Goal: Information Seeking & Learning: Learn about a topic

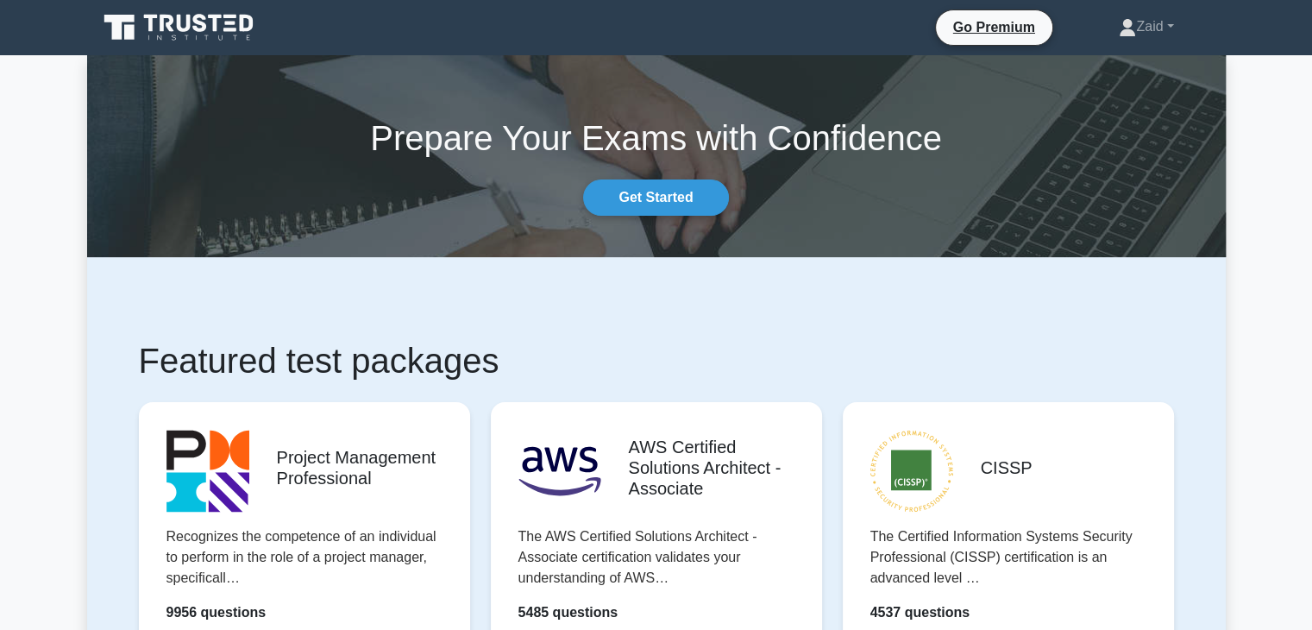
scroll to position [345, 0]
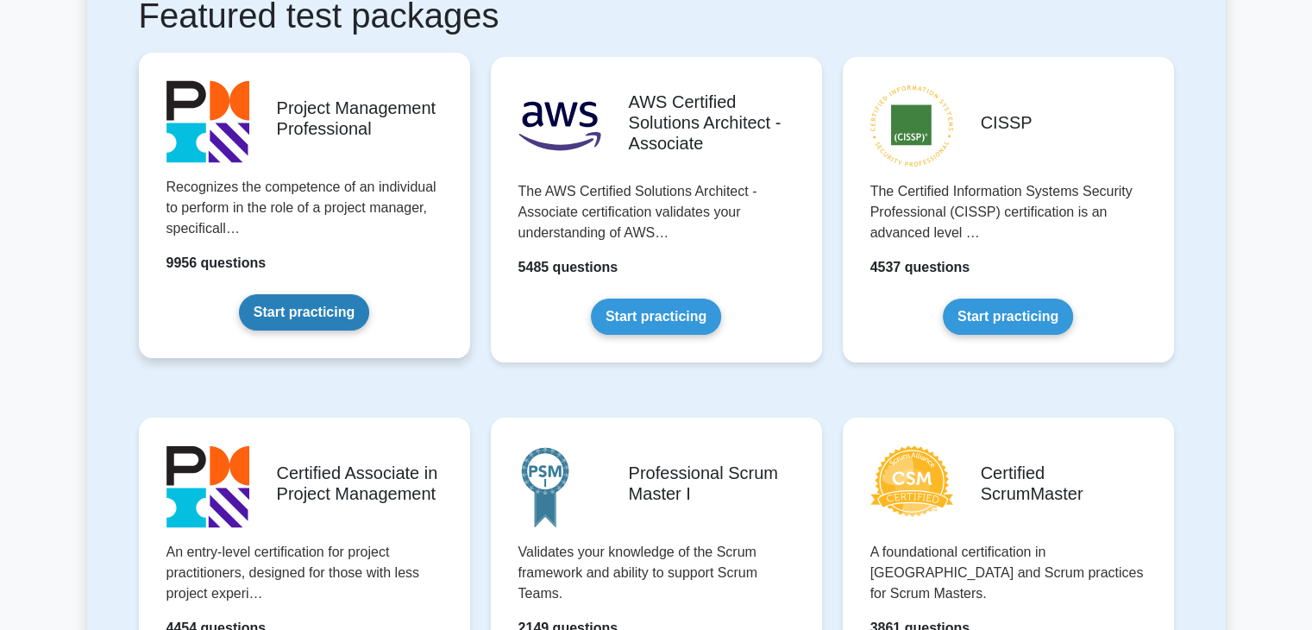
click at [311, 322] on link "Start practicing" at bounding box center [304, 312] width 130 height 36
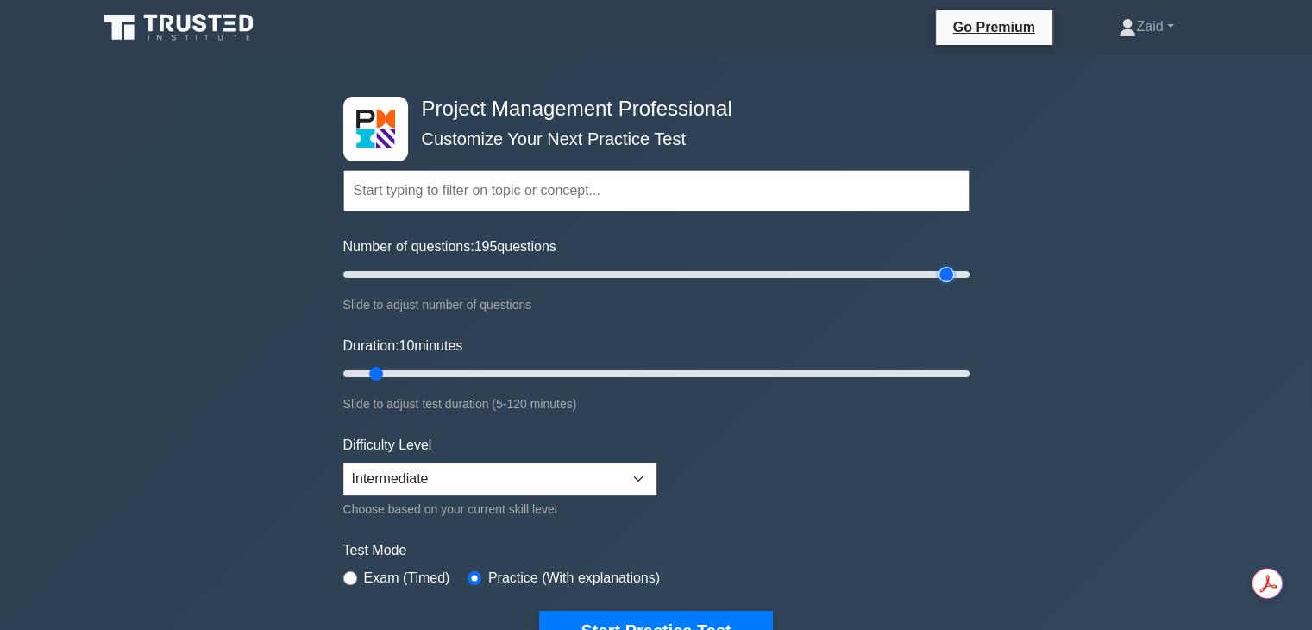
click at [945, 271] on input "Number of questions: 195 questions" at bounding box center [656, 274] width 626 height 21
click at [911, 270] on input "Number of questions: 195 questions" at bounding box center [656, 274] width 626 height 21
type input "180"
click at [906, 271] on input "Number of questions: 180 questions" at bounding box center [656, 274] width 626 height 21
type input "120"
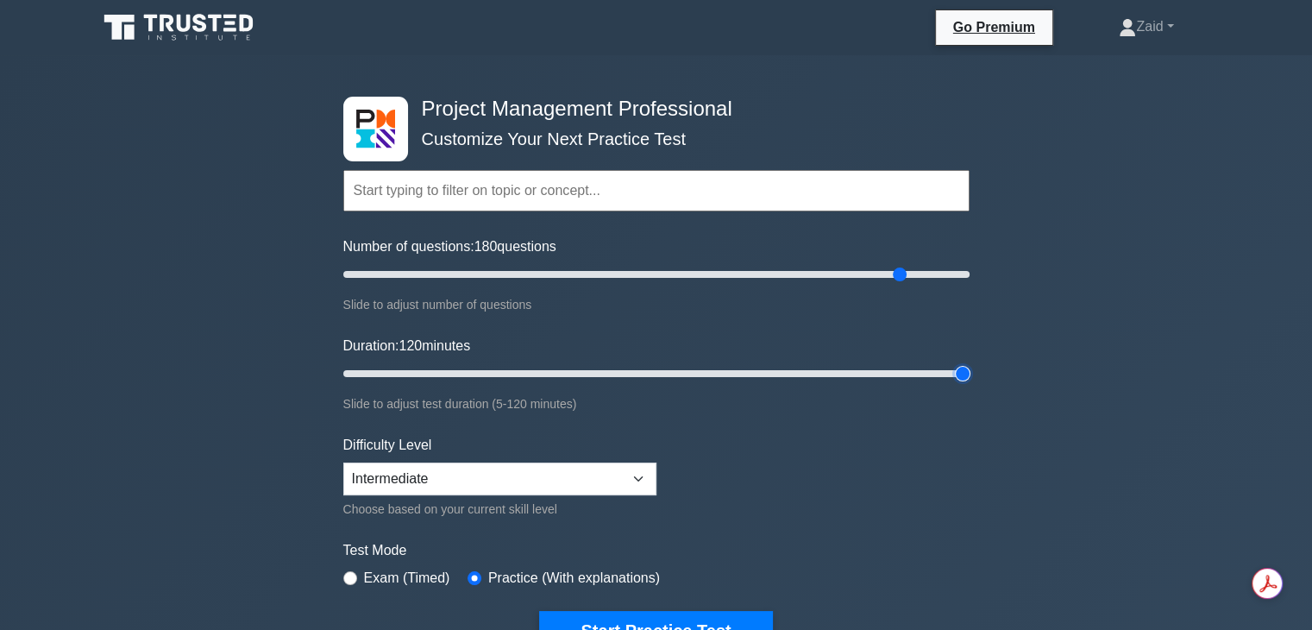
click at [965, 373] on input "Duration: 120 minutes" at bounding box center [656, 373] width 626 height 21
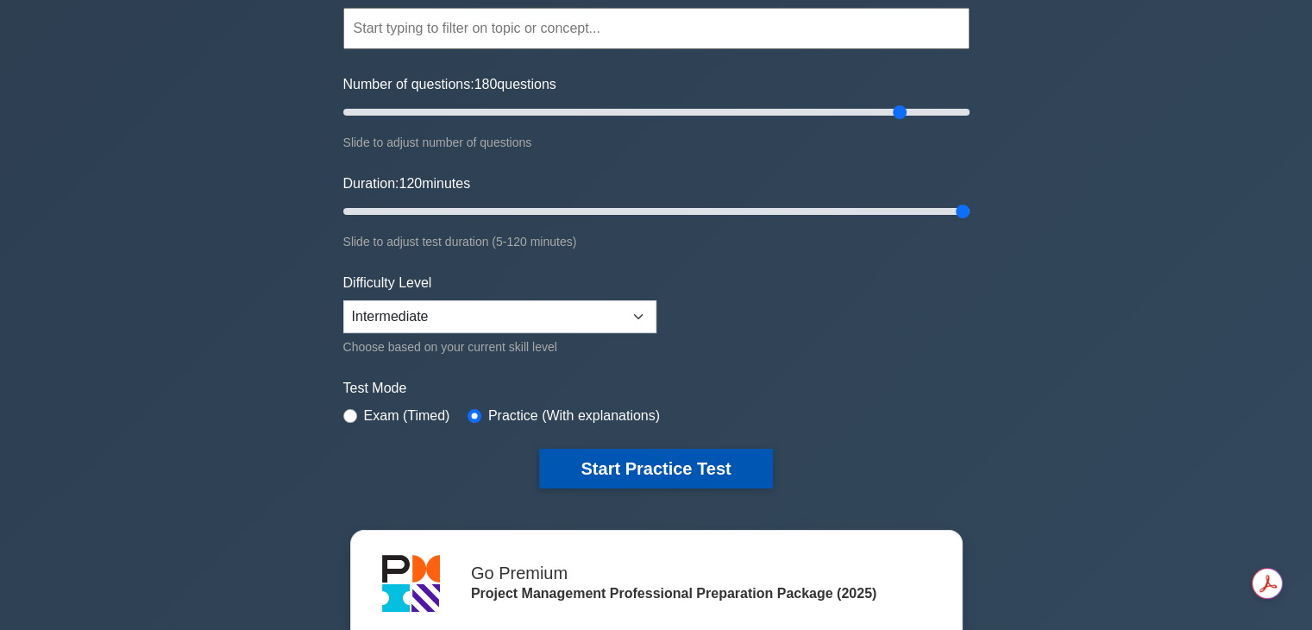
click at [724, 455] on button "Start Practice Test" at bounding box center [655, 469] width 233 height 40
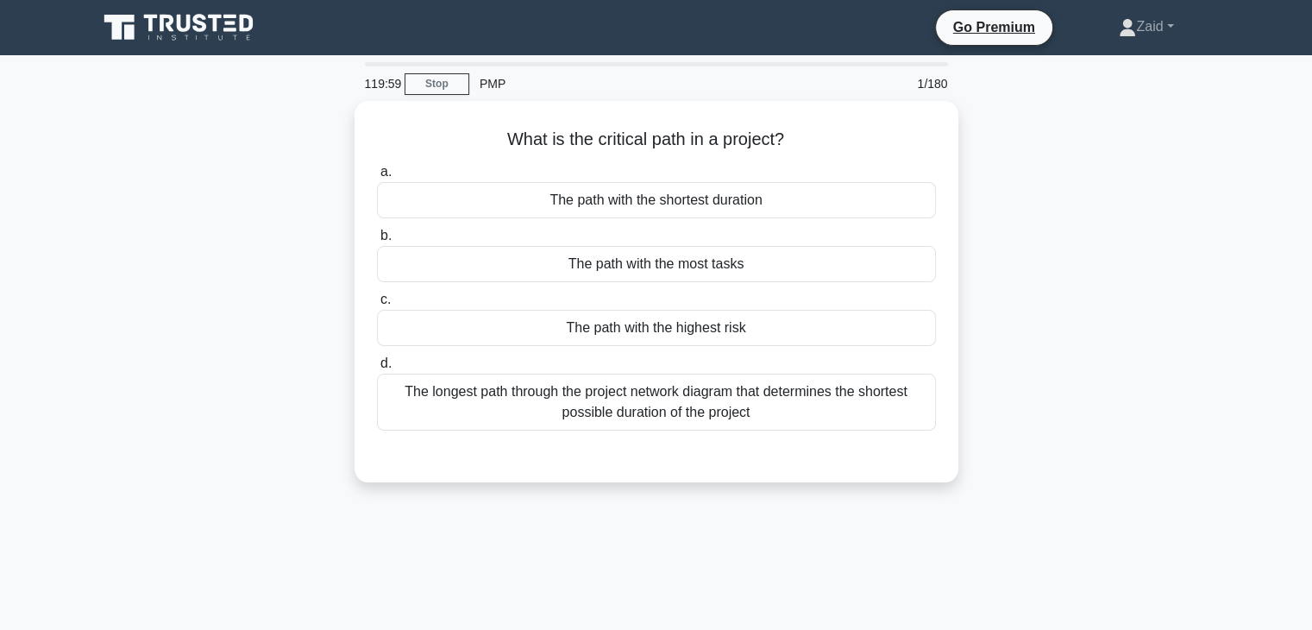
click at [0, 292] on main "119:59 Stop PMP 1/180 What is the critical path in a project? .spinner_0XTQ{tra…" at bounding box center [656, 493] width 1312 height 876
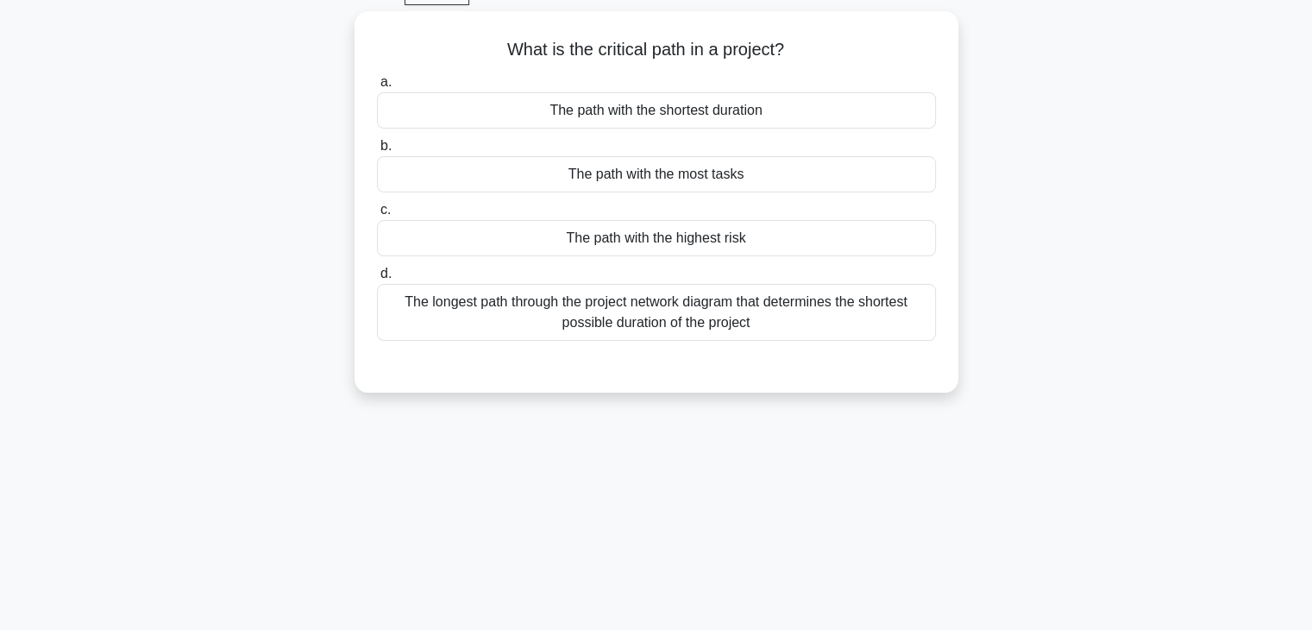
scroll to position [81, 0]
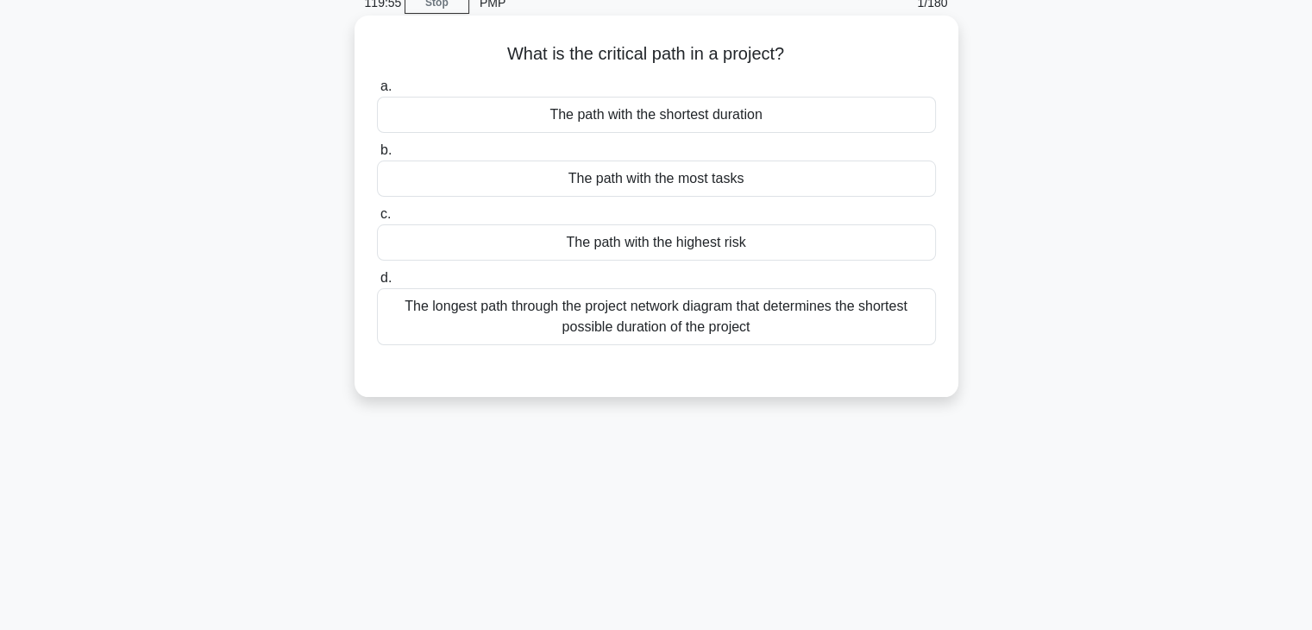
click at [572, 185] on div "The path with the most tasks" at bounding box center [656, 178] width 559 height 36
click at [377, 156] on input "b. The path with the most tasks" at bounding box center [377, 150] width 0 height 11
click at [489, 309] on div "The longest path through the project network diagram that determines the shorte…" at bounding box center [656, 316] width 559 height 57
click at [377, 284] on input "d. The longest path through the project network diagram that determines the sho…" at bounding box center [377, 278] width 0 height 11
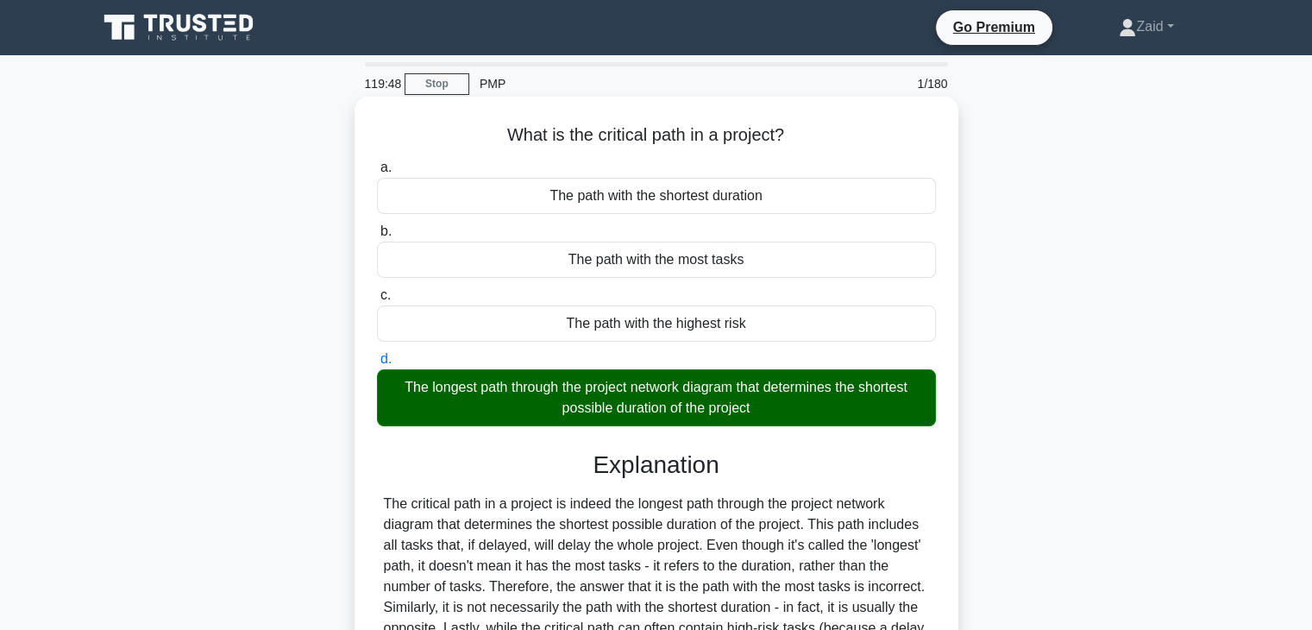
scroll to position [303, 0]
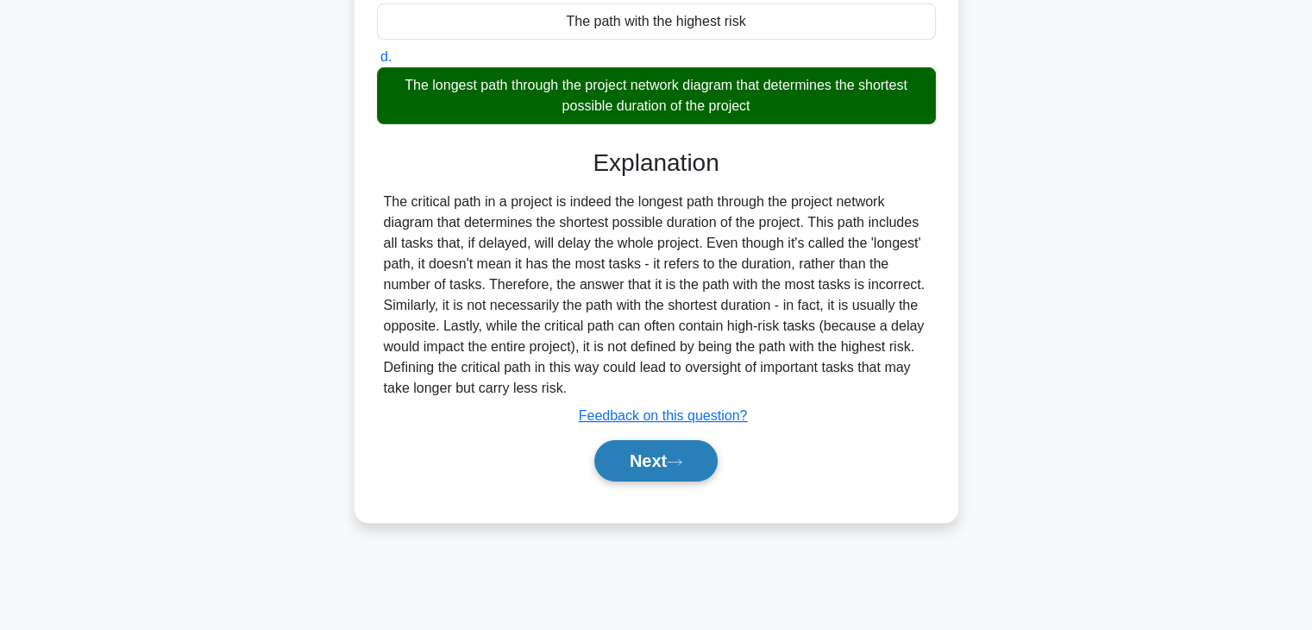
click at [673, 463] on button "Next" at bounding box center [655, 460] width 123 height 41
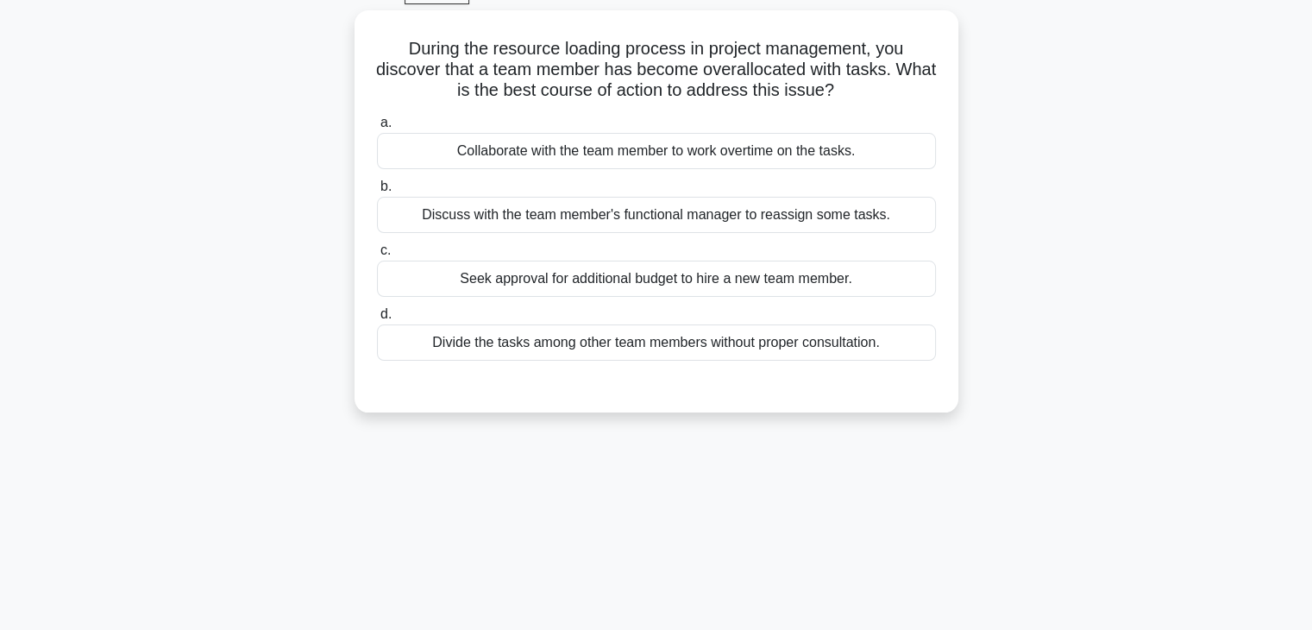
scroll to position [91, 0]
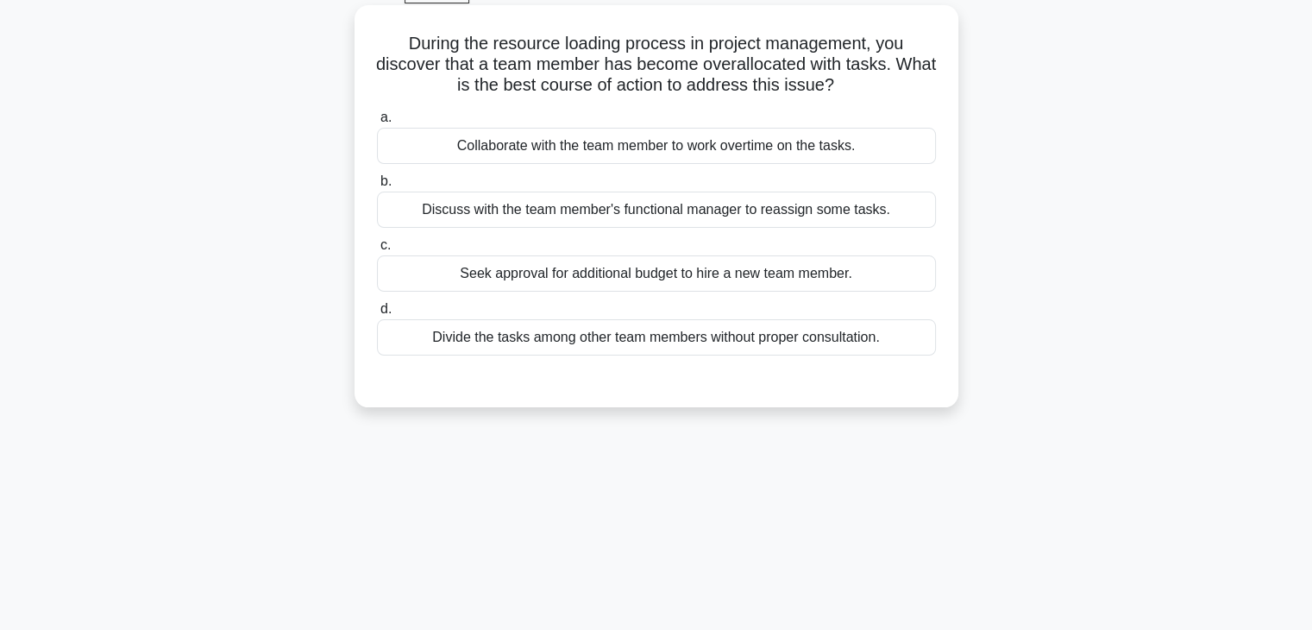
click at [589, 291] on div "Seek approval for additional budget to hire a new team member." at bounding box center [656, 273] width 559 height 36
click at [377, 251] on input "c. Seek approval for additional budget to hire a new team member." at bounding box center [377, 245] width 0 height 11
click at [543, 212] on div "Discuss with the team member's functional manager to reassign some tasks." at bounding box center [656, 209] width 559 height 36
click at [377, 187] on input "b. Discuss with the team member's functional manager to reassign some tasks." at bounding box center [377, 181] width 0 height 11
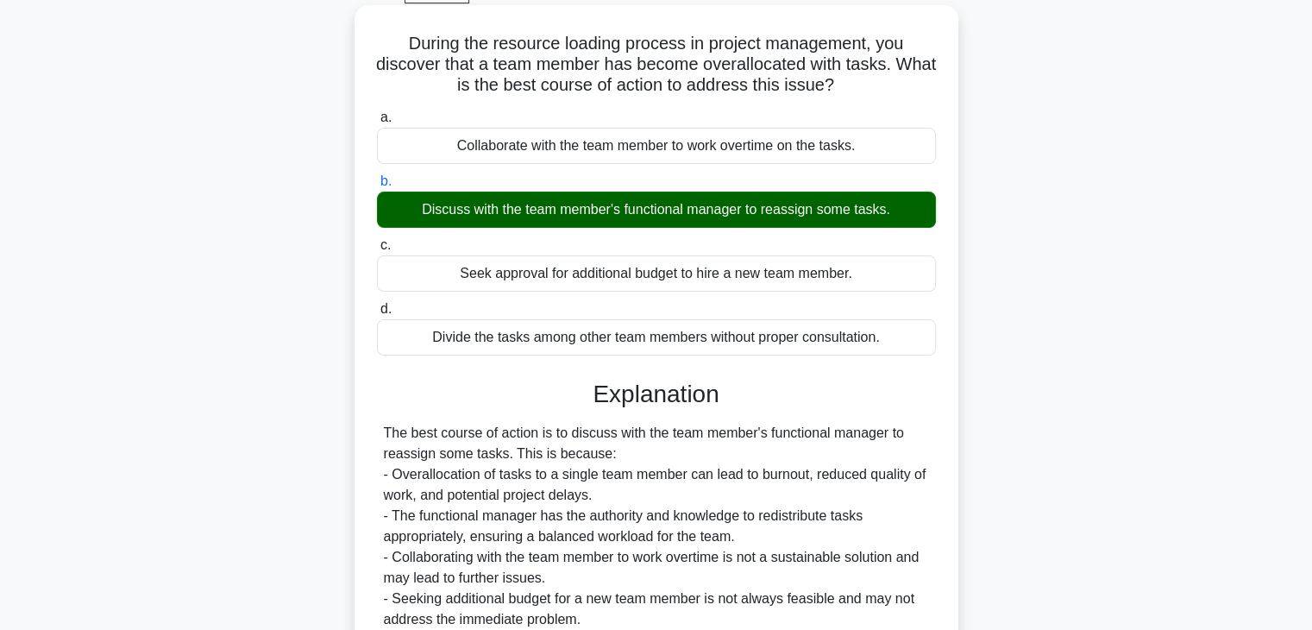
scroll to position [303, 0]
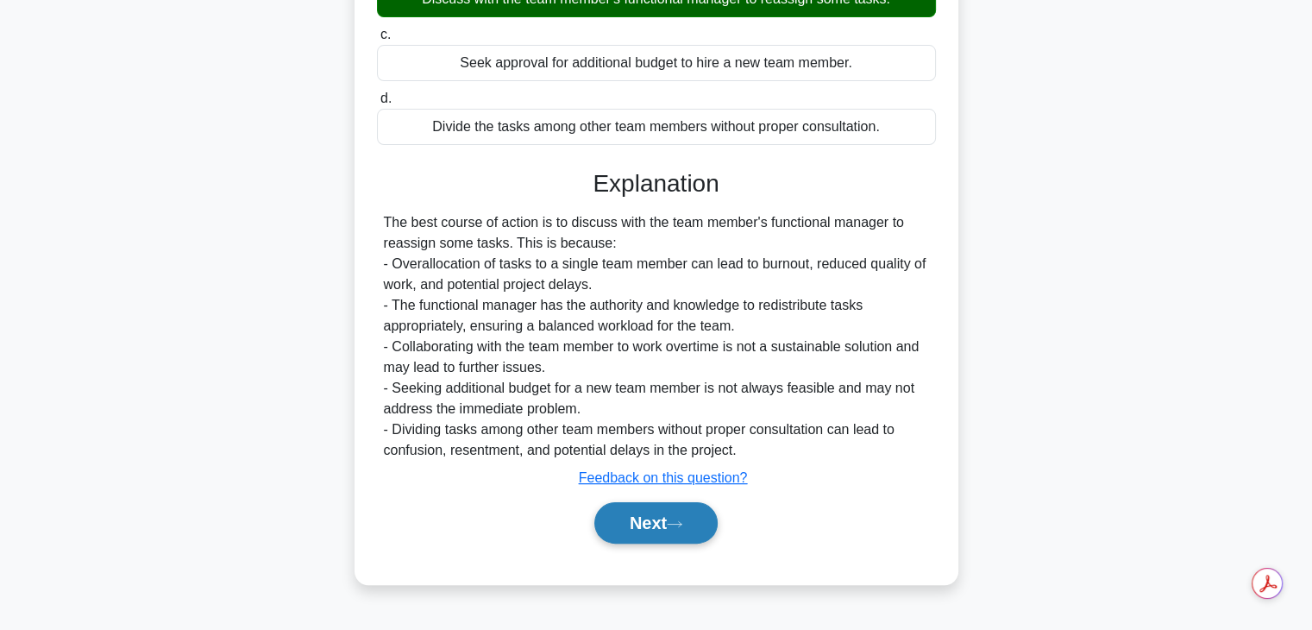
click at [693, 529] on button "Next" at bounding box center [655, 522] width 123 height 41
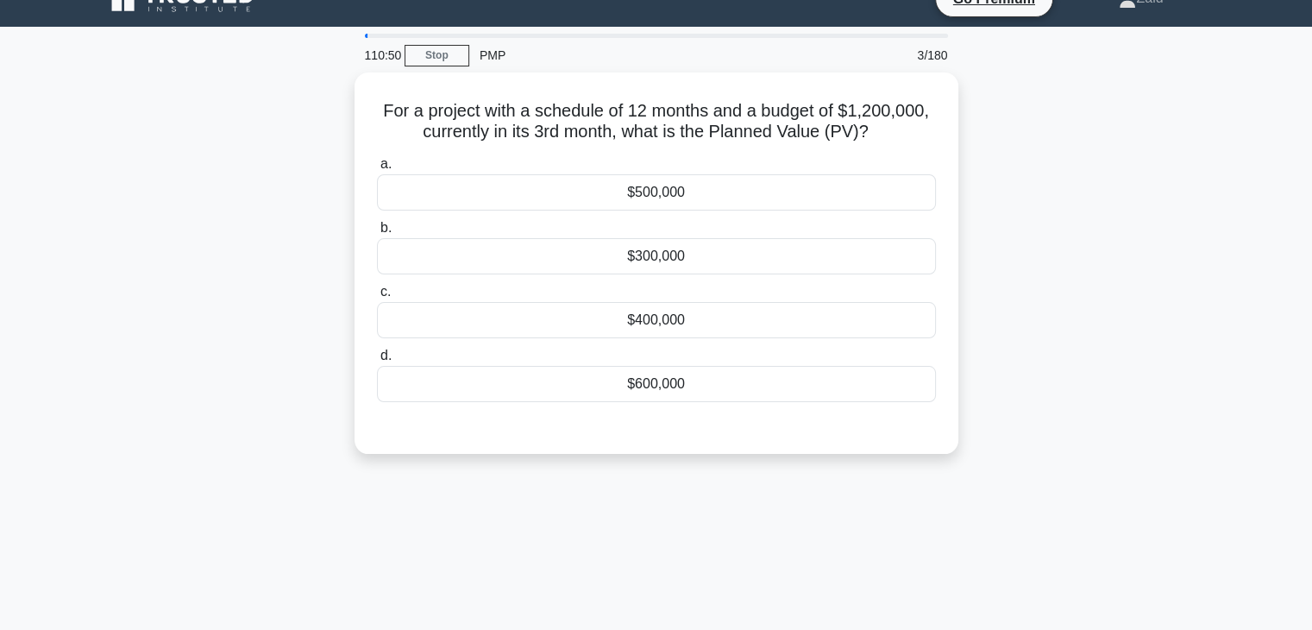
scroll to position [30, 0]
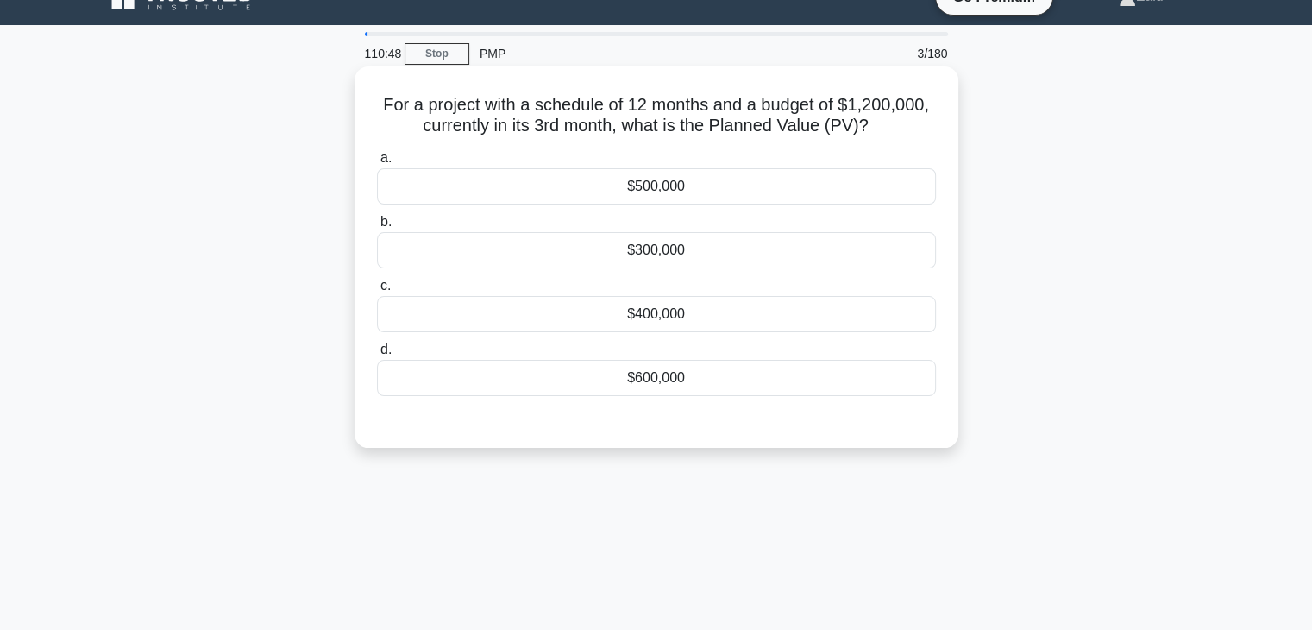
click at [624, 304] on div "$400,000" at bounding box center [656, 314] width 559 height 36
click at [377, 292] on input "c. $400,000" at bounding box center [377, 285] width 0 height 11
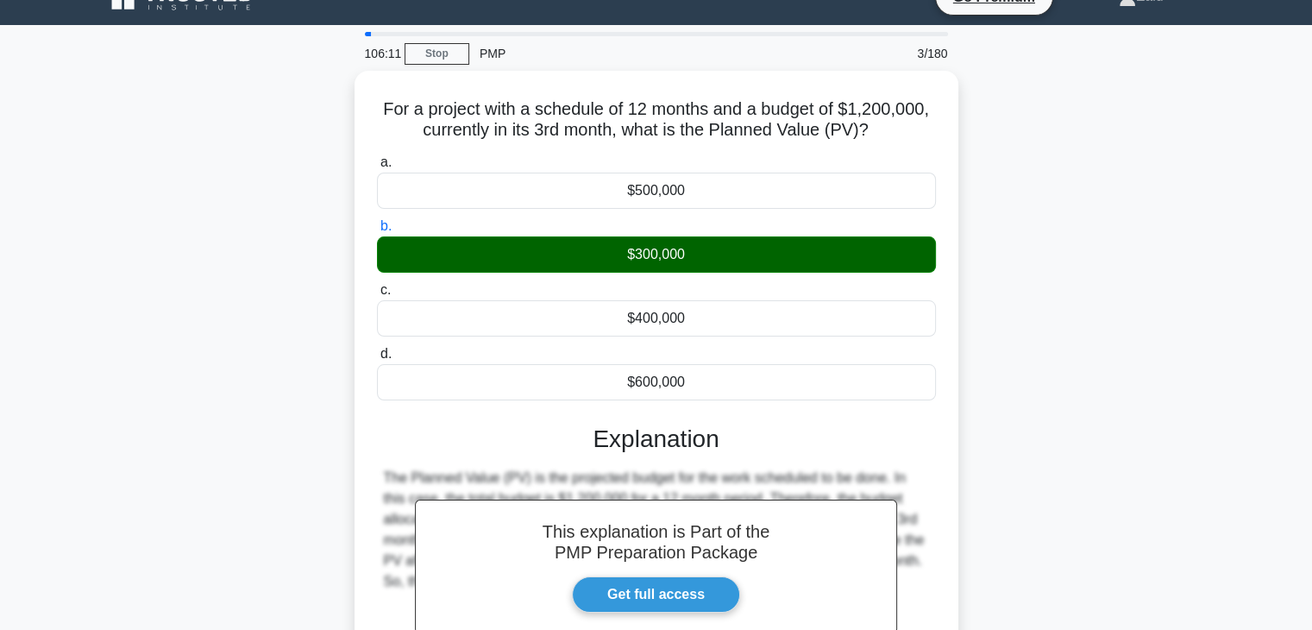
scroll to position [303, 0]
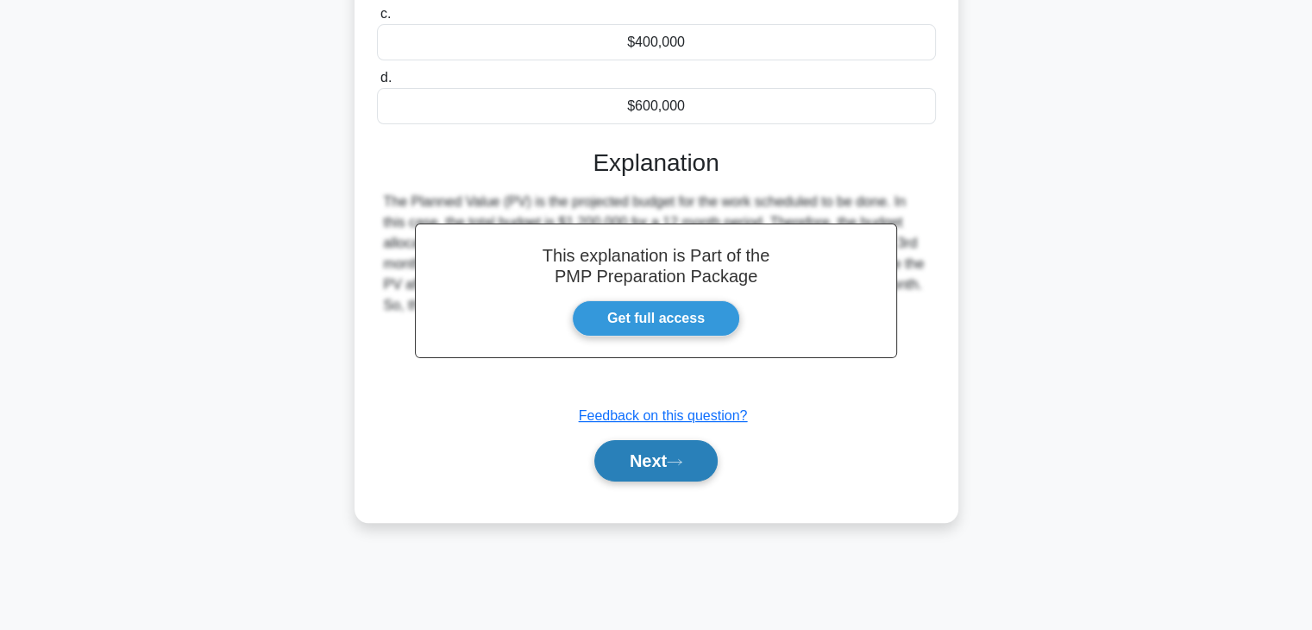
click at [603, 460] on button "Next" at bounding box center [655, 460] width 123 height 41
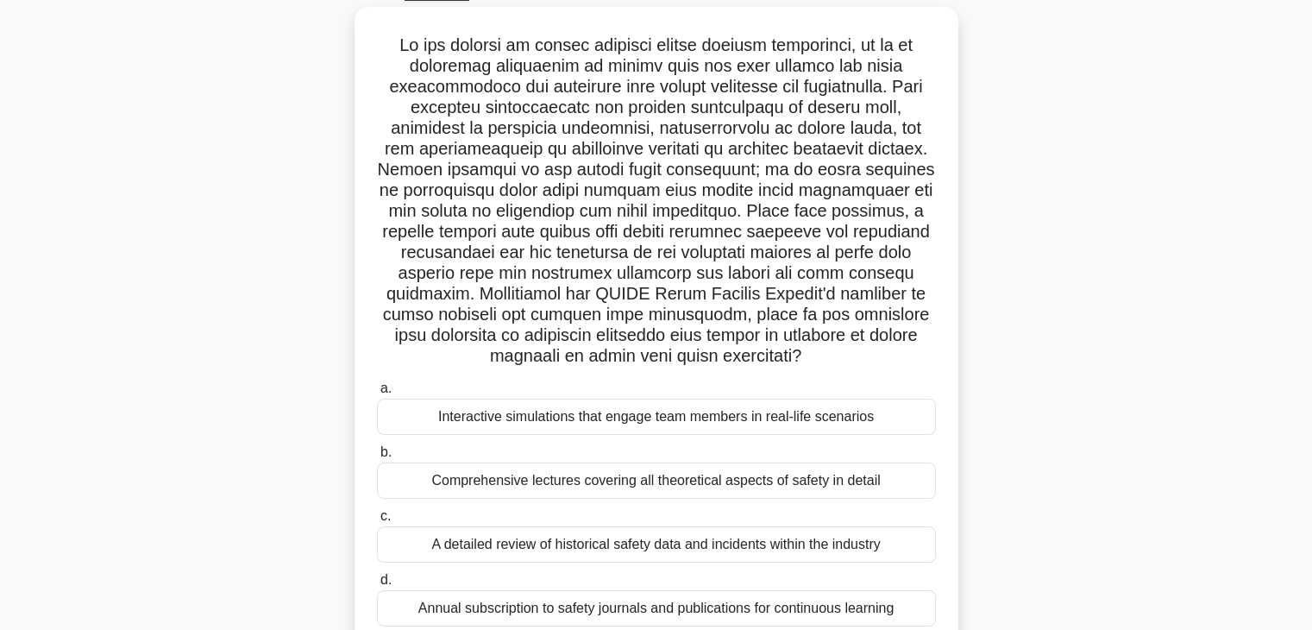
scroll to position [93, 0]
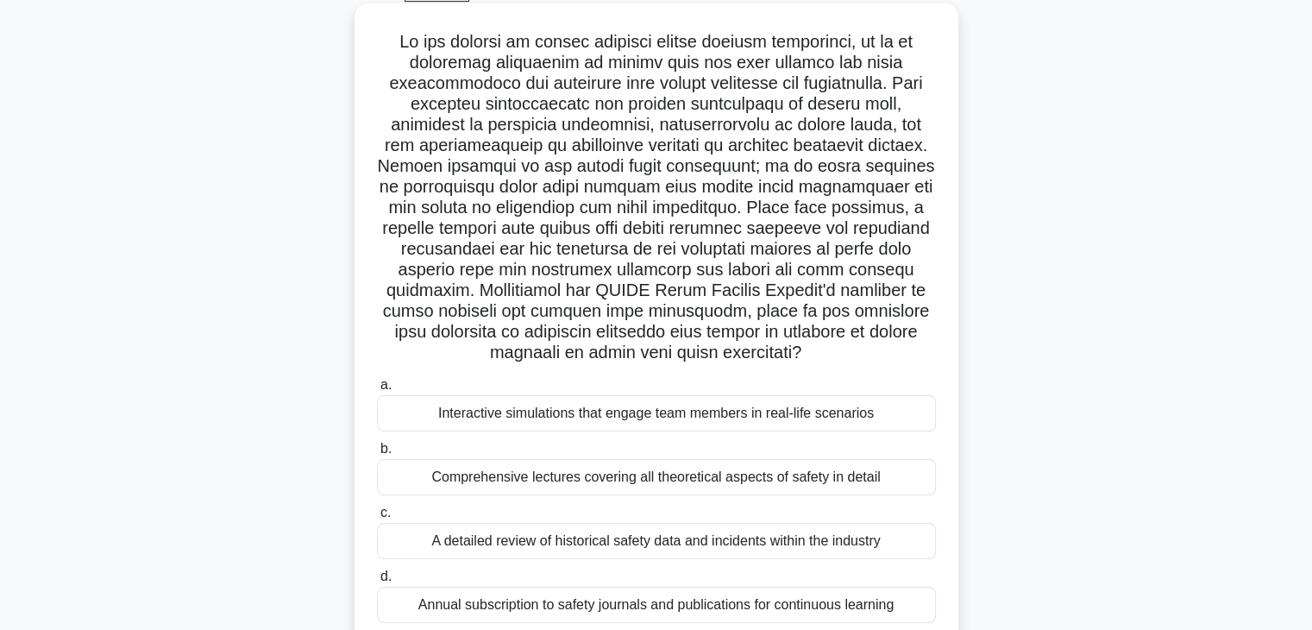
click at [569, 480] on div "Comprehensive lectures covering all theoretical aspects of safety in detail" at bounding box center [656, 477] width 559 height 36
click at [377, 455] on input "b. Comprehensive lectures covering all theoretical aspects of safety in detail" at bounding box center [377, 448] width 0 height 11
click at [487, 420] on div "Interactive simulations that engage team members in real-life scenarios" at bounding box center [656, 413] width 559 height 36
click at [377, 391] on input "a. Interactive simulations that engage team members in real-life scenarios" at bounding box center [377, 385] width 0 height 11
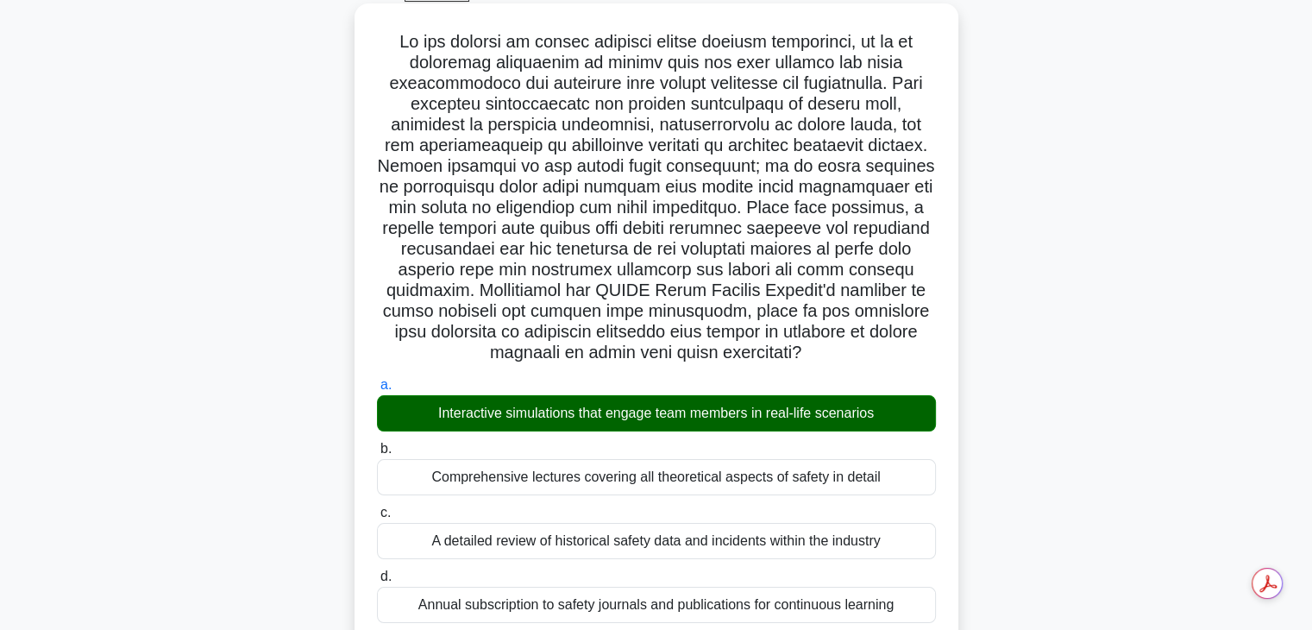
scroll to position [681, 0]
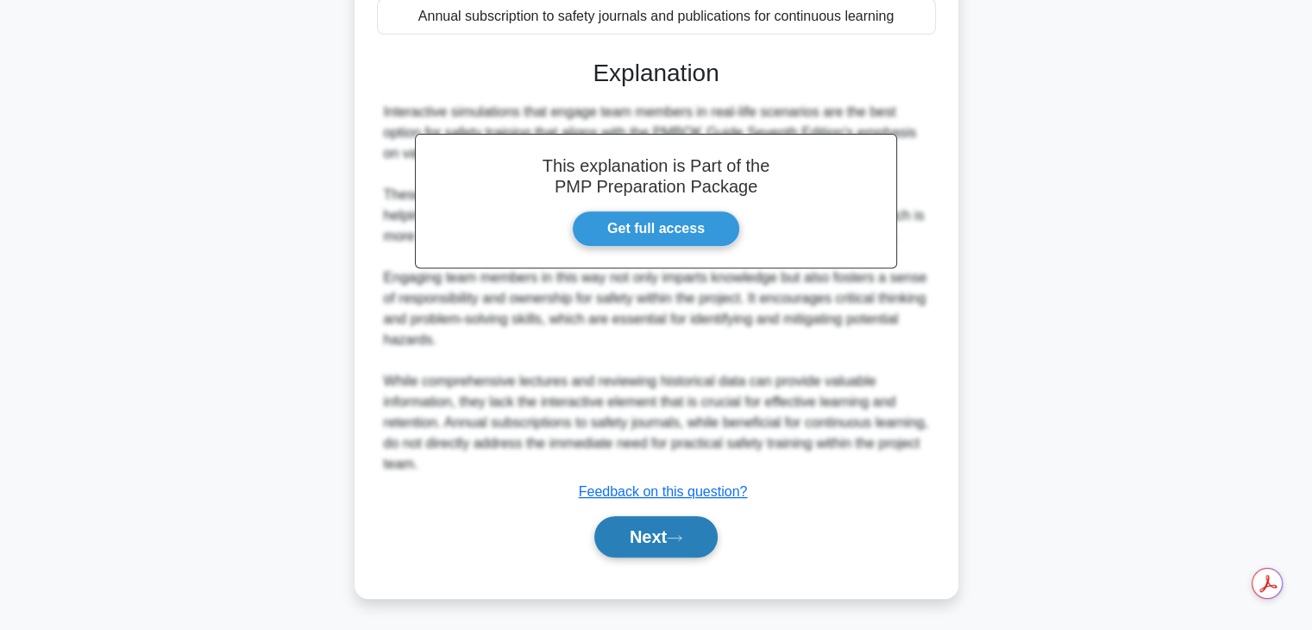
click at [631, 537] on button "Next" at bounding box center [655, 536] width 123 height 41
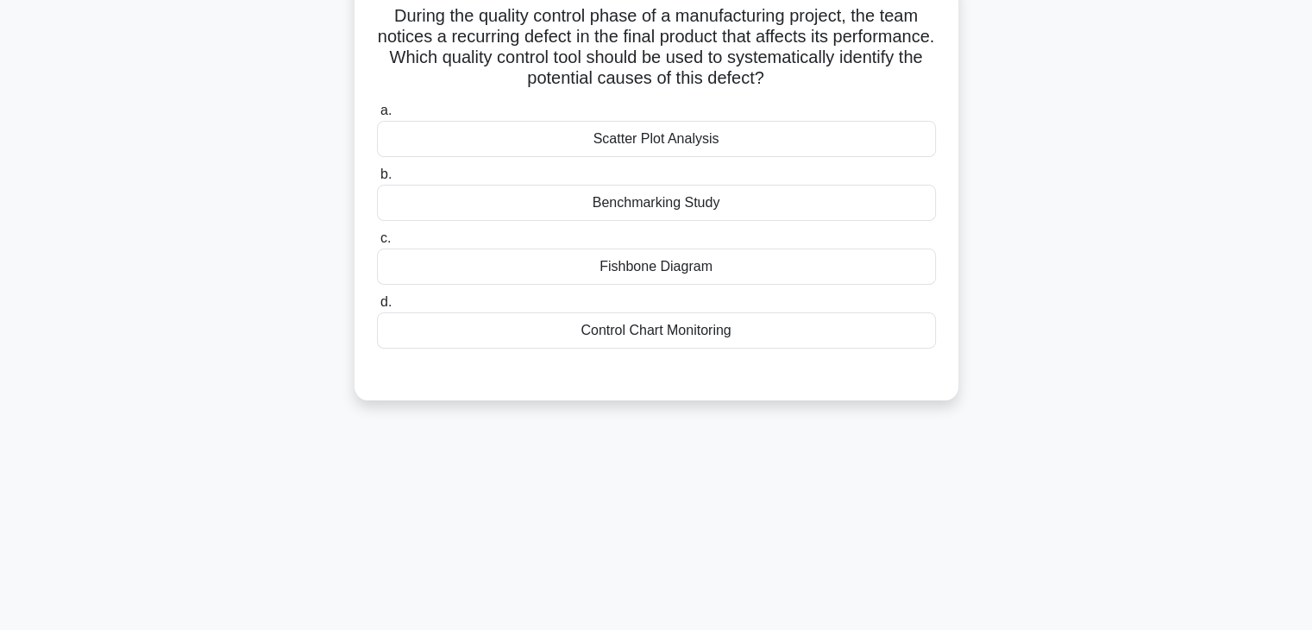
scroll to position [78, 0]
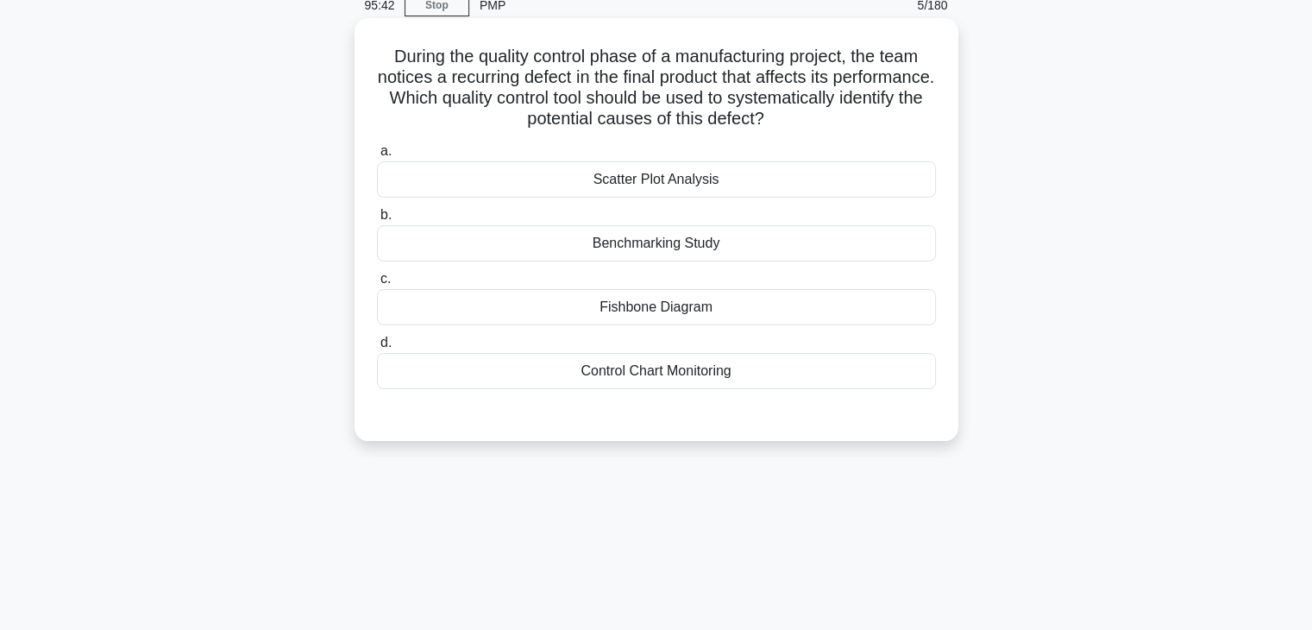
click at [536, 309] on div "Fishbone Diagram" at bounding box center [656, 307] width 559 height 36
click at [377, 285] on input "c. Fishbone Diagram" at bounding box center [377, 278] width 0 height 11
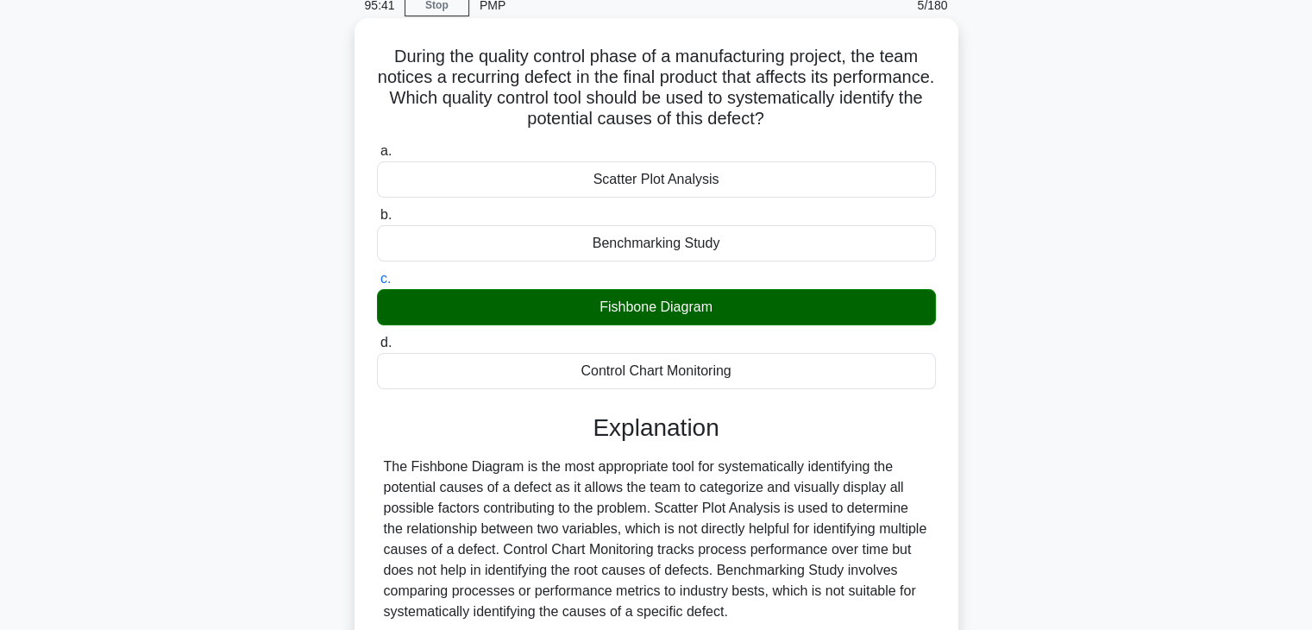
scroll to position [303, 0]
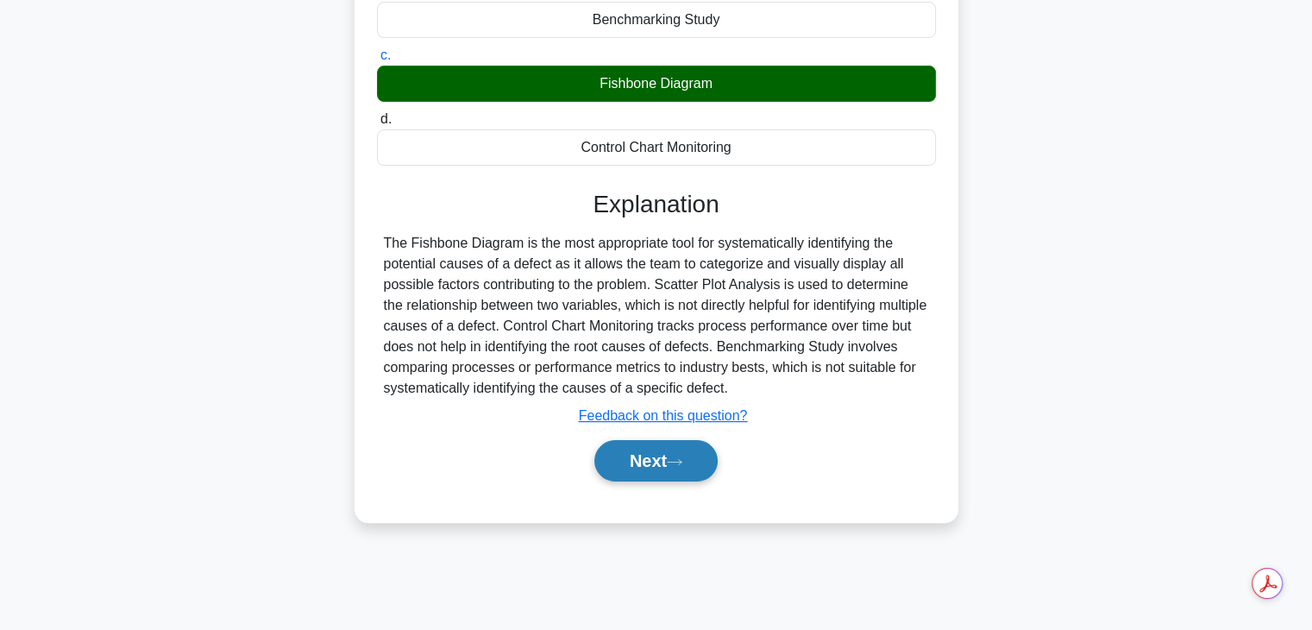
click at [620, 467] on button "Next" at bounding box center [655, 460] width 123 height 41
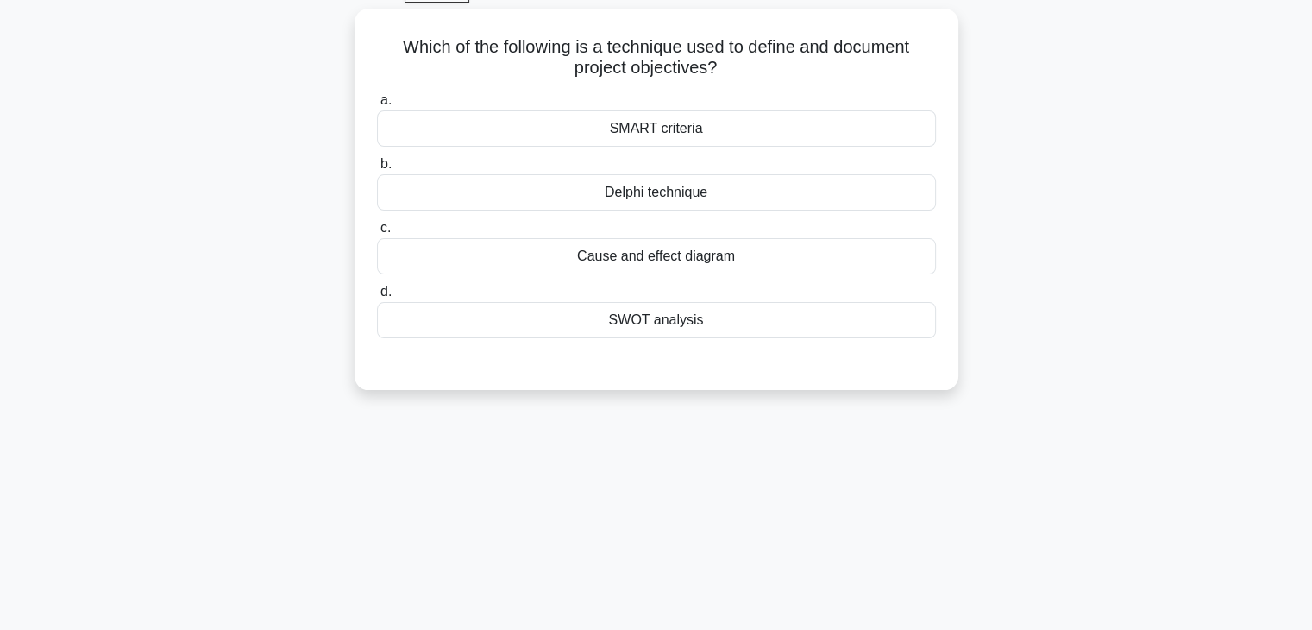
scroll to position [102, 0]
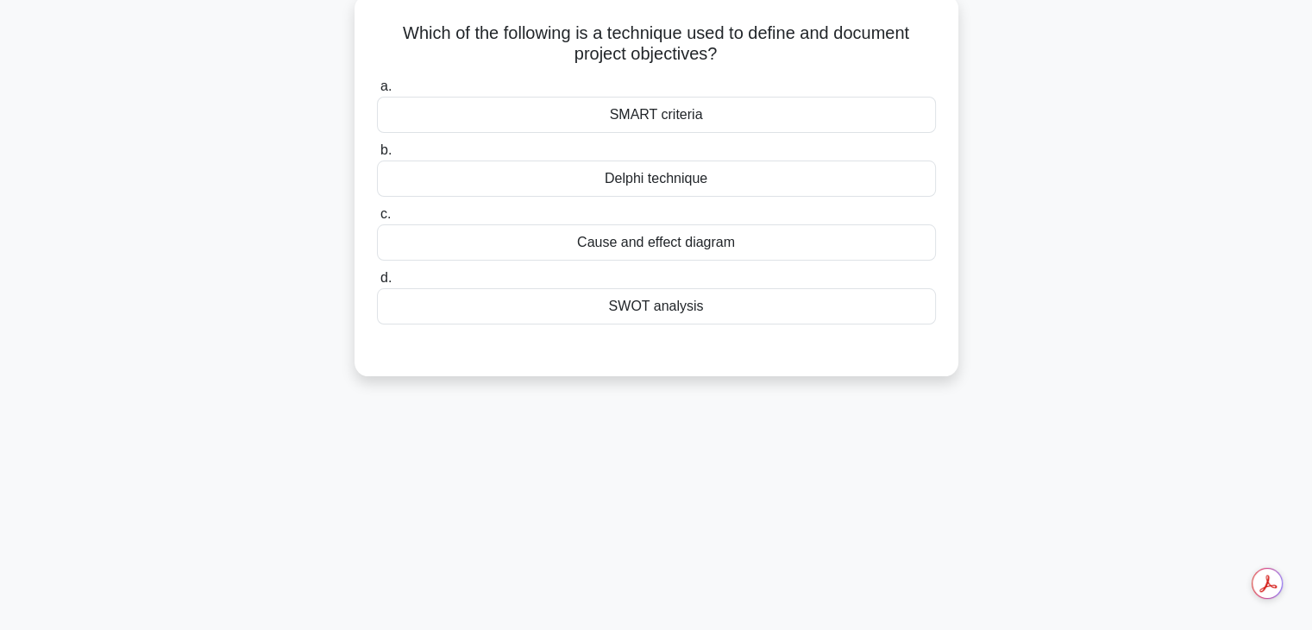
click at [556, 183] on div "Delphi technique" at bounding box center [656, 178] width 559 height 36
click at [377, 156] on input "b. Delphi technique" at bounding box center [377, 150] width 0 height 11
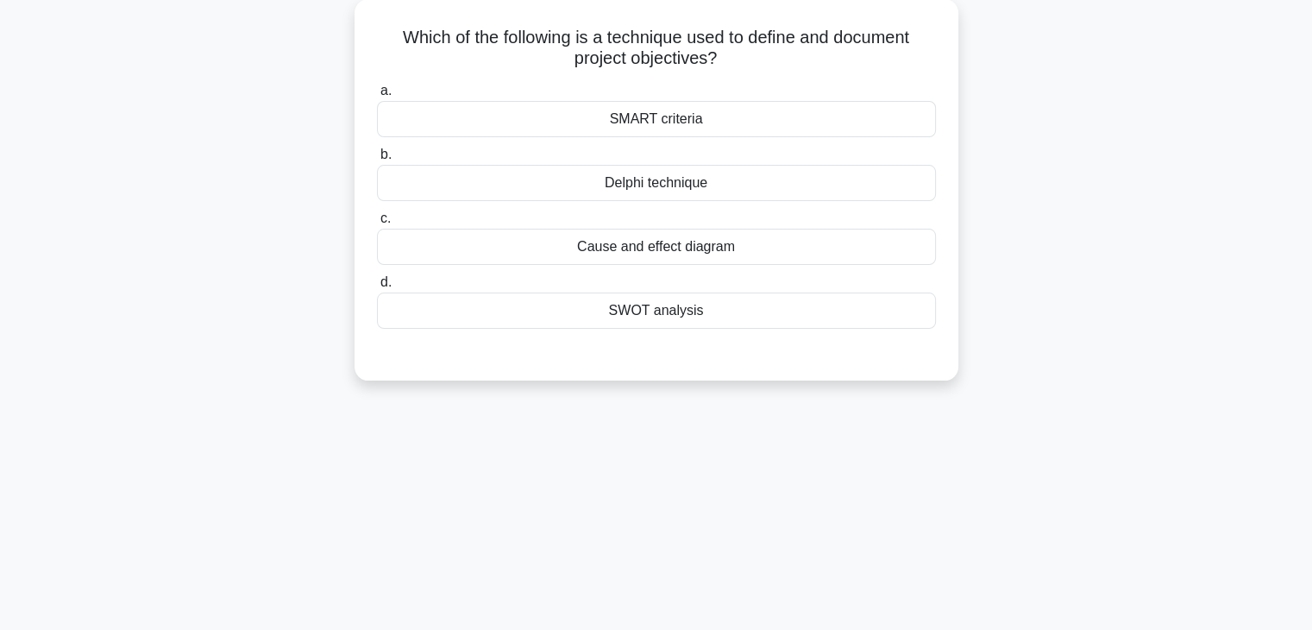
click at [606, 117] on div "SMART criteria" at bounding box center [656, 119] width 559 height 36
click at [377, 97] on input "a. SMART criteria" at bounding box center [377, 90] width 0 height 11
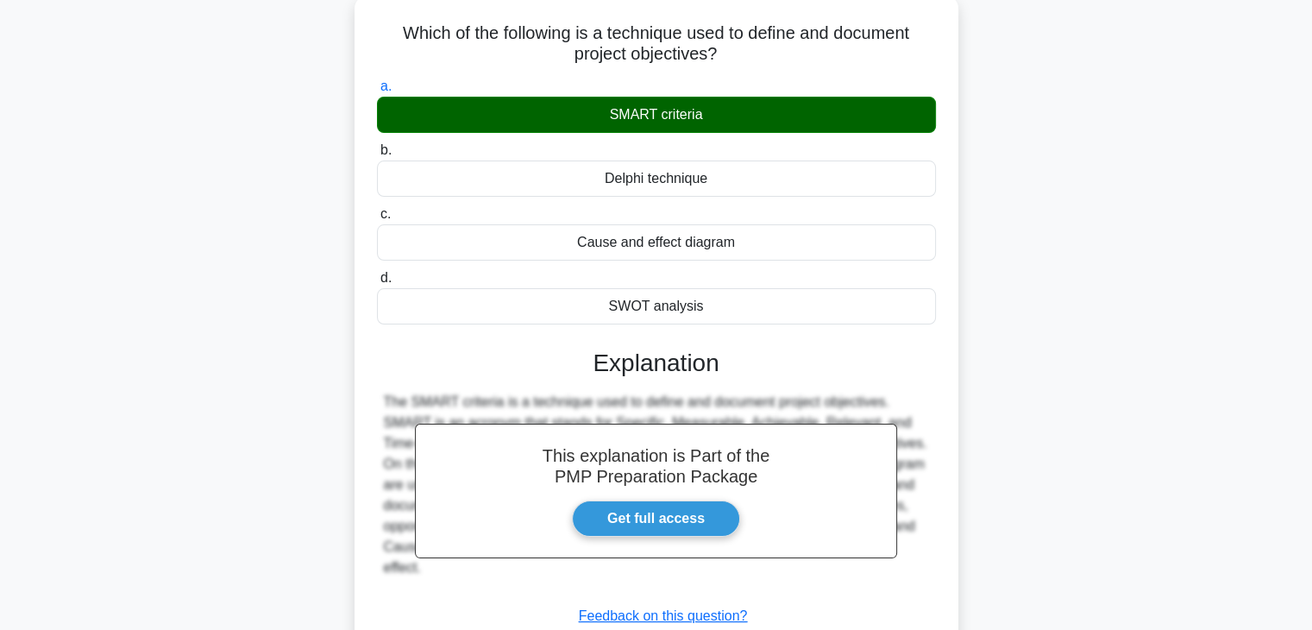
scroll to position [303, 0]
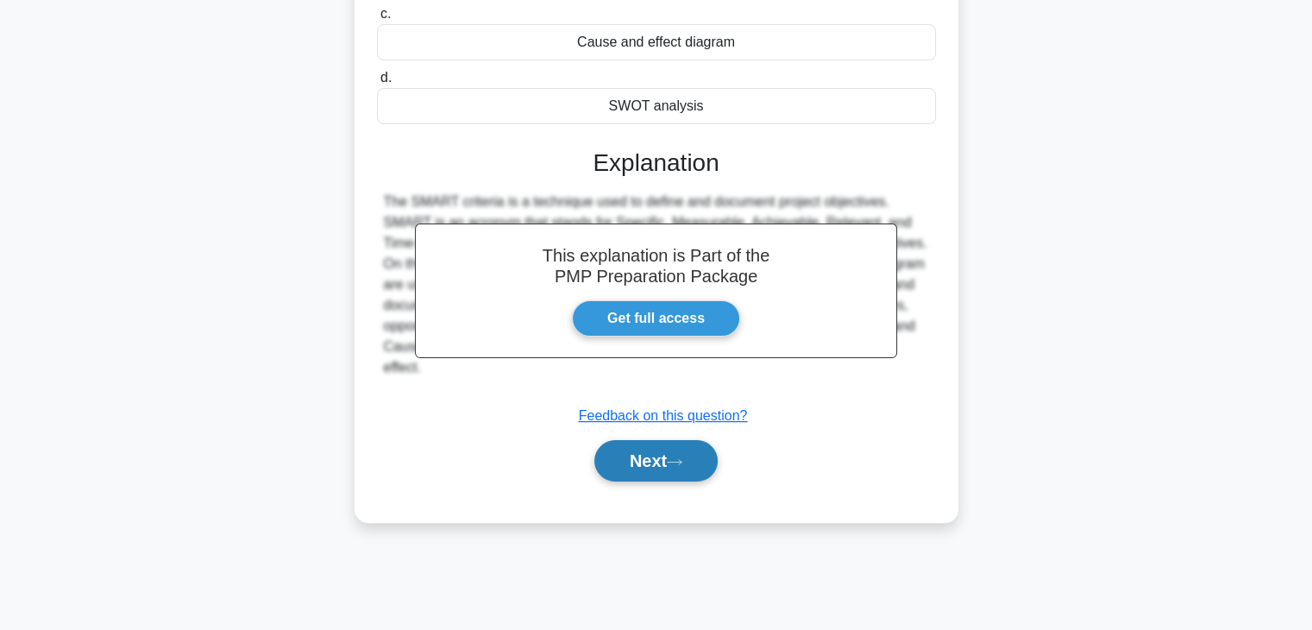
click at [692, 463] on button "Next" at bounding box center [655, 460] width 123 height 41
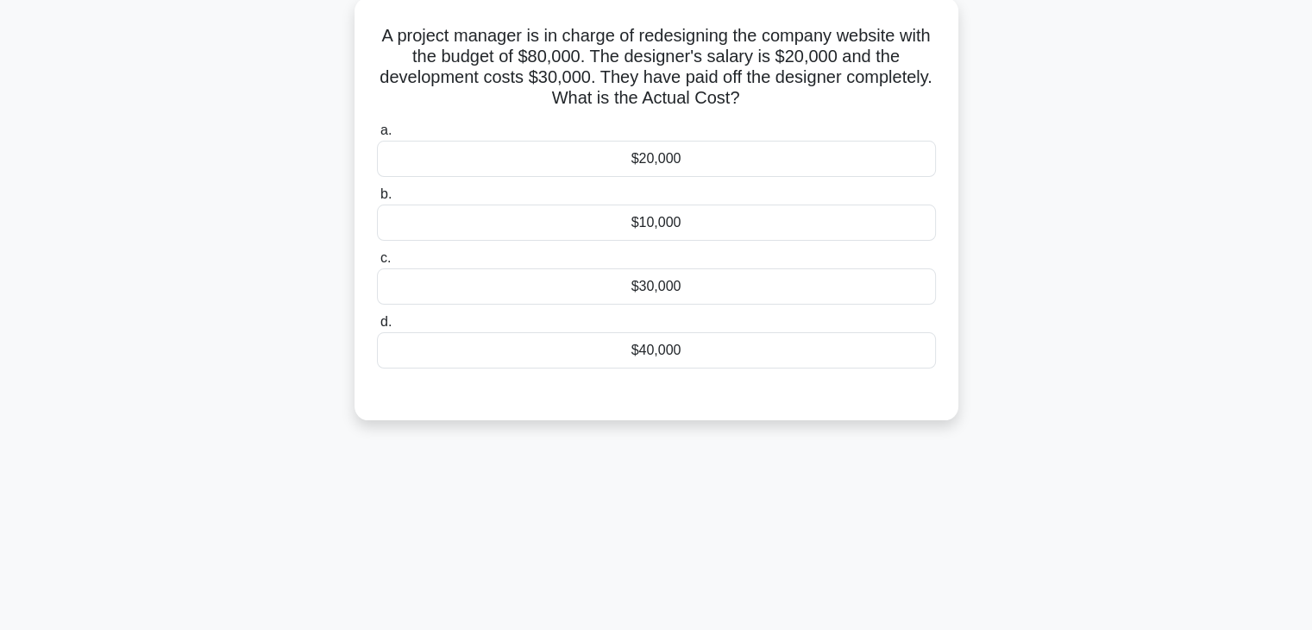
scroll to position [104, 0]
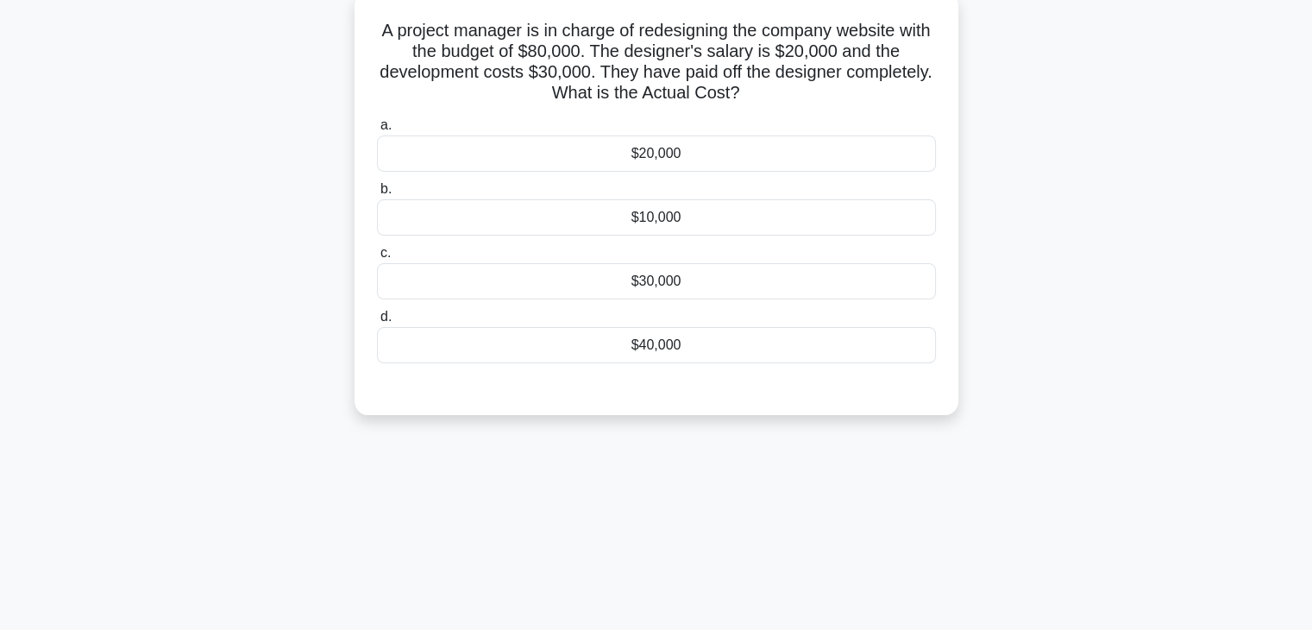
click at [466, 223] on div "$10,000" at bounding box center [656, 217] width 559 height 36
click at [377, 195] on input "b. $10,000" at bounding box center [377, 189] width 0 height 11
click at [562, 145] on div "$20,000" at bounding box center [656, 153] width 559 height 36
click at [377, 131] on input "a. $20,000" at bounding box center [377, 125] width 0 height 11
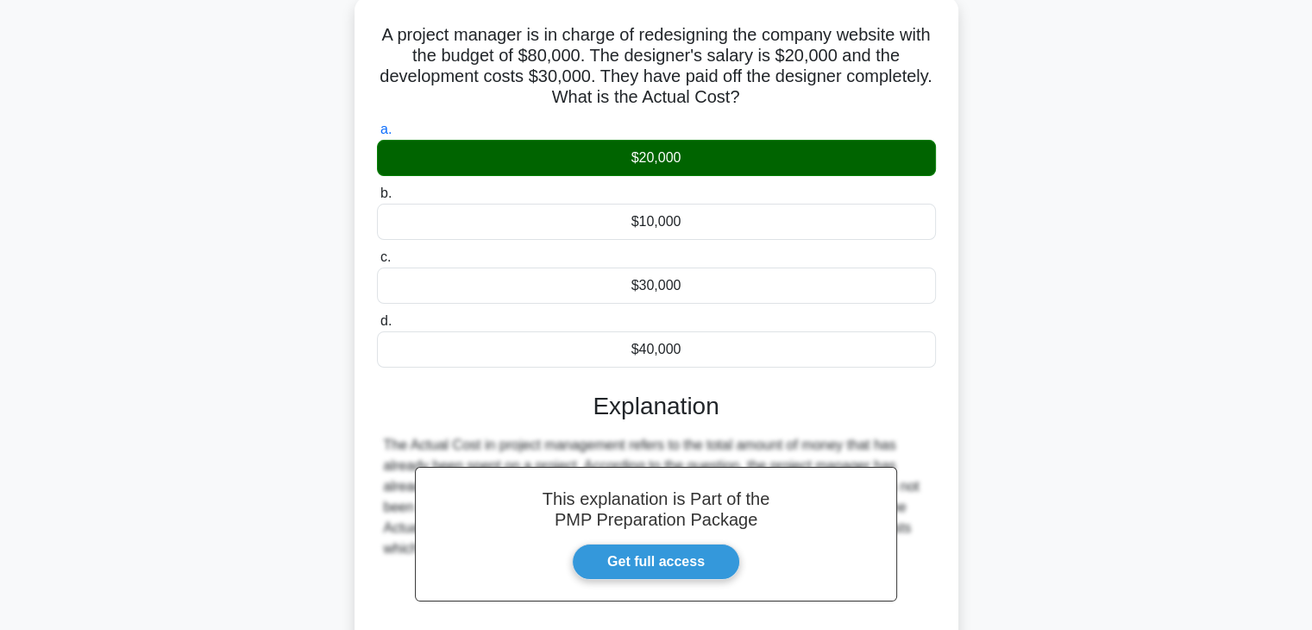
scroll to position [303, 0]
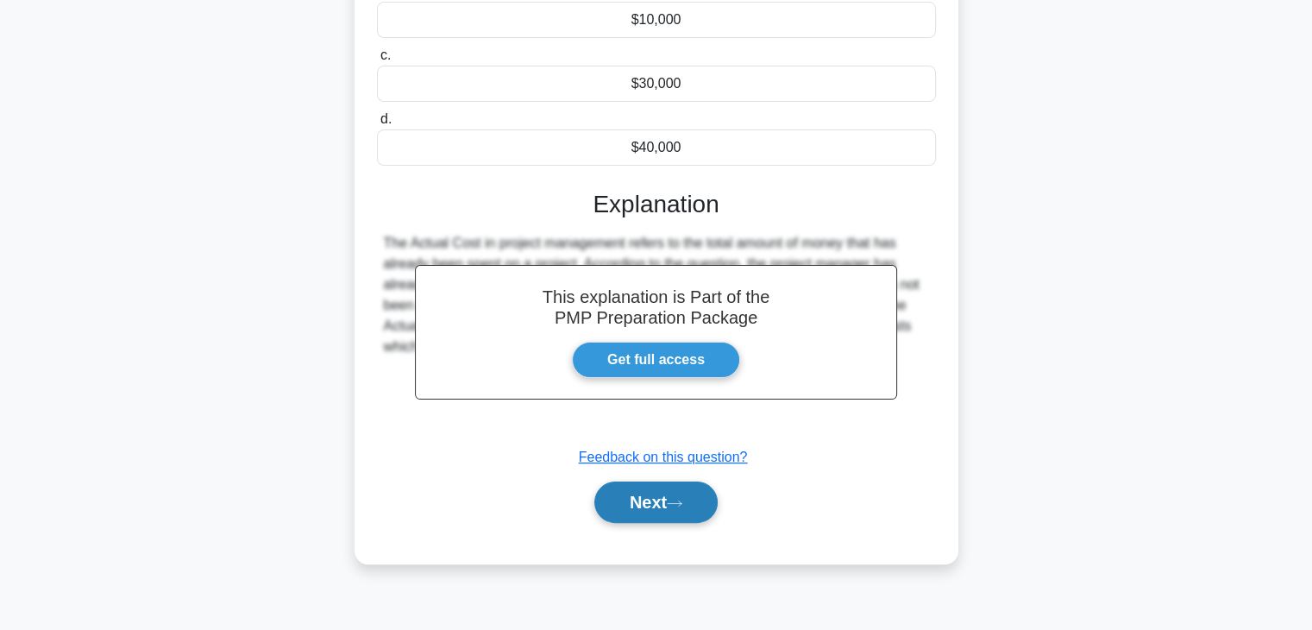
click at [672, 512] on button "Next" at bounding box center [655, 501] width 123 height 41
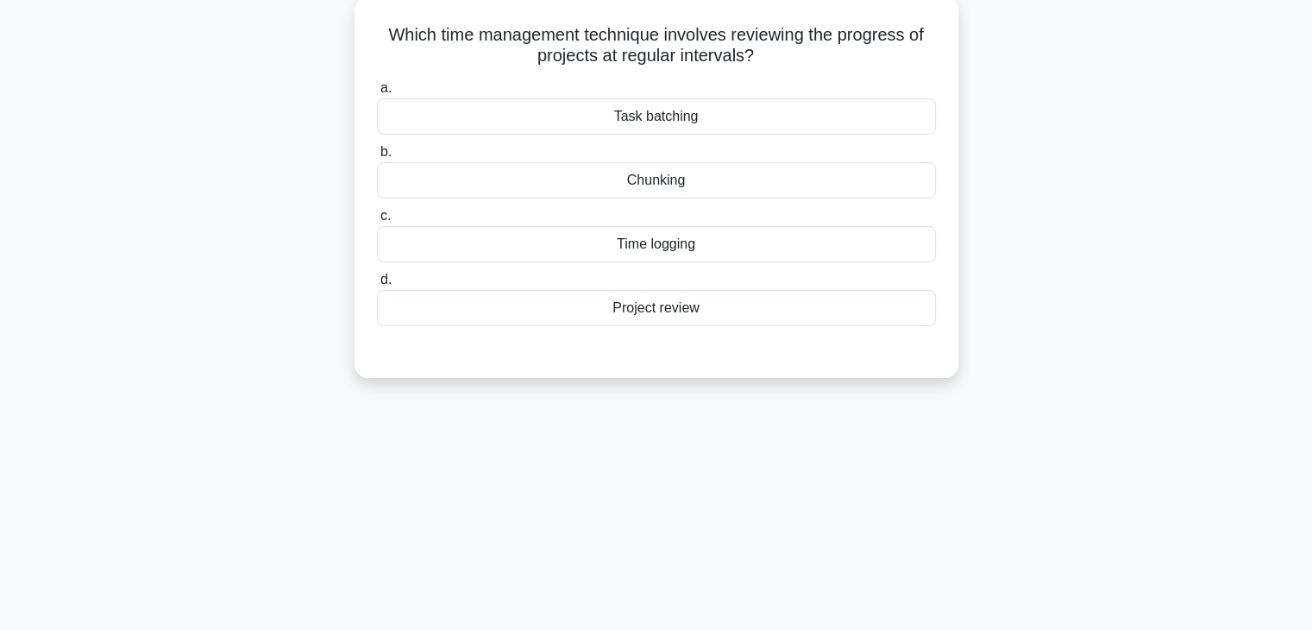
scroll to position [104, 0]
click at [583, 247] on div "Time logging" at bounding box center [656, 241] width 559 height 36
click at [377, 218] on input "c. Time logging" at bounding box center [377, 212] width 0 height 11
click at [586, 308] on div "Project review" at bounding box center [656, 304] width 559 height 36
click at [377, 282] on input "d. Project review" at bounding box center [377, 276] width 0 height 11
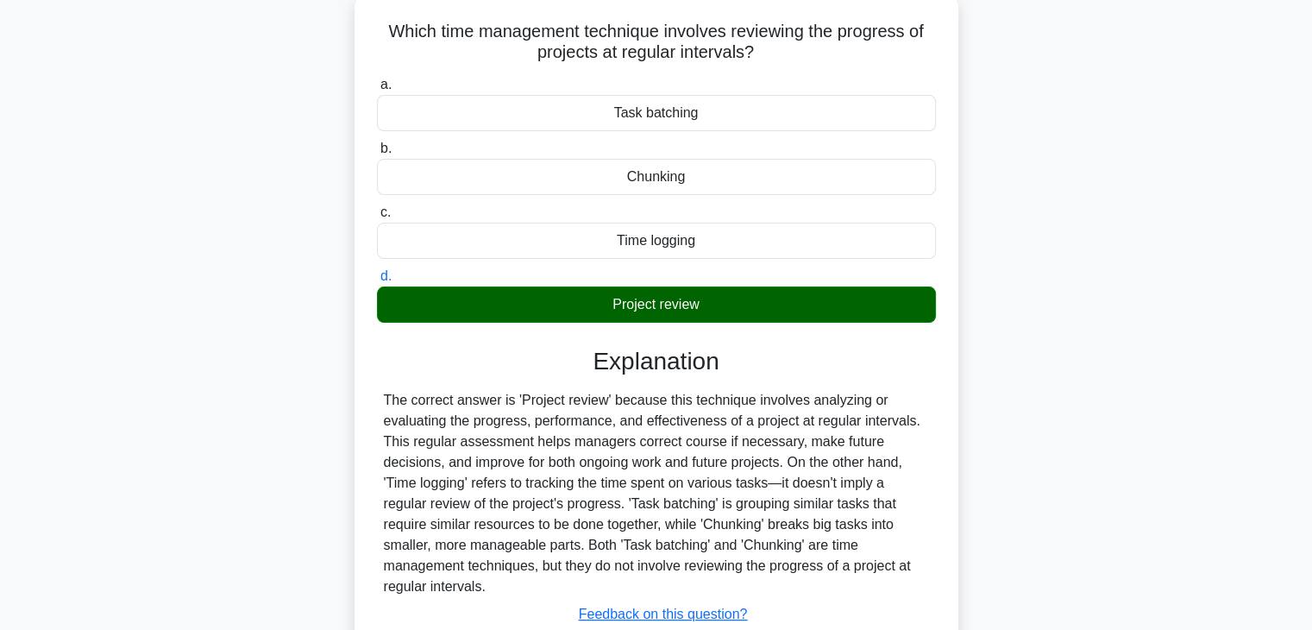
scroll to position [303, 0]
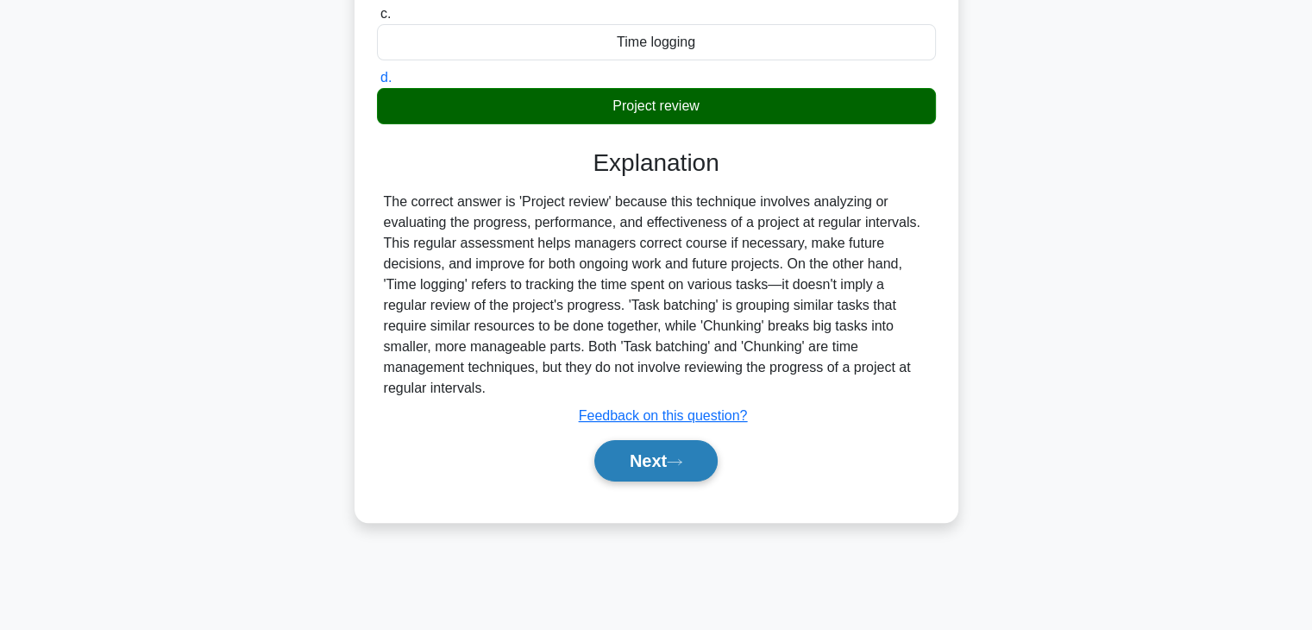
click at [682, 460] on icon at bounding box center [675, 461] width 16 height 9
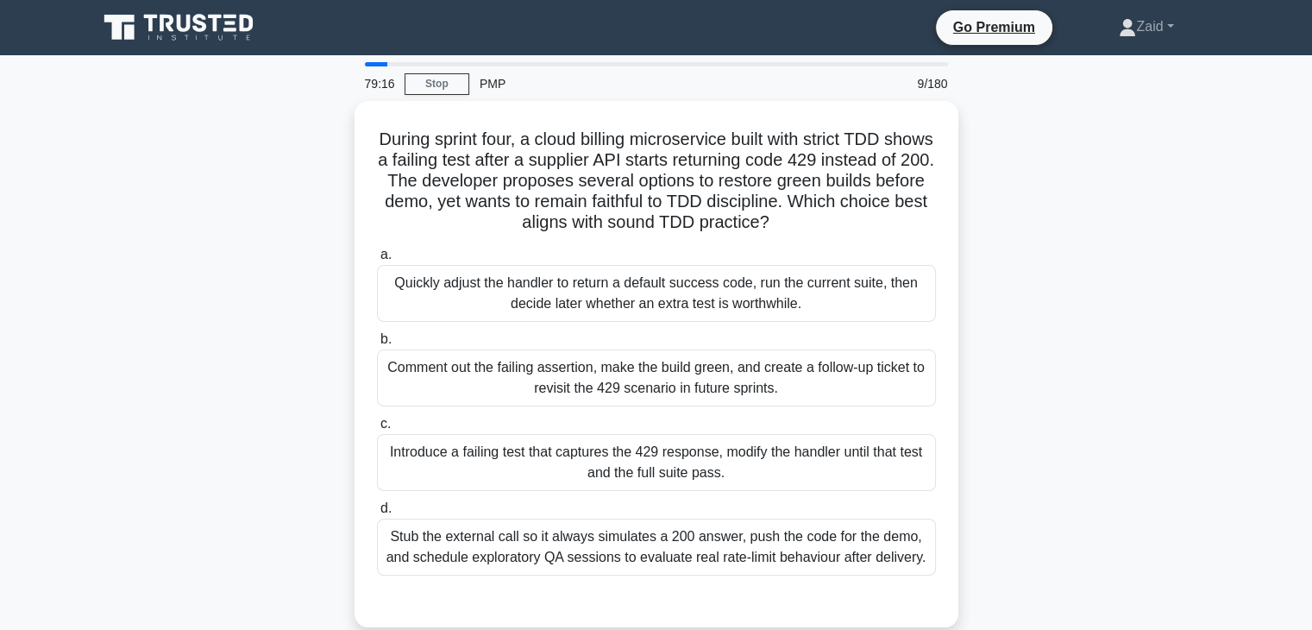
scroll to position [0, 0]
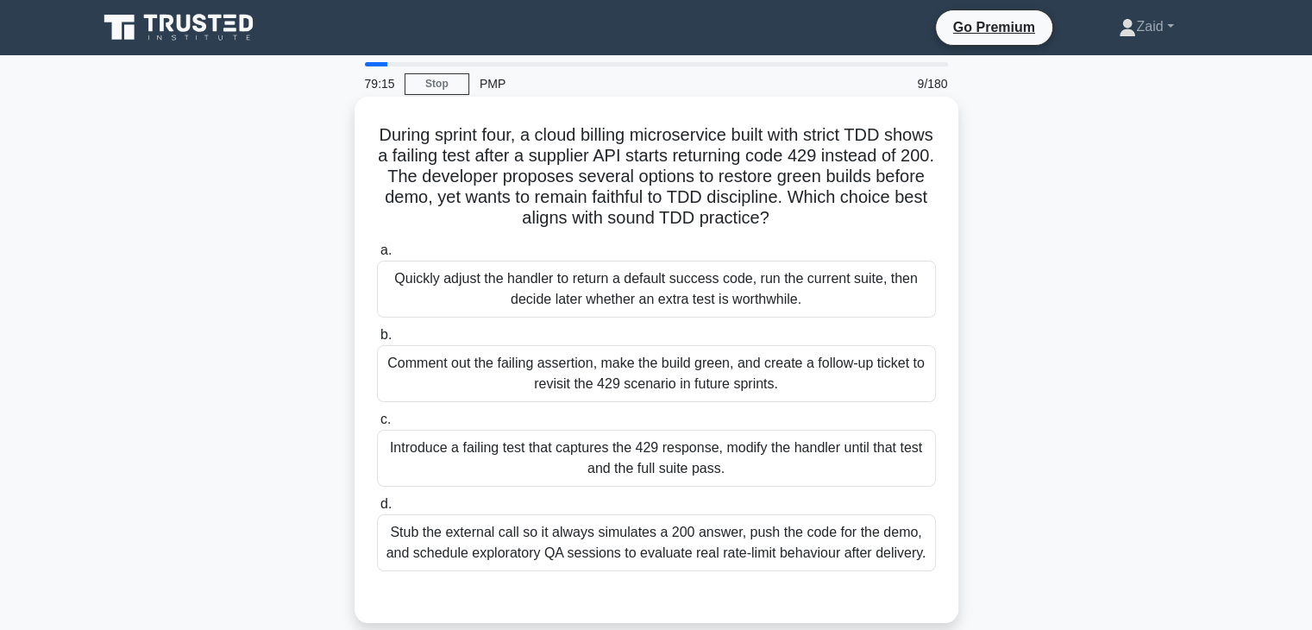
click at [493, 372] on div "Comment out the failing assertion, make the build green, and create a follow-up…" at bounding box center [656, 373] width 559 height 57
click at [377, 341] on input "b. Comment out the failing assertion, make the build green, and create a follow…" at bounding box center [377, 335] width 0 height 11
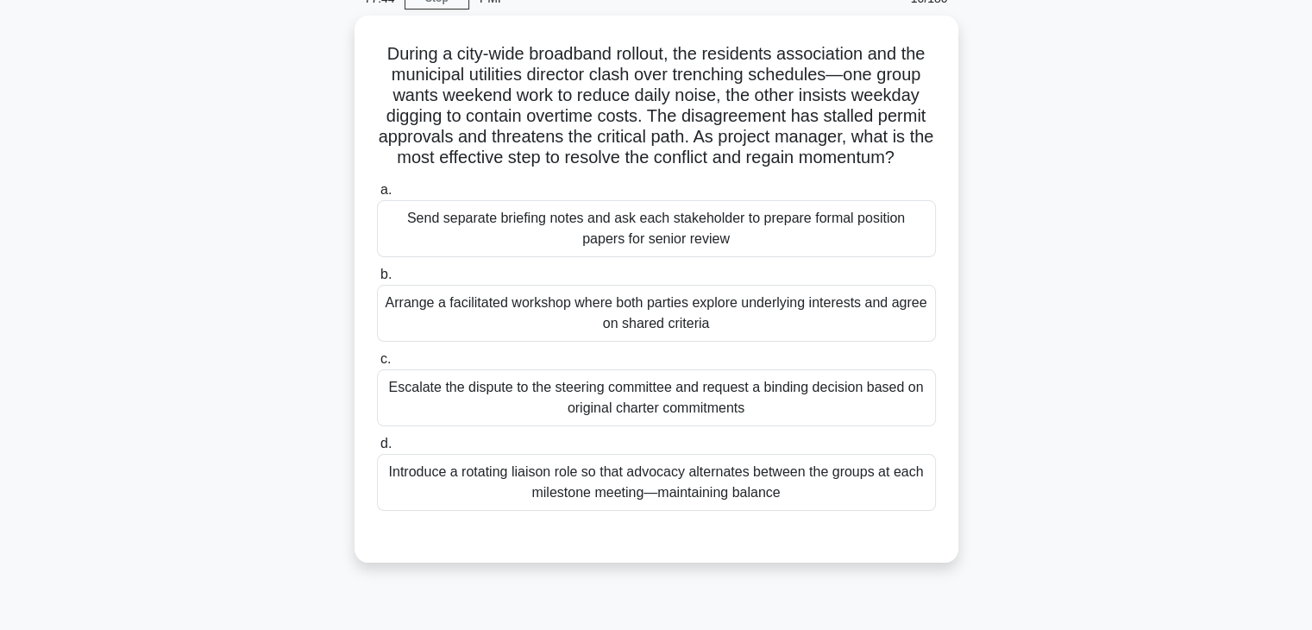
scroll to position [86, 0]
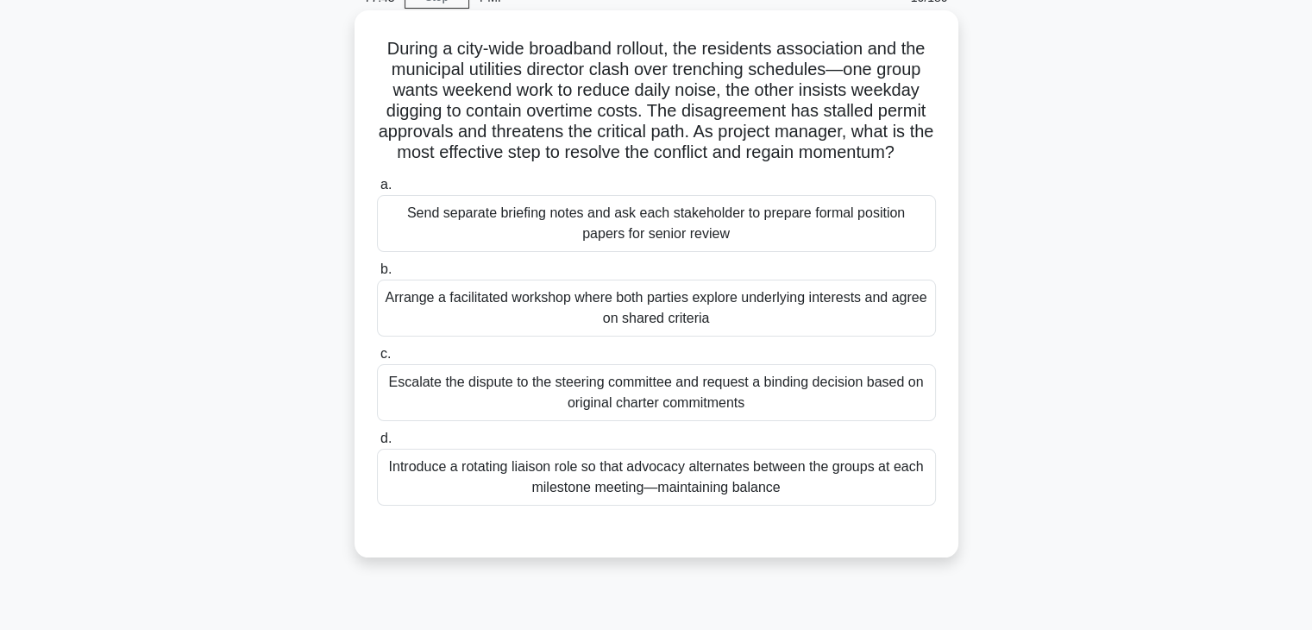
click at [527, 401] on div "Escalate the dispute to the steering committee and request a binding decision b…" at bounding box center [656, 392] width 559 height 57
click at [377, 360] on input "c. Escalate the dispute to the steering committee and request a binding decisio…" at bounding box center [377, 353] width 0 height 11
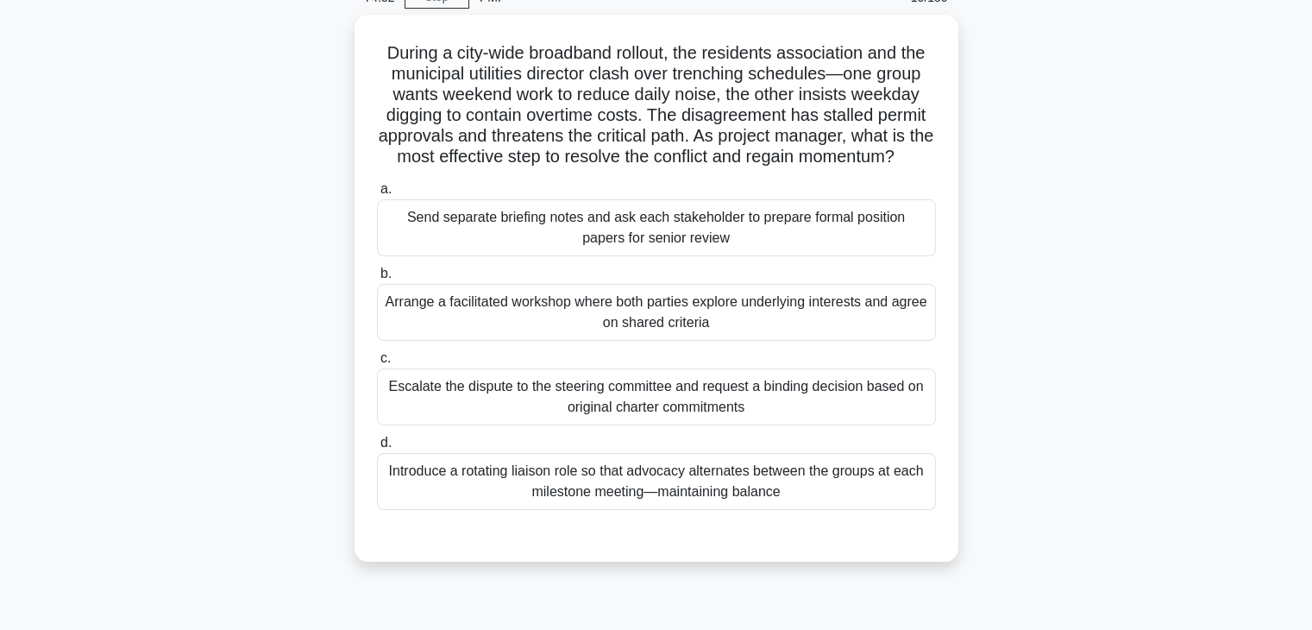
click at [499, 341] on div "Arrange a facilitated workshop where both parties explore underlying interests …" at bounding box center [656, 312] width 559 height 57
click at [377, 279] on input "b. Arrange a facilitated workshop where both parties explore underlying interes…" at bounding box center [377, 273] width 0 height 11
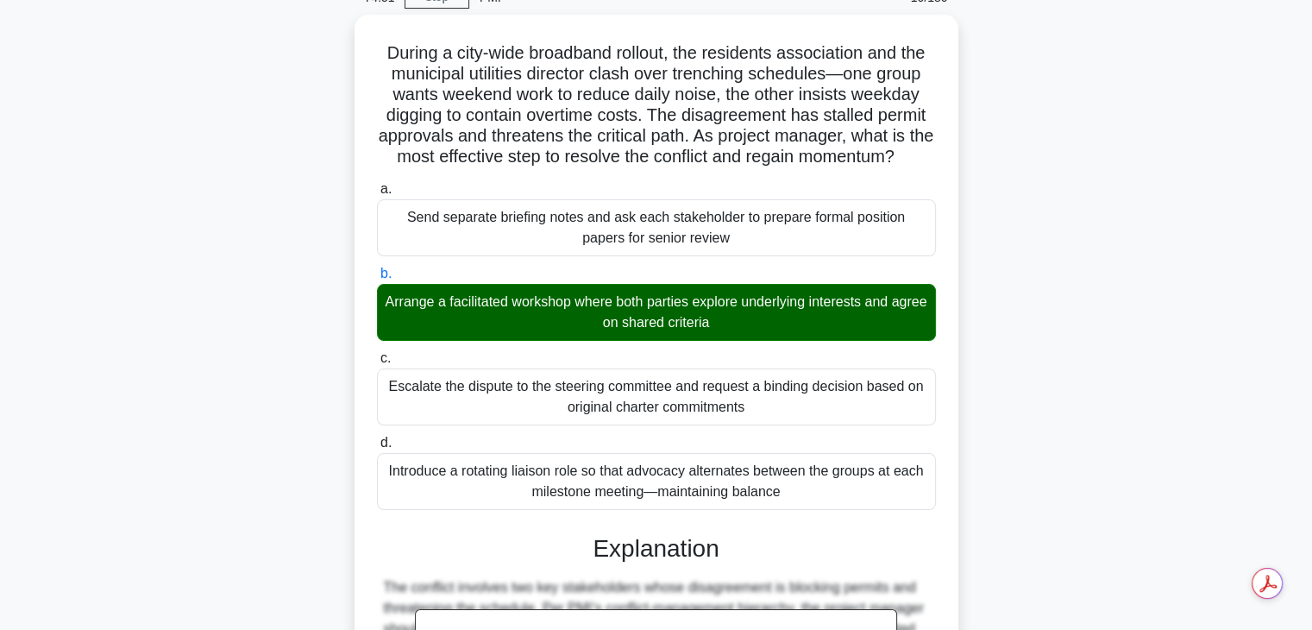
scroll to position [495, 0]
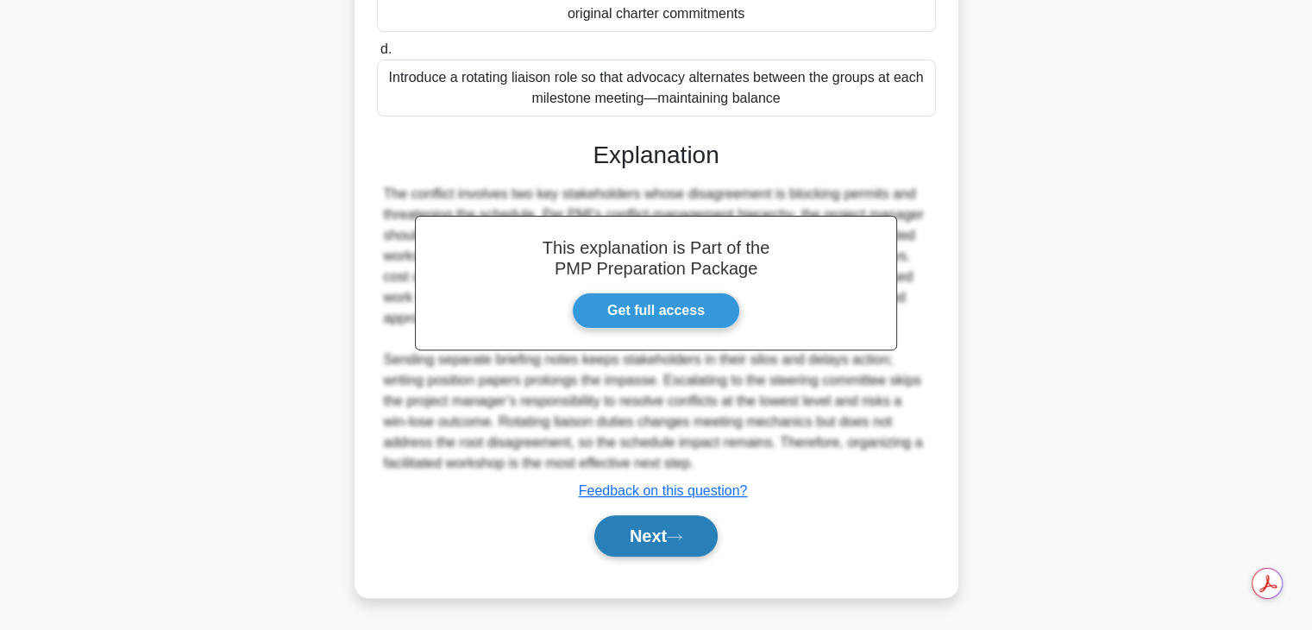
click at [619, 529] on button "Next" at bounding box center [655, 535] width 123 height 41
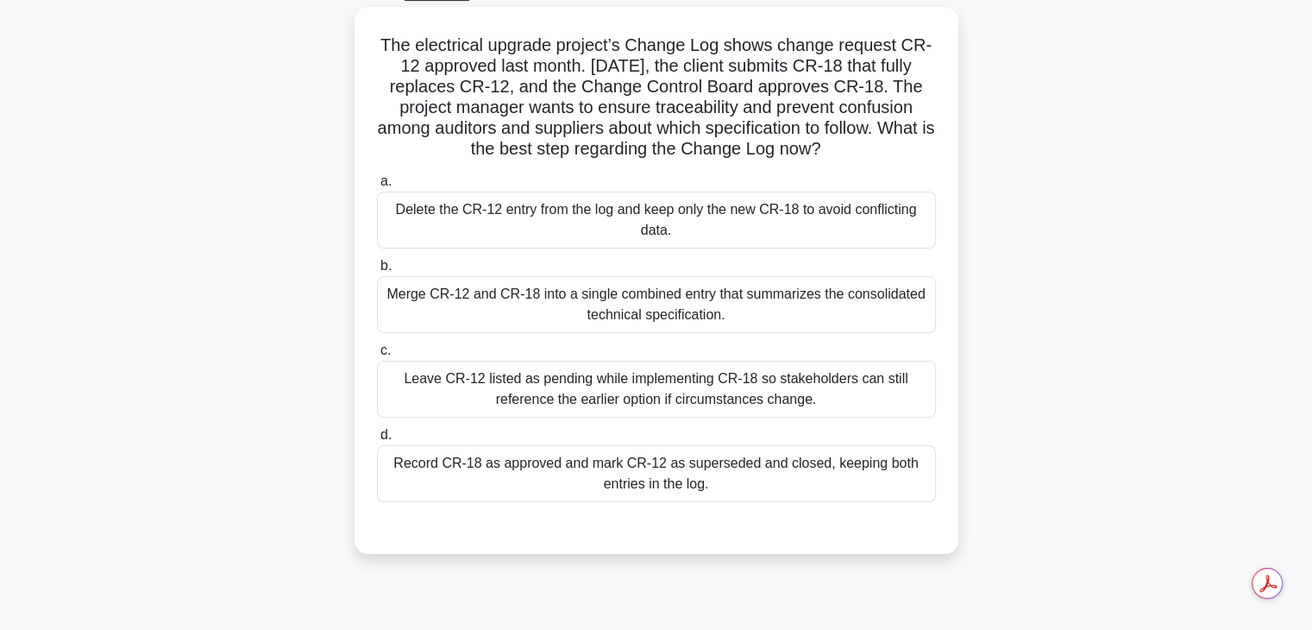
scroll to position [96, 0]
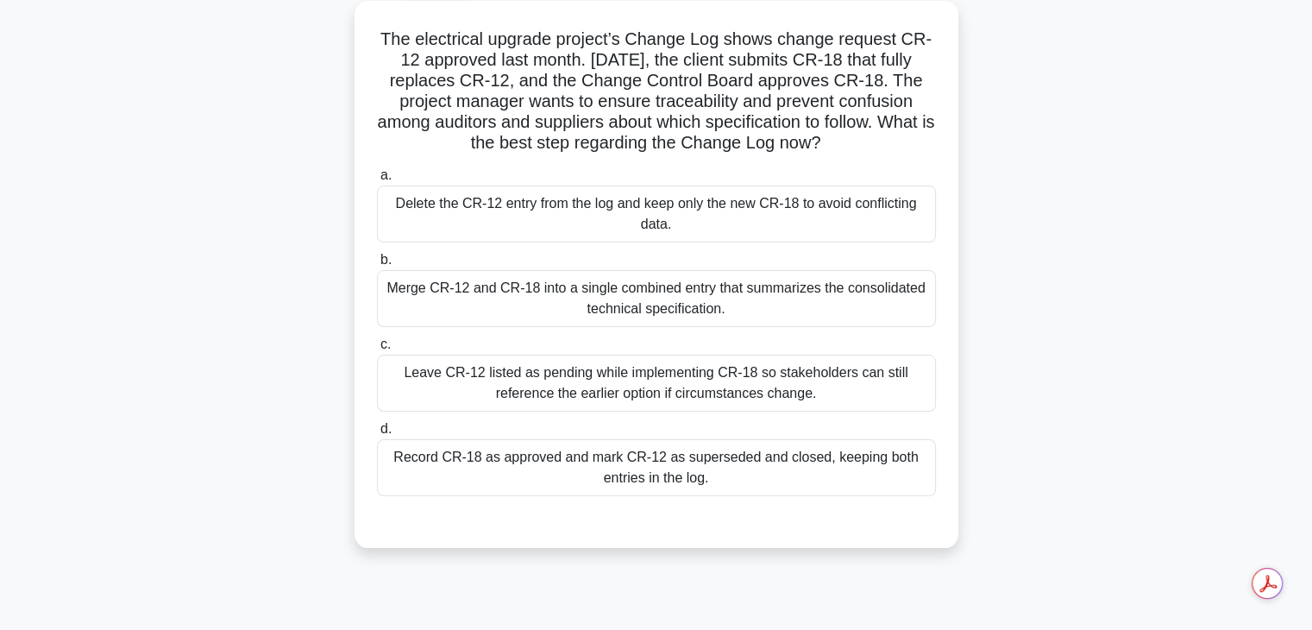
click at [497, 373] on div "Leave CR-12 listed as pending while implementing CR-18 so stakeholders can stil…" at bounding box center [656, 383] width 559 height 57
click at [377, 350] on input "c. Leave CR-12 listed as pending while implementing CR-18 so stakeholders can s…" at bounding box center [377, 344] width 0 height 11
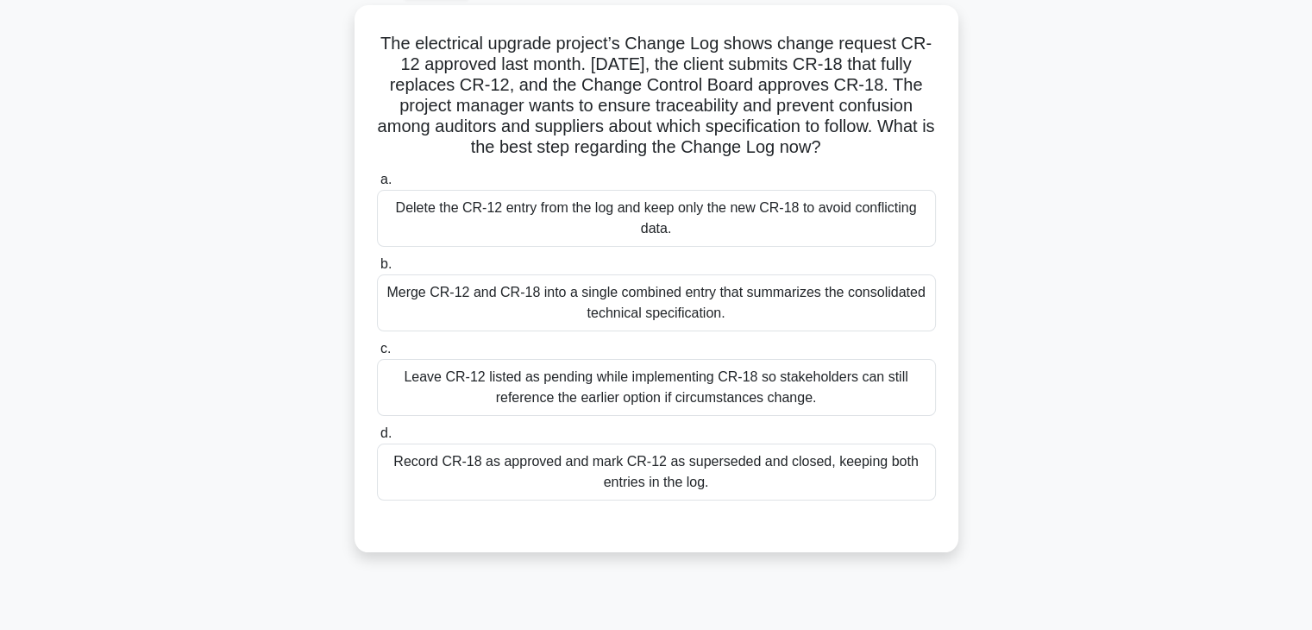
click at [486, 474] on div "Record CR-18 as approved and mark CR-12 as superseded and closed, keeping both …" at bounding box center [656, 471] width 559 height 57
click at [377, 439] on input "d. Record CR-18 as approved and mark CR-12 as superseded and closed, keeping bo…" at bounding box center [377, 433] width 0 height 11
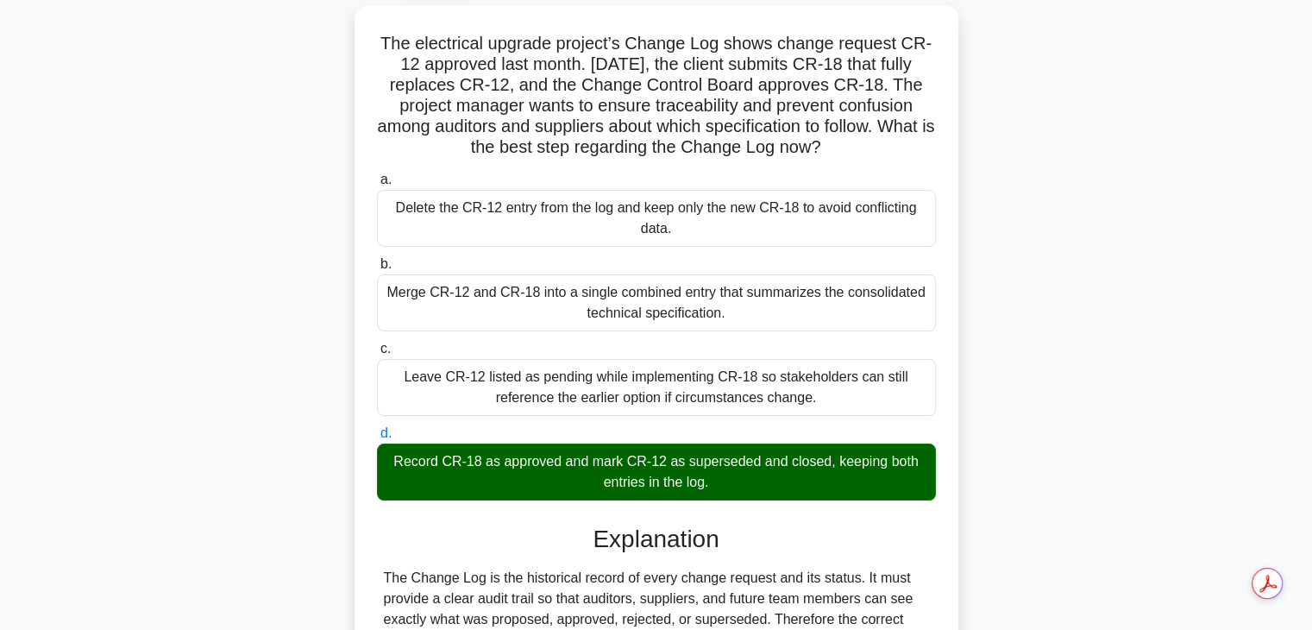
scroll to position [433, 0]
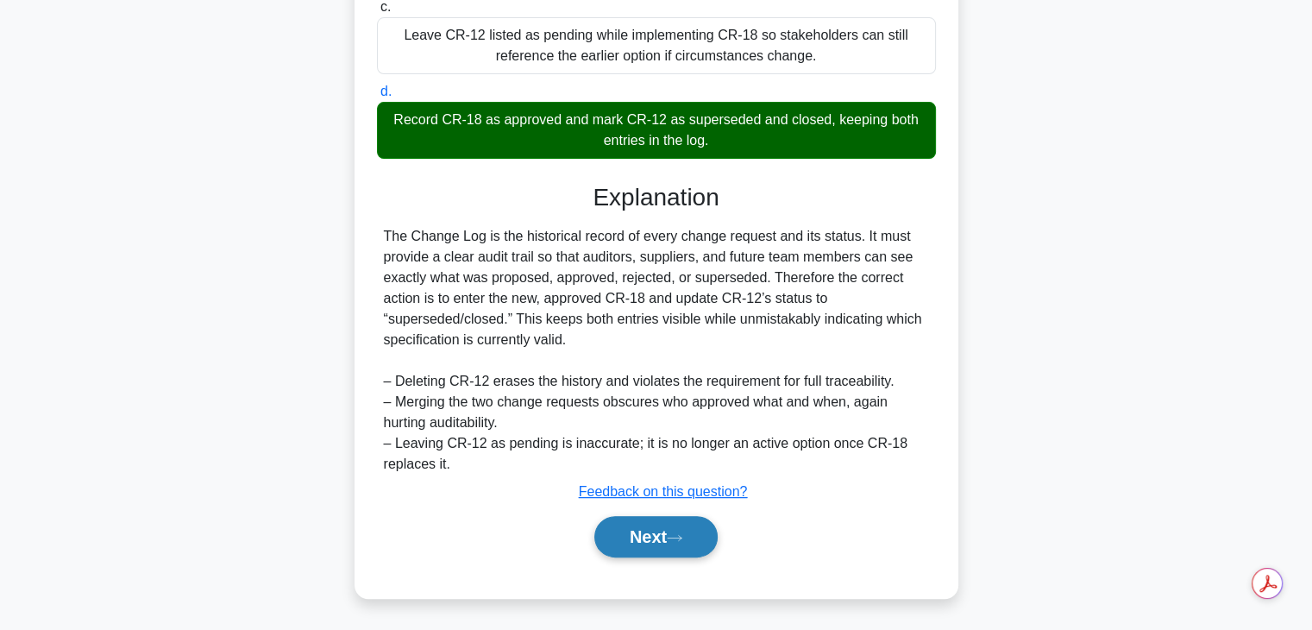
click at [633, 538] on button "Next" at bounding box center [655, 536] width 123 height 41
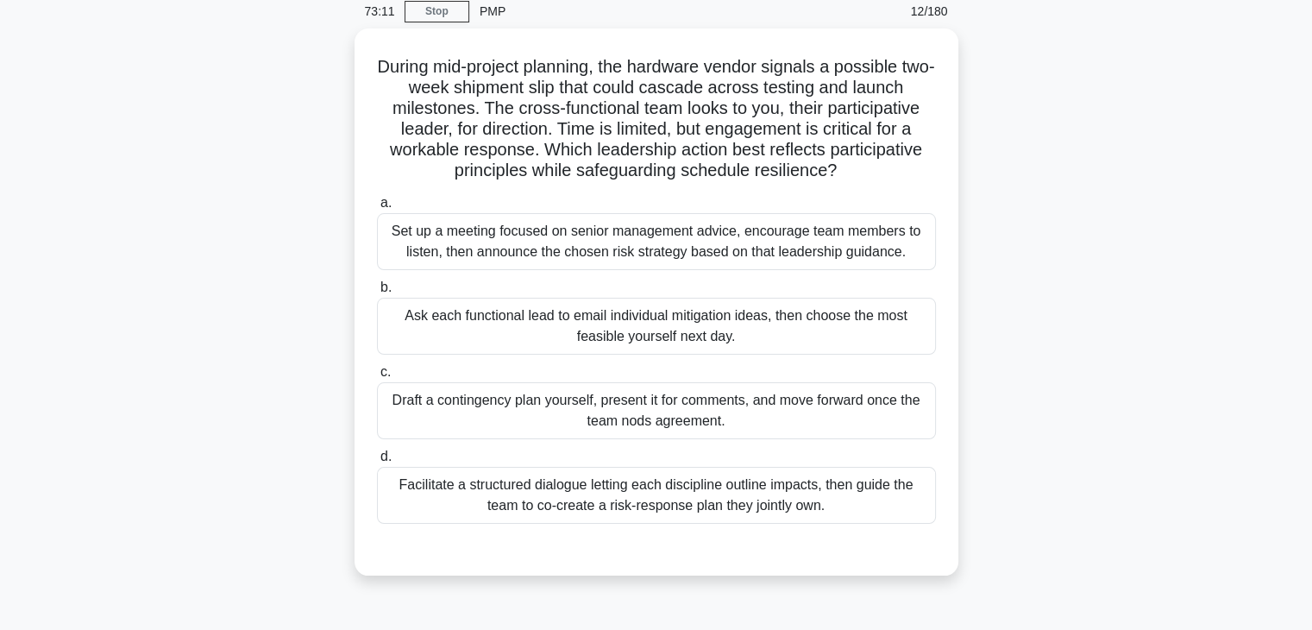
scroll to position [72, 0]
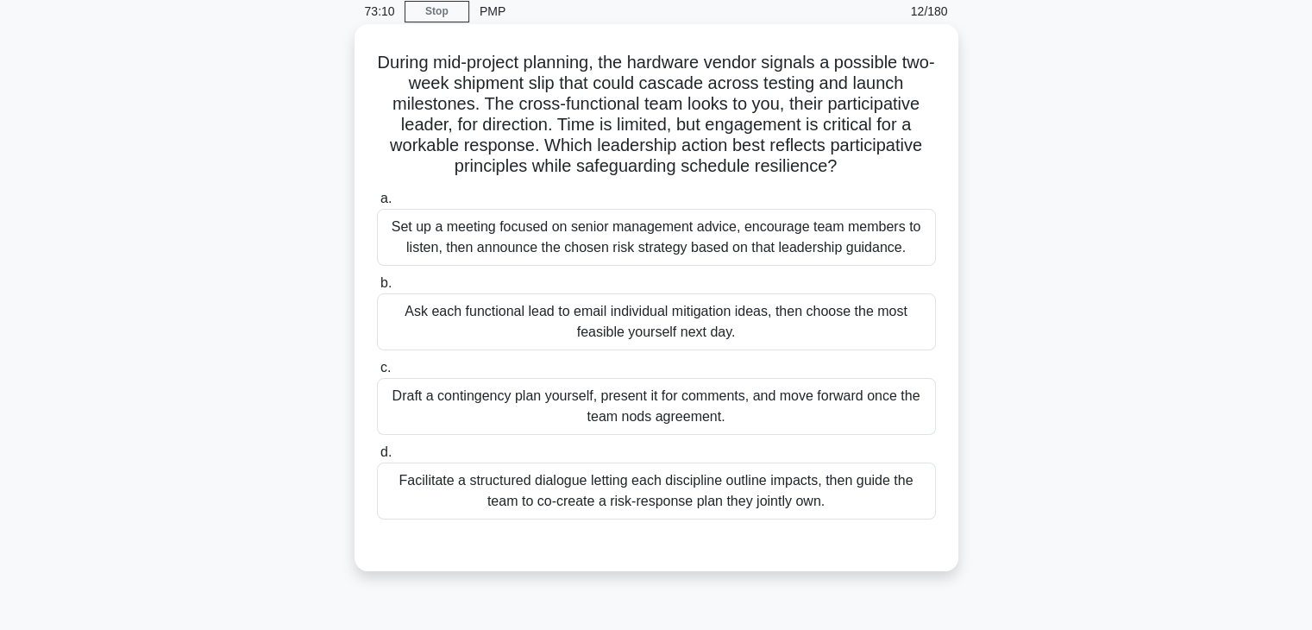
click at [473, 321] on div "Ask each functional lead to email individual mitigation ideas, then choose the …" at bounding box center [656, 321] width 559 height 57
click at [377, 289] on input "b. Ask each functional lead to email individual mitigation ideas, then choose t…" at bounding box center [377, 283] width 0 height 11
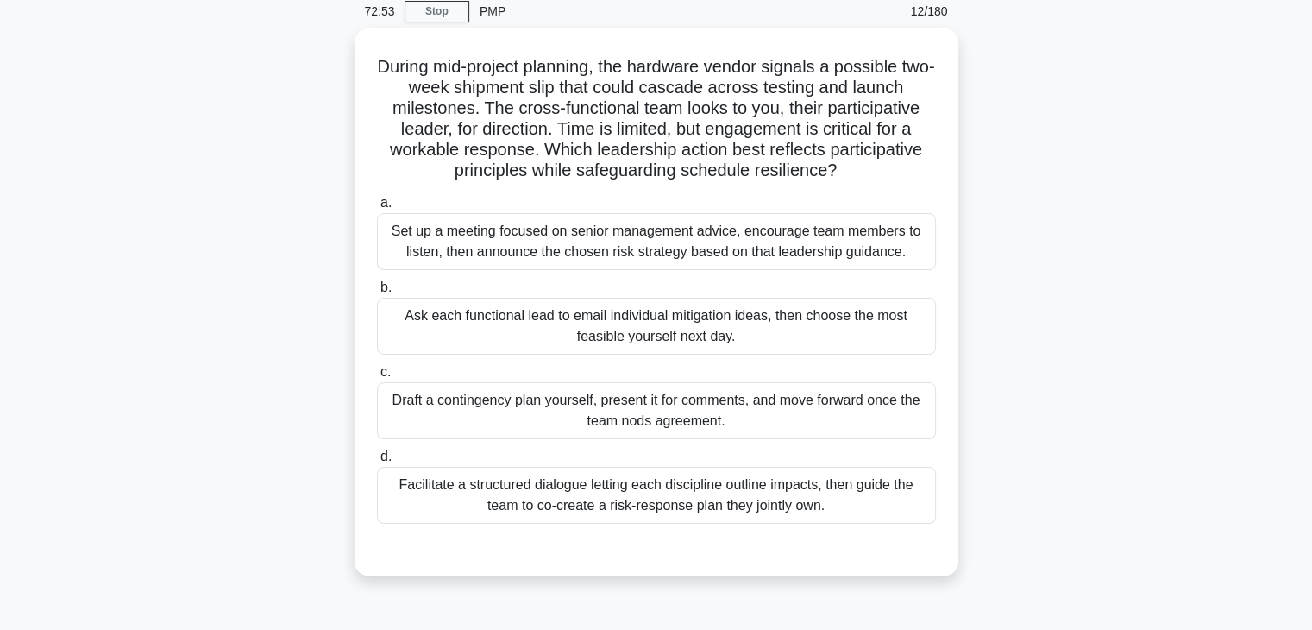
click at [431, 470] on div "Facilitate a structured dialogue letting each discipline outline impacts, then …" at bounding box center [656, 495] width 559 height 57
click at [377, 462] on input "d. Facilitate a structured dialogue letting each discipline outline impacts, th…" at bounding box center [377, 456] width 0 height 11
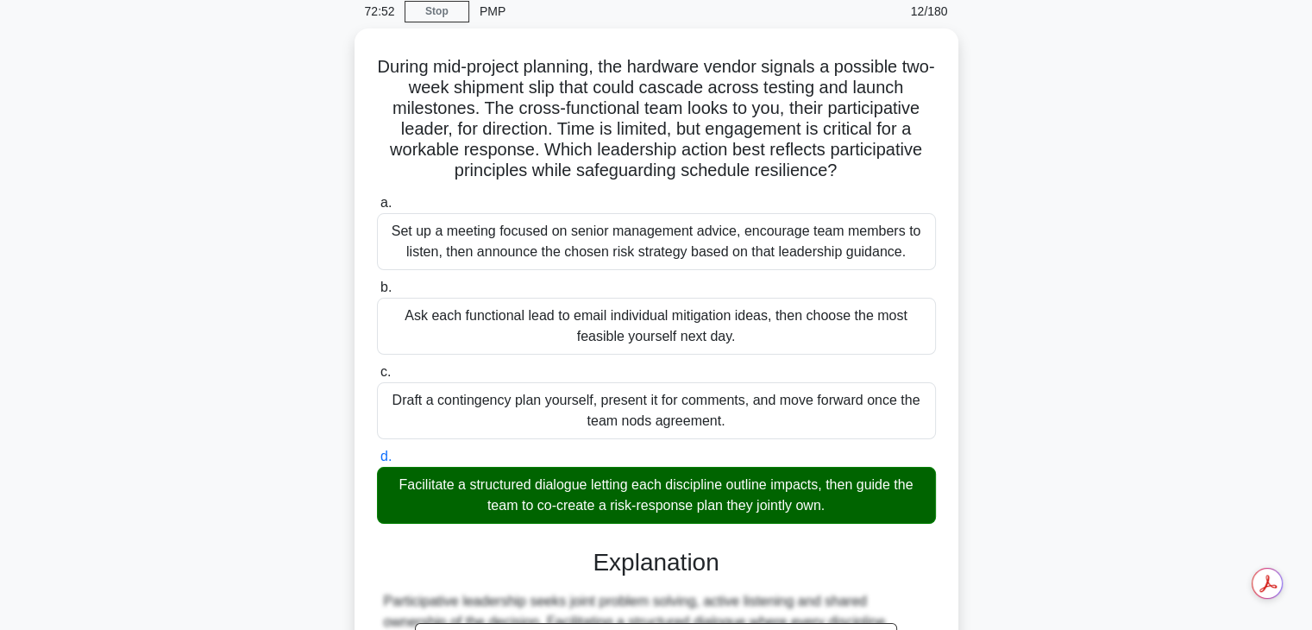
scroll to position [433, 0]
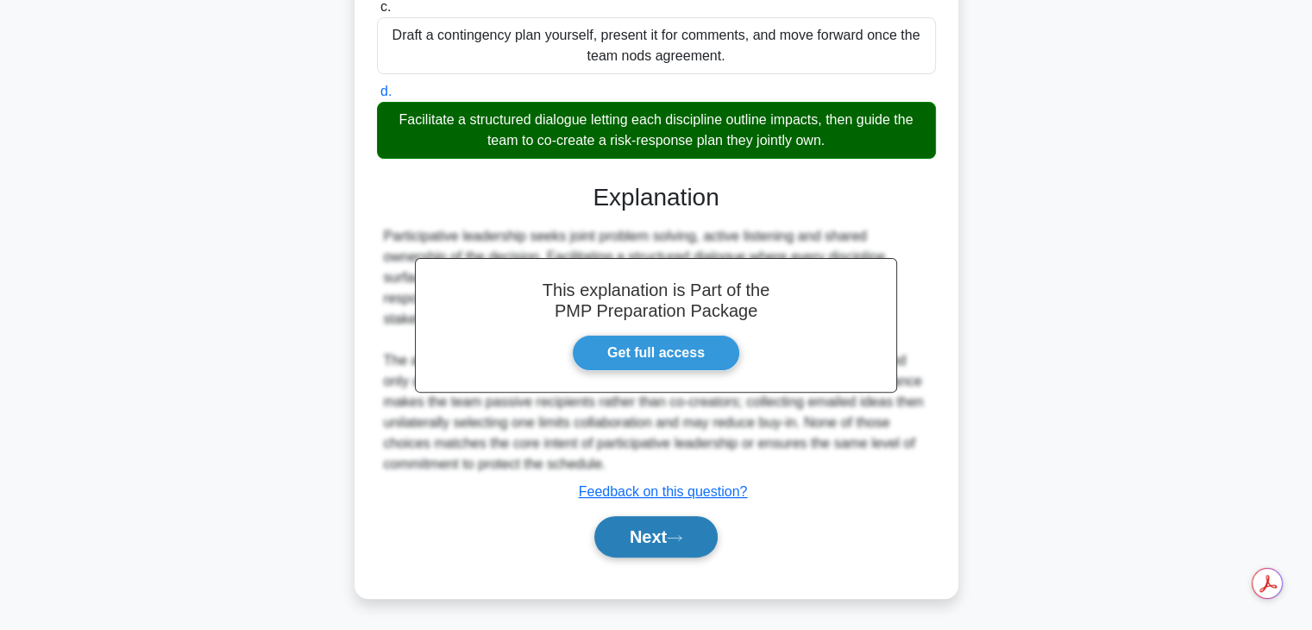
click at [637, 536] on button "Next" at bounding box center [655, 536] width 123 height 41
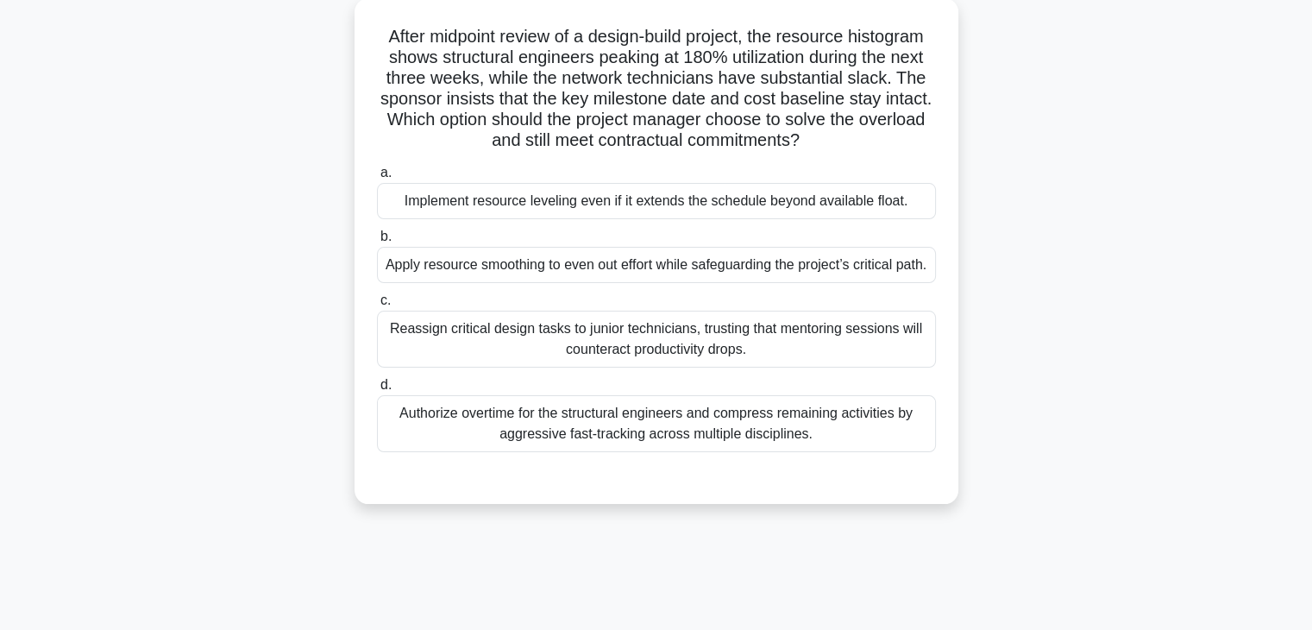
scroll to position [102, 0]
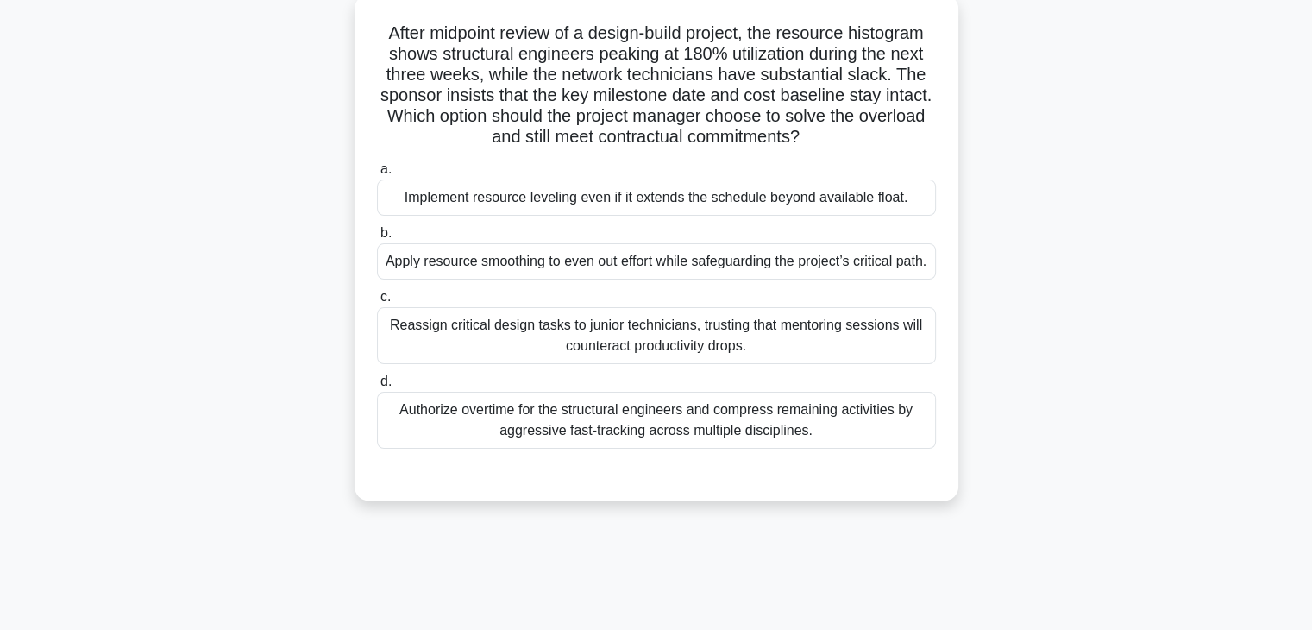
click at [599, 364] on div "Reassign critical design tasks to junior technicians, trusting that mentoring s…" at bounding box center [656, 335] width 559 height 57
click at [377, 303] on input "c. Reassign critical design tasks to junior technicians, trusting that mentorin…" at bounding box center [377, 297] width 0 height 11
click at [518, 266] on div "Apply resource smoothing to even out effort while safeguarding the project’s cr…" at bounding box center [656, 261] width 559 height 36
click at [377, 239] on input "b. Apply resource smoothing to even out effort while safeguarding the project’s…" at bounding box center [377, 233] width 0 height 11
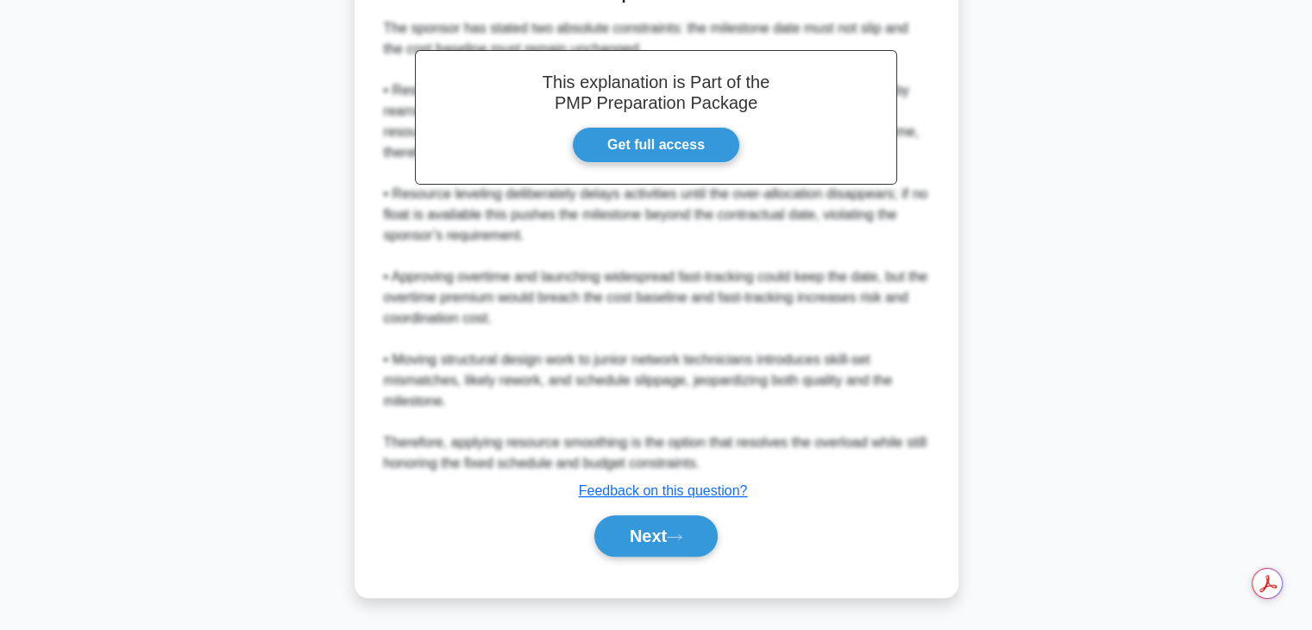
scroll to position [618, 0]
click at [670, 545] on button "Next" at bounding box center [655, 535] width 123 height 41
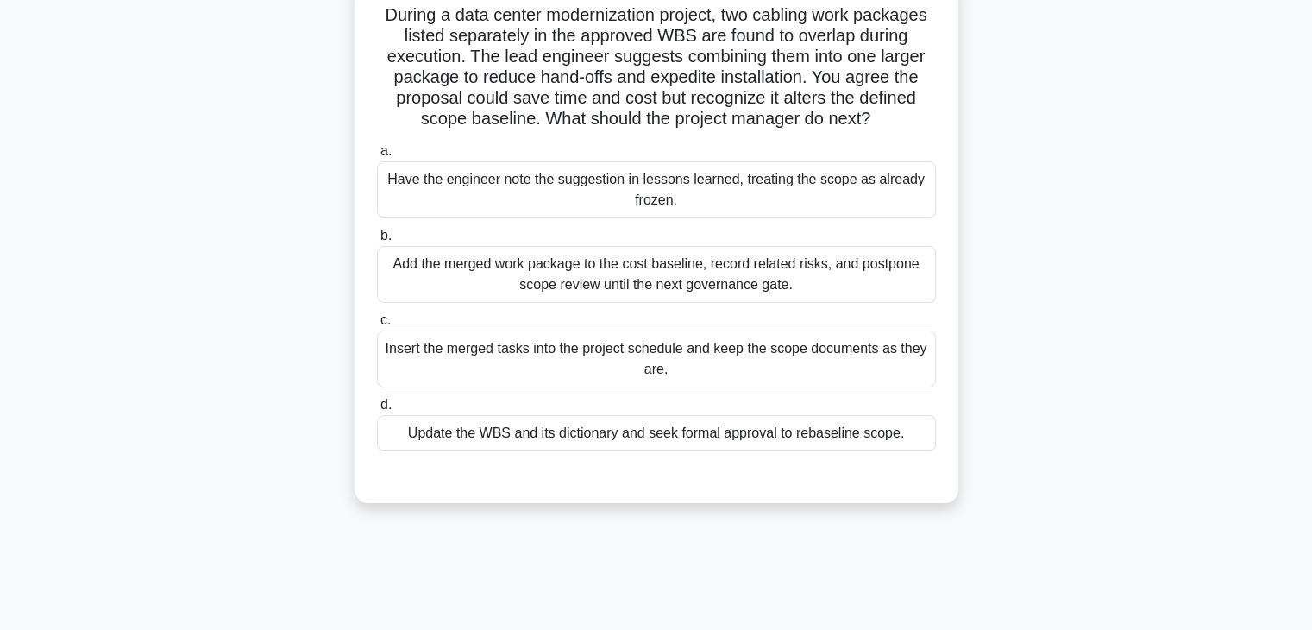
scroll to position [122, 0]
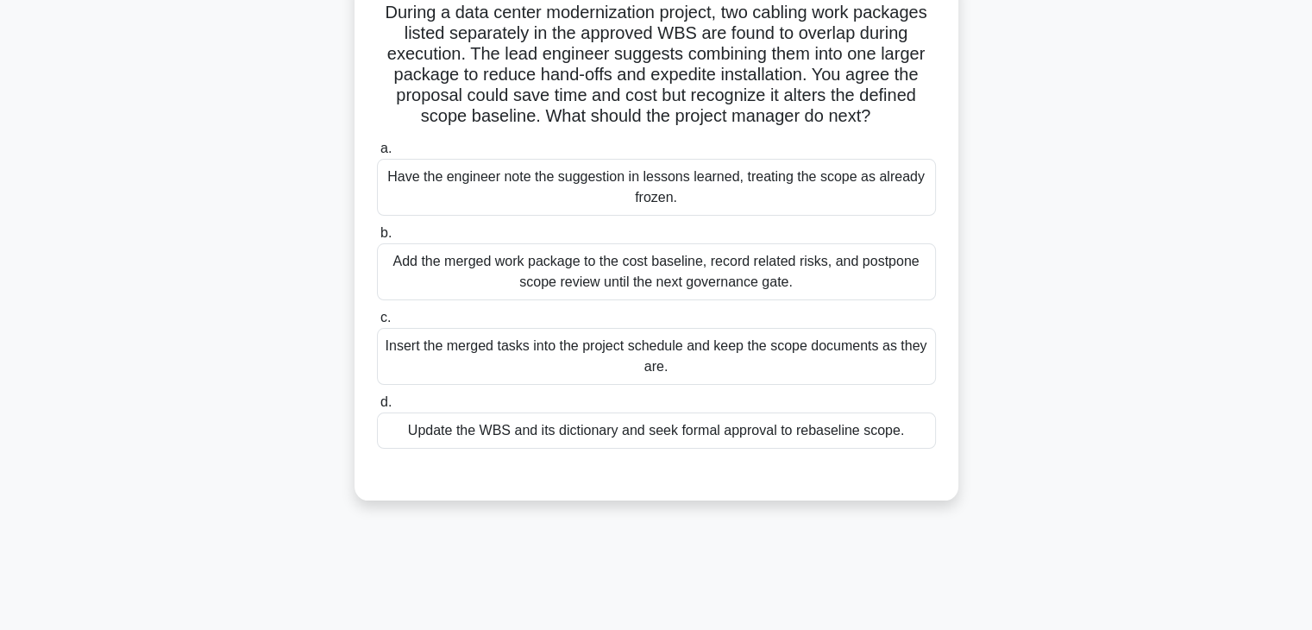
click at [499, 342] on div "Insert the merged tasks into the project schedule and keep the scope documents …" at bounding box center [656, 356] width 559 height 57
click at [377, 323] on input "c. Insert the merged tasks into the project schedule and keep the scope documen…" at bounding box center [377, 317] width 0 height 11
click at [411, 425] on div "Update the WBS and its dictionary and seek formal approval to rebaseline scope." at bounding box center [656, 430] width 559 height 36
click at [377, 408] on input "d. Update the WBS and its dictionary and seek formal approval to rebaseline sco…" at bounding box center [377, 402] width 0 height 11
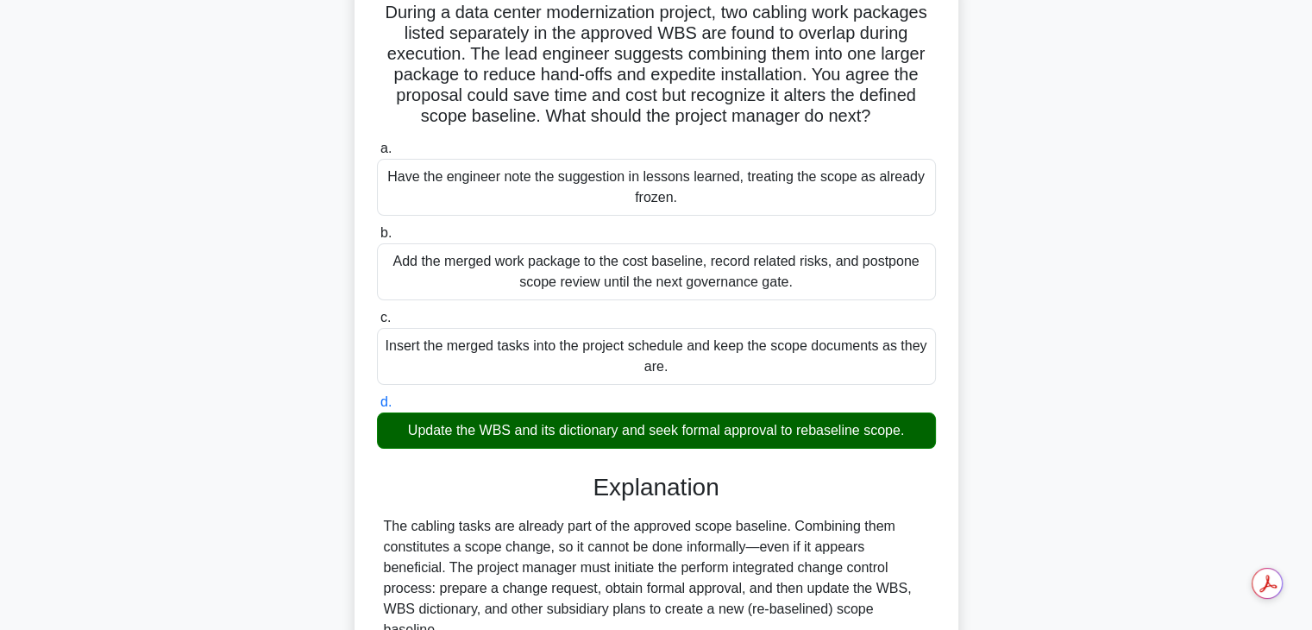
scroll to position [454, 0]
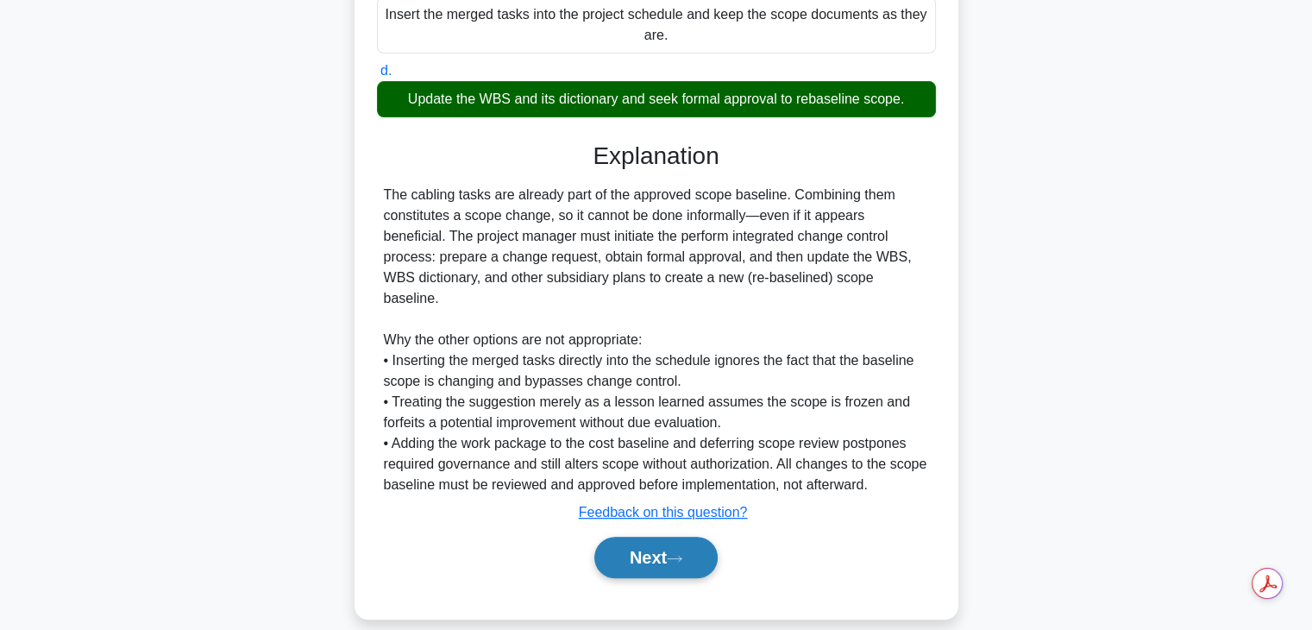
click at [624, 537] on button "Next" at bounding box center [655, 557] width 123 height 41
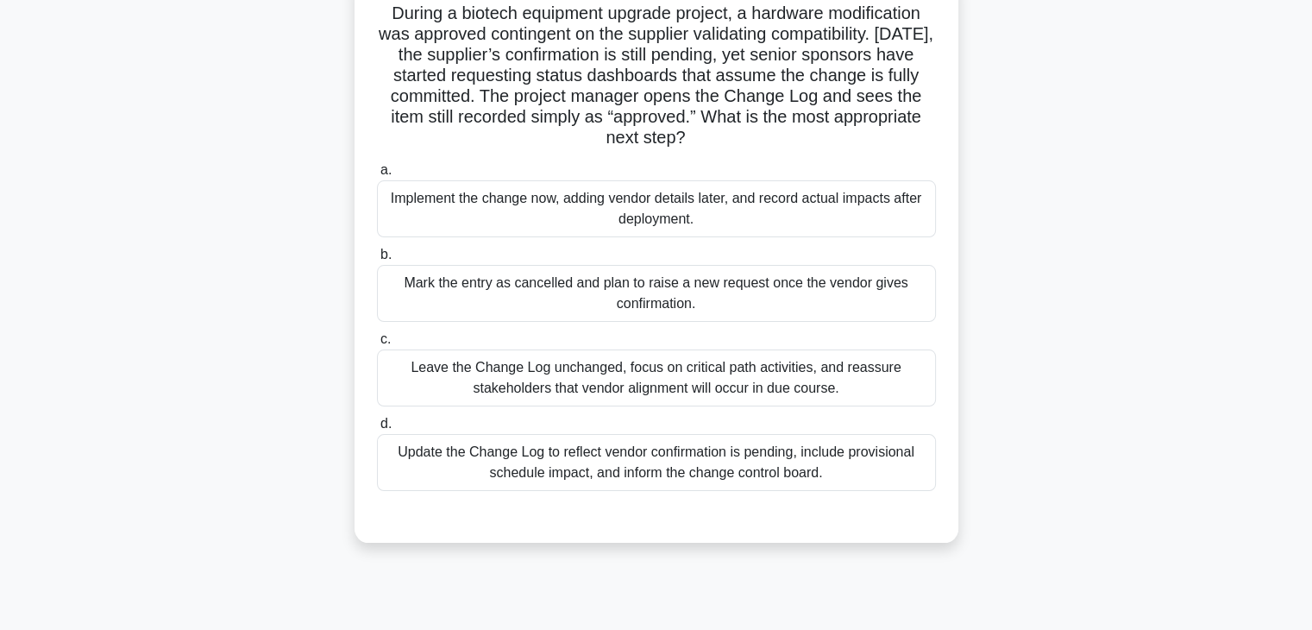
scroll to position [109, 0]
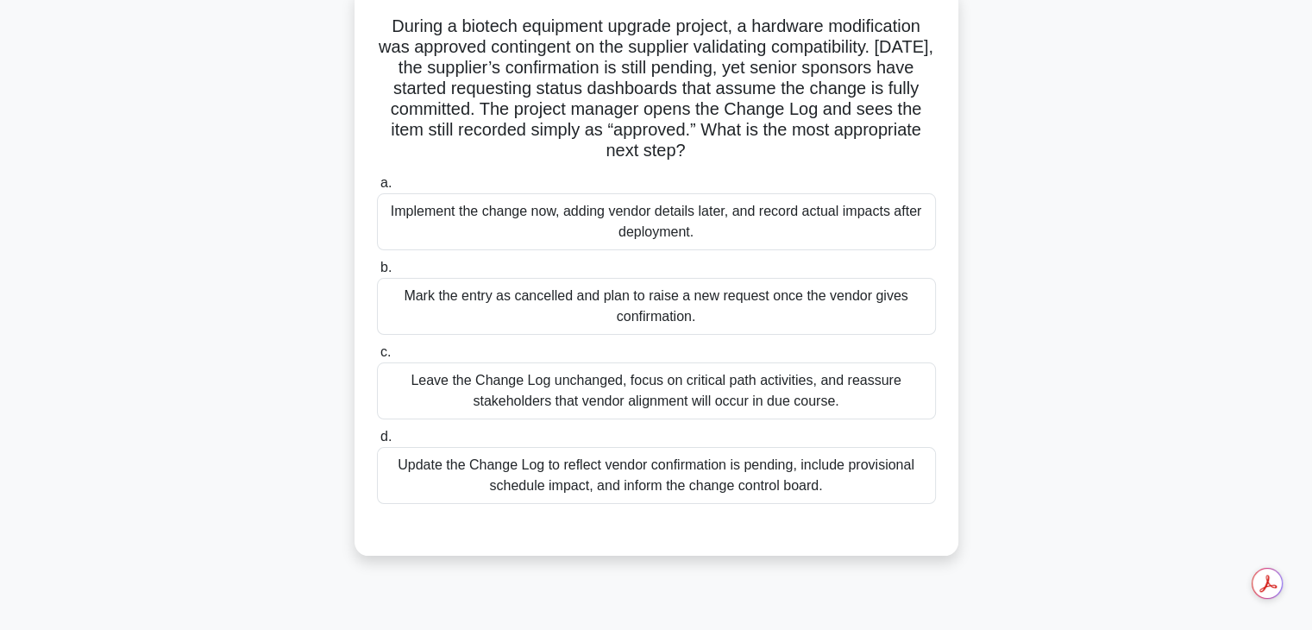
click at [525, 392] on div "Leave the Change Log unchanged, focus on critical path activities, and reassure…" at bounding box center [656, 390] width 559 height 57
click at [377, 358] on input "c. Leave the Change Log unchanged, focus on critical path activities, and reass…" at bounding box center [377, 352] width 0 height 11
click at [533, 481] on div "Update the Change Log to reflect vendor confirmation is pending, include provis…" at bounding box center [656, 475] width 559 height 57
click at [377, 443] on input "d. Update the Change Log to reflect vendor confirmation is pending, include pro…" at bounding box center [377, 436] width 0 height 11
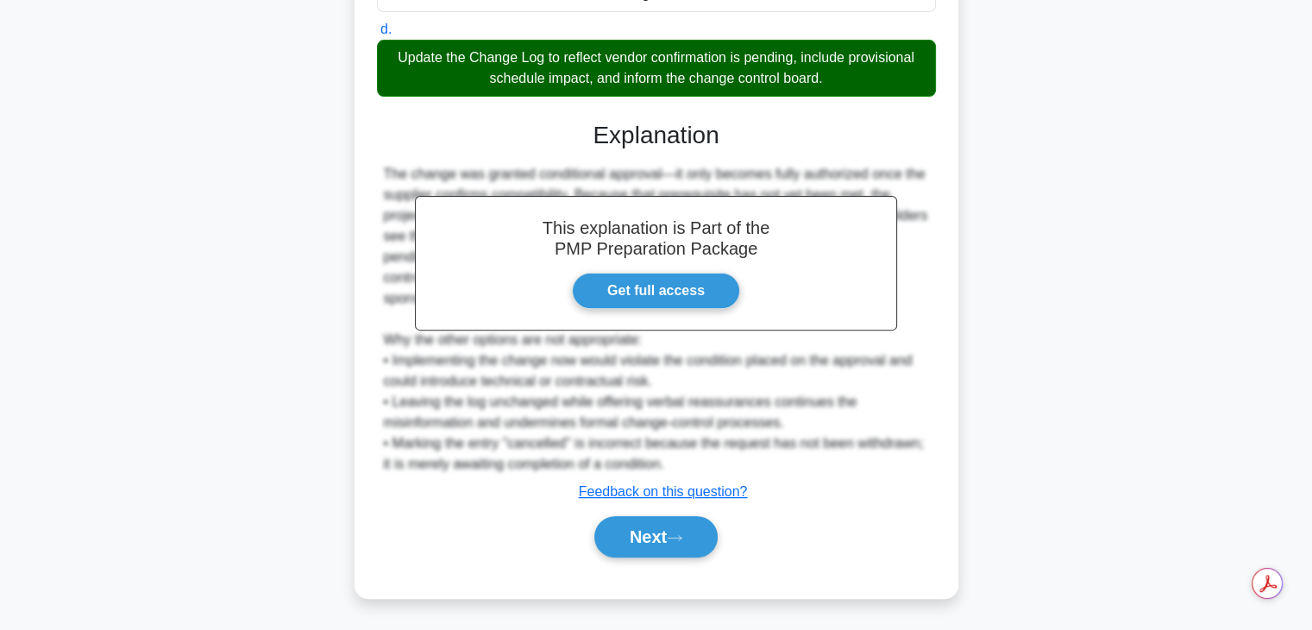
scroll to position [514, 0]
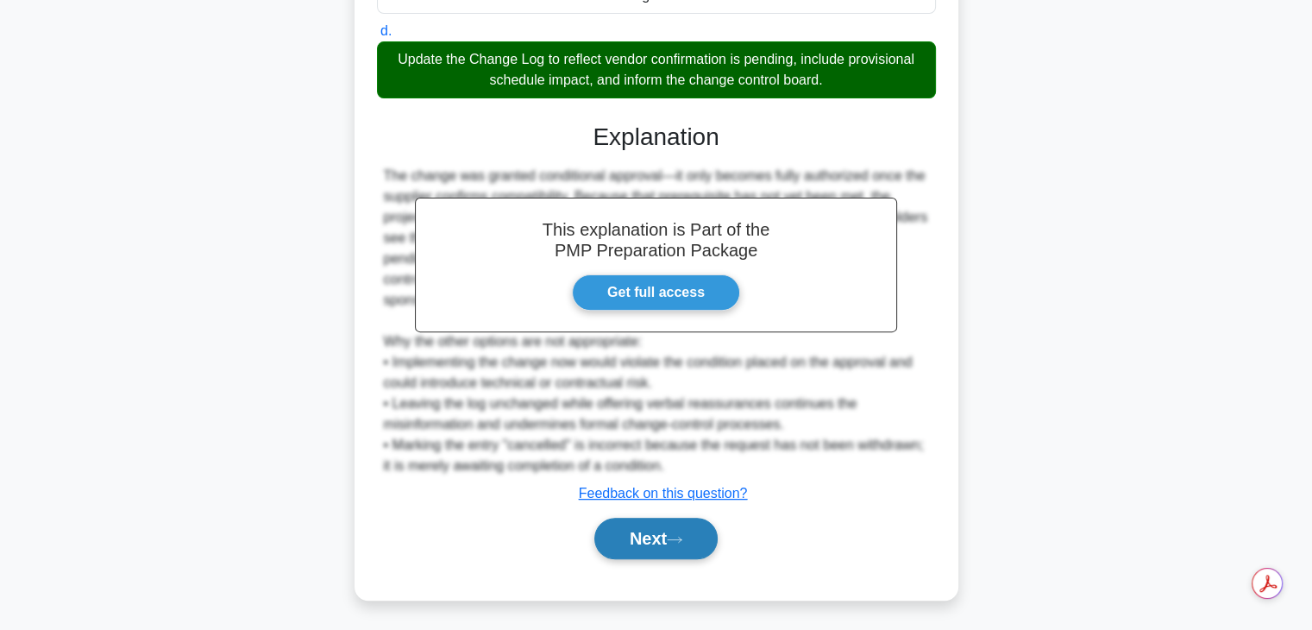
click at [683, 521] on button "Next" at bounding box center [655, 538] width 123 height 41
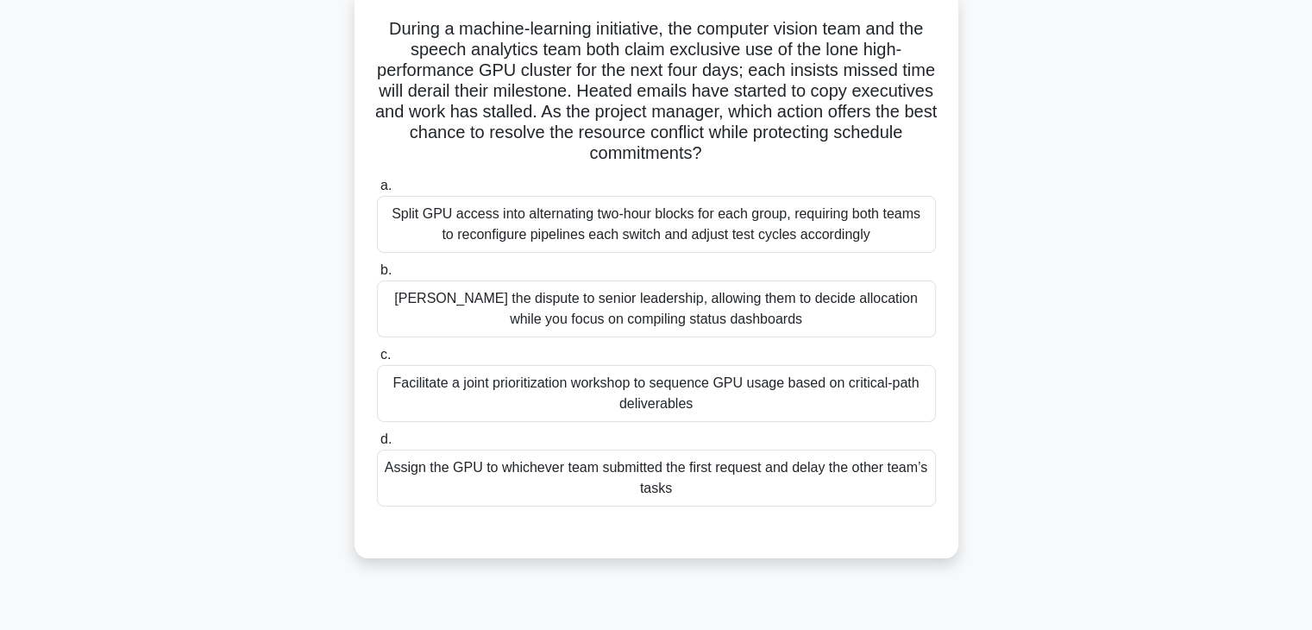
scroll to position [110, 0]
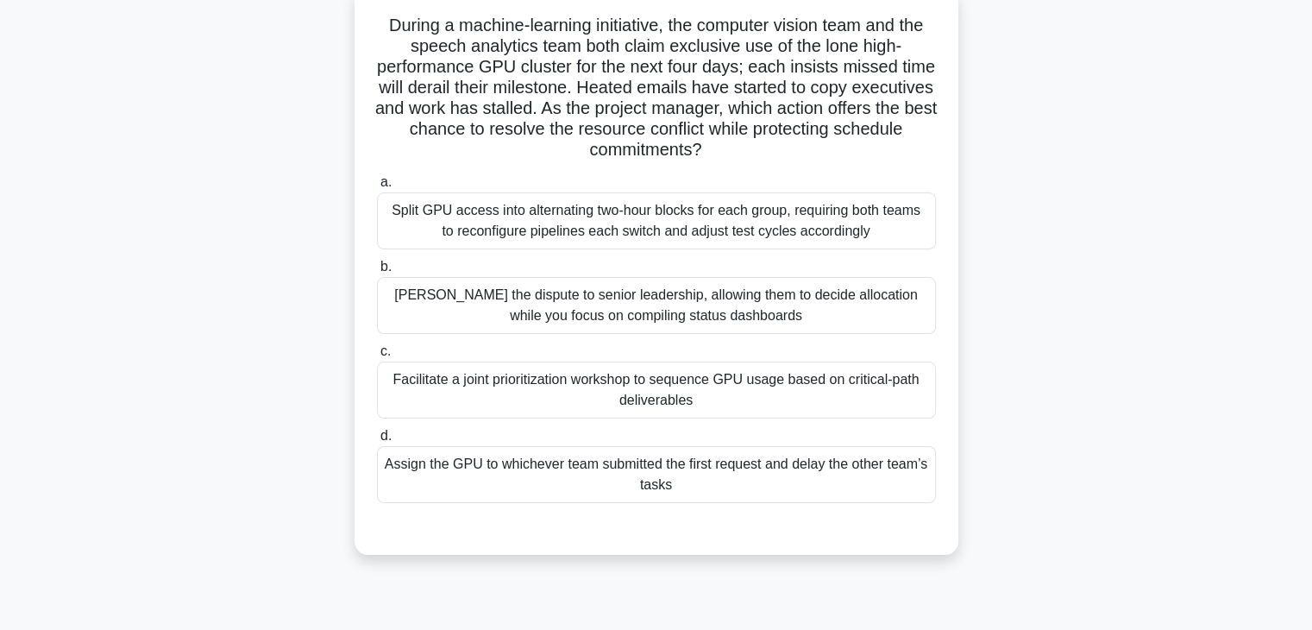
click at [546, 319] on div "[PERSON_NAME] the dispute to senior leadership, allowing them to decide allocat…" at bounding box center [656, 305] width 559 height 57
click at [377, 273] on input "b. Escalate the dispute to senior leadership, allowing them to decide allocatio…" at bounding box center [377, 266] width 0 height 11
click at [444, 381] on div "Facilitate a joint prioritization workshop to sequence GPU usage based on criti…" at bounding box center [656, 389] width 559 height 57
click at [377, 357] on input "c. Facilitate a joint prioritization workshop to sequence GPU usage based on cr…" at bounding box center [377, 351] width 0 height 11
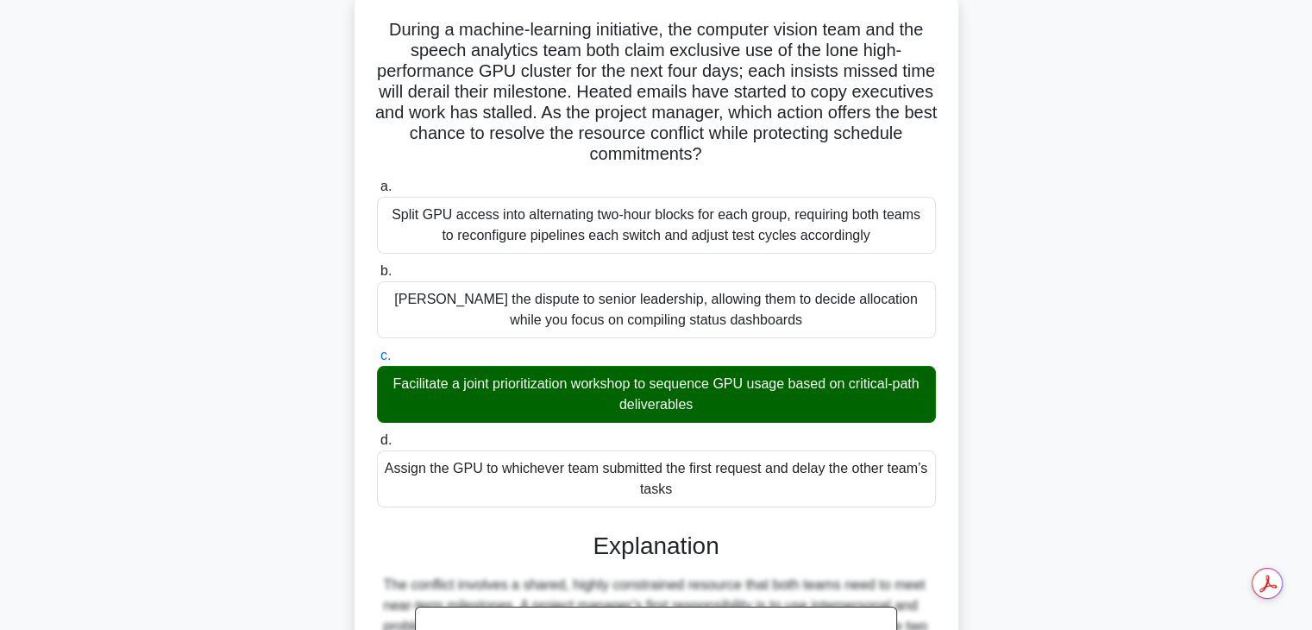
scroll to position [474, 0]
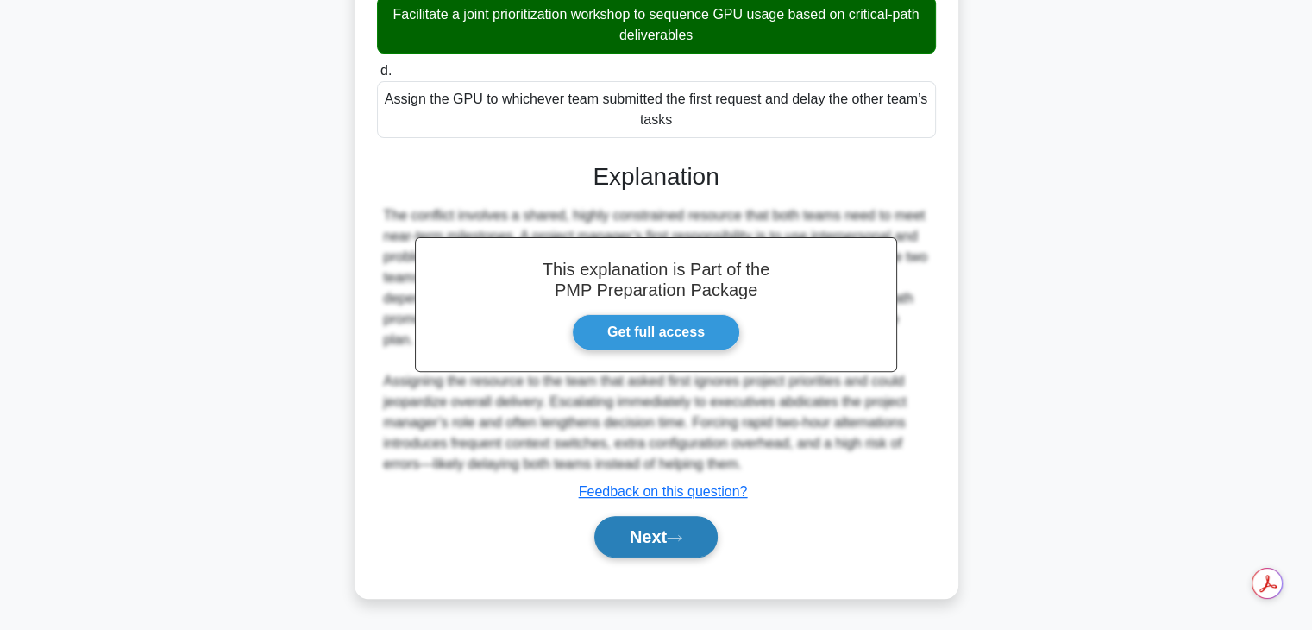
click at [677, 533] on icon at bounding box center [675, 537] width 16 height 9
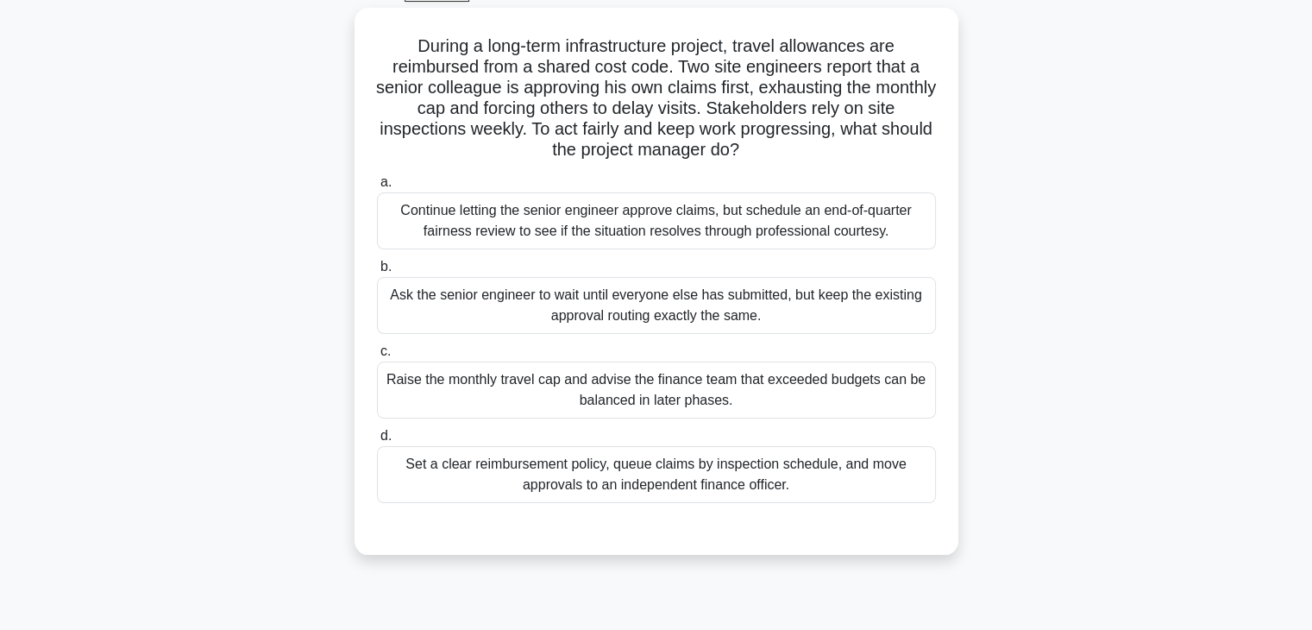
scroll to position [109, 0]
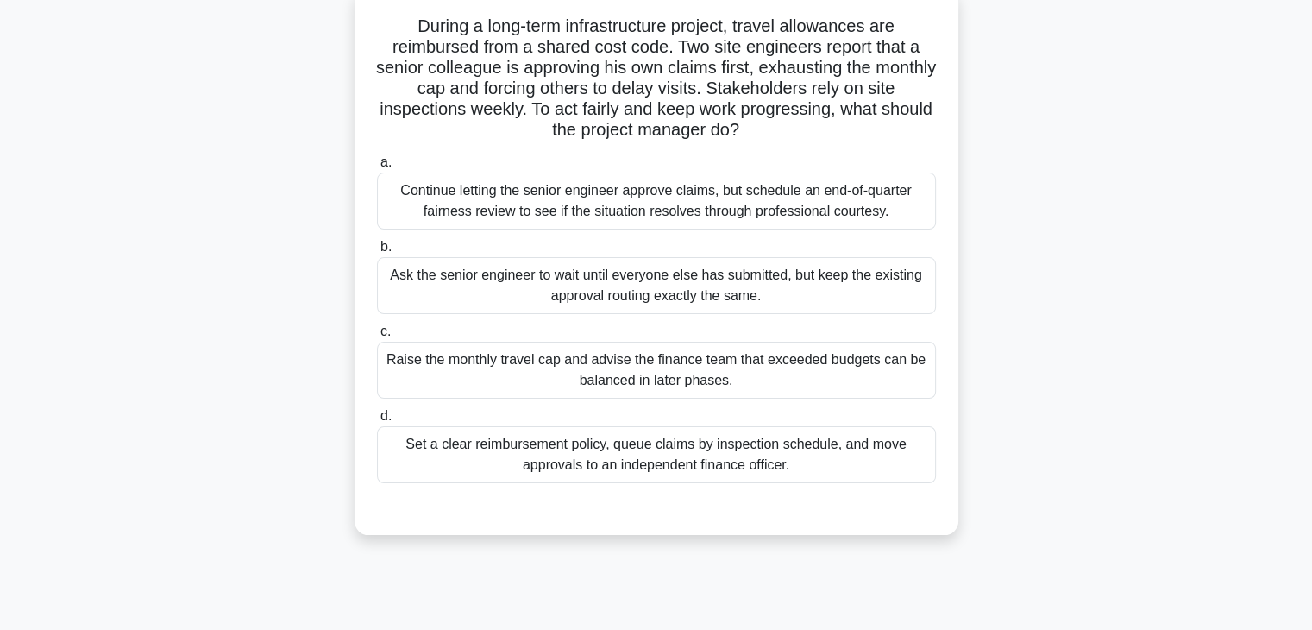
click at [560, 281] on div "Ask the senior engineer to wait until everyone else has submitted, but keep the…" at bounding box center [656, 285] width 559 height 57
click at [377, 253] on input "b. Ask the senior engineer to wait until everyone else has submitted, but keep …" at bounding box center [377, 247] width 0 height 11
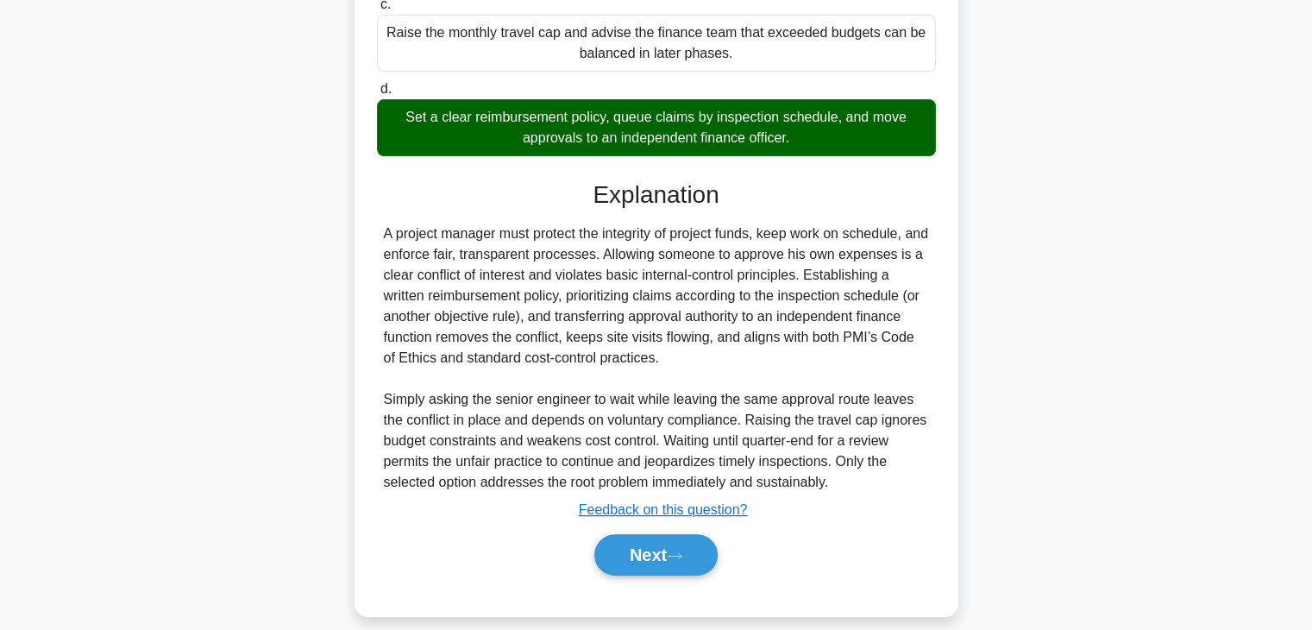
scroll to position [443, 0]
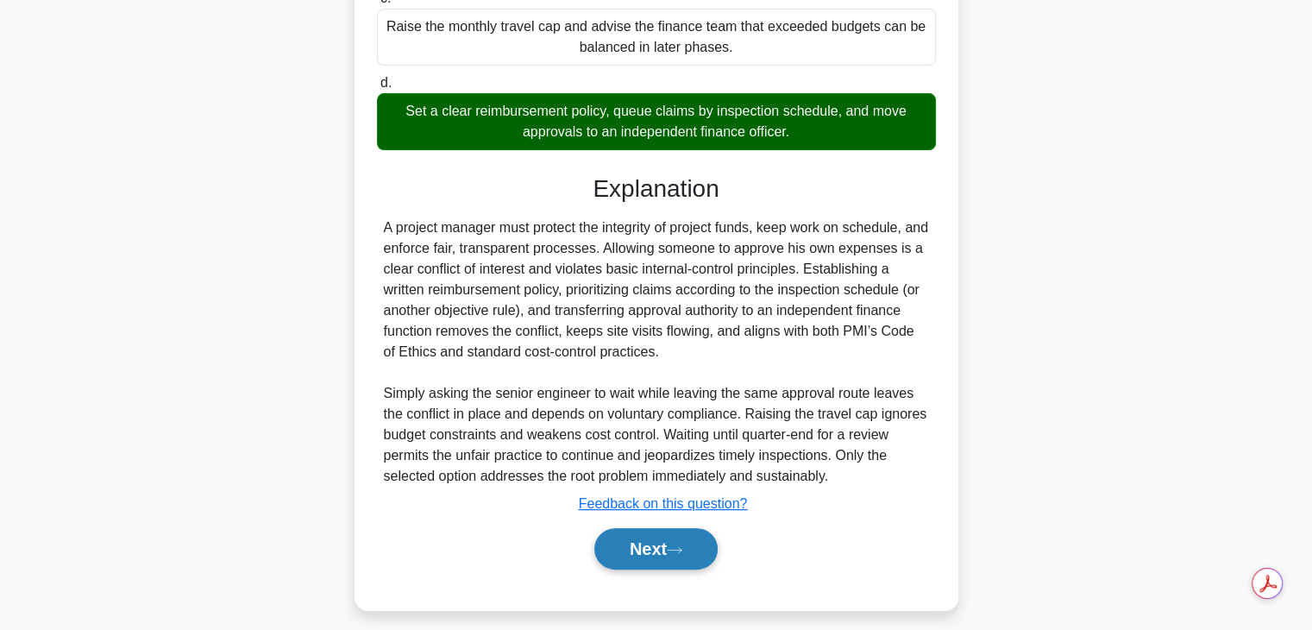
click at [611, 537] on button "Next" at bounding box center [655, 548] width 123 height 41
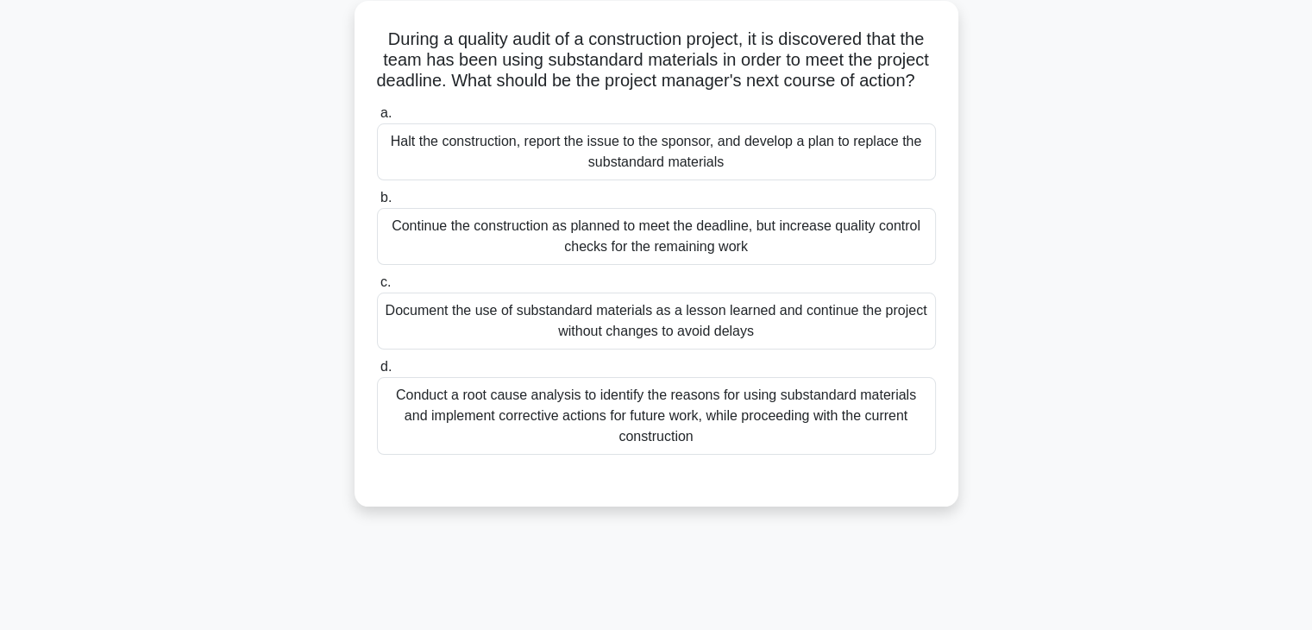
scroll to position [99, 0]
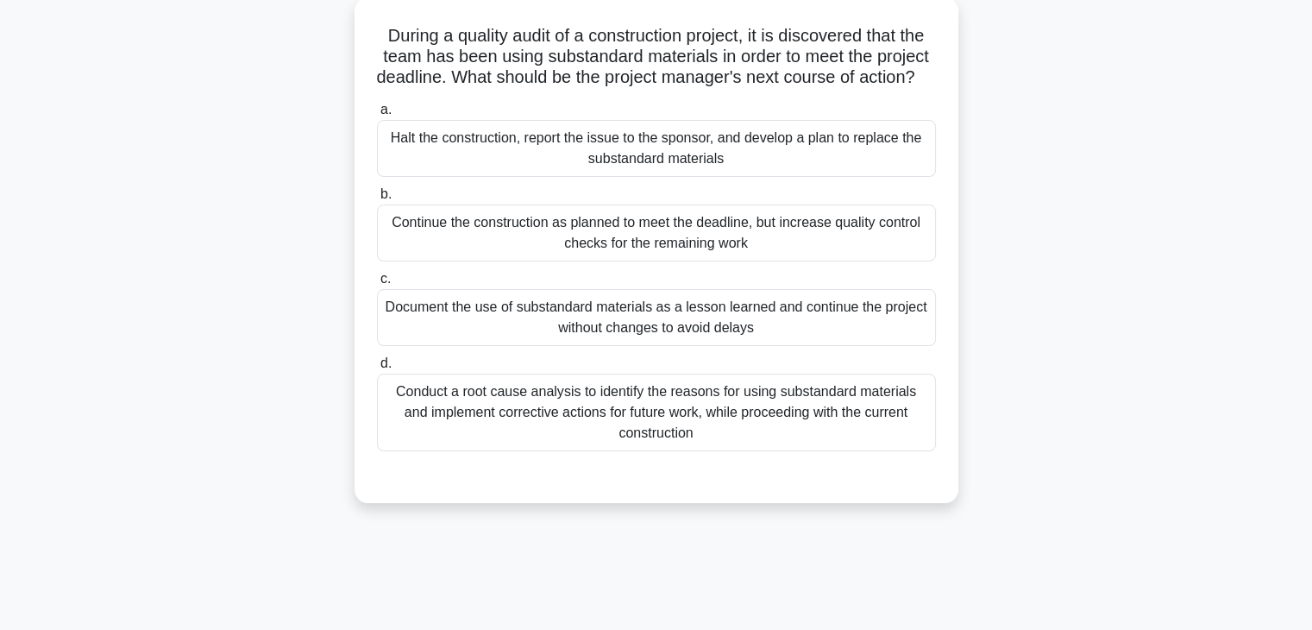
click at [524, 342] on div "Document the use of substandard materials as a lesson learned and continue the …" at bounding box center [656, 317] width 559 height 57
click at [377, 285] on input "c. Document the use of substandard materials as a lesson learned and continue t…" at bounding box center [377, 278] width 0 height 11
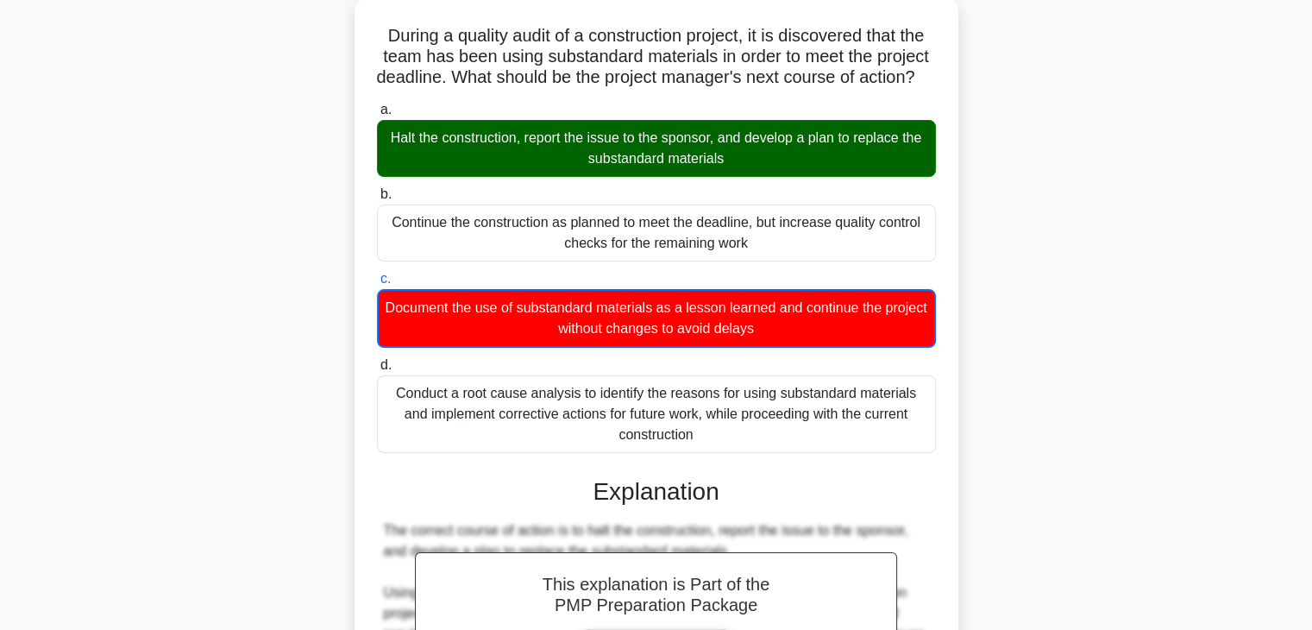
scroll to position [0, 0]
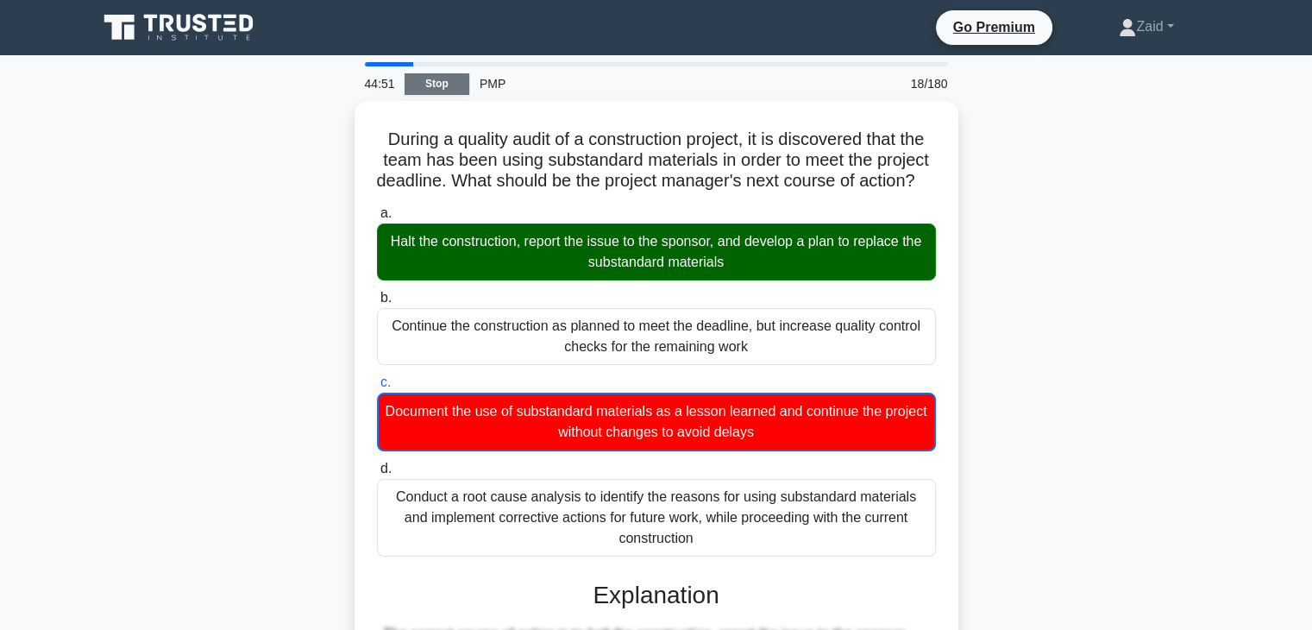
click at [437, 86] on link "Stop" at bounding box center [437, 84] width 65 height 22
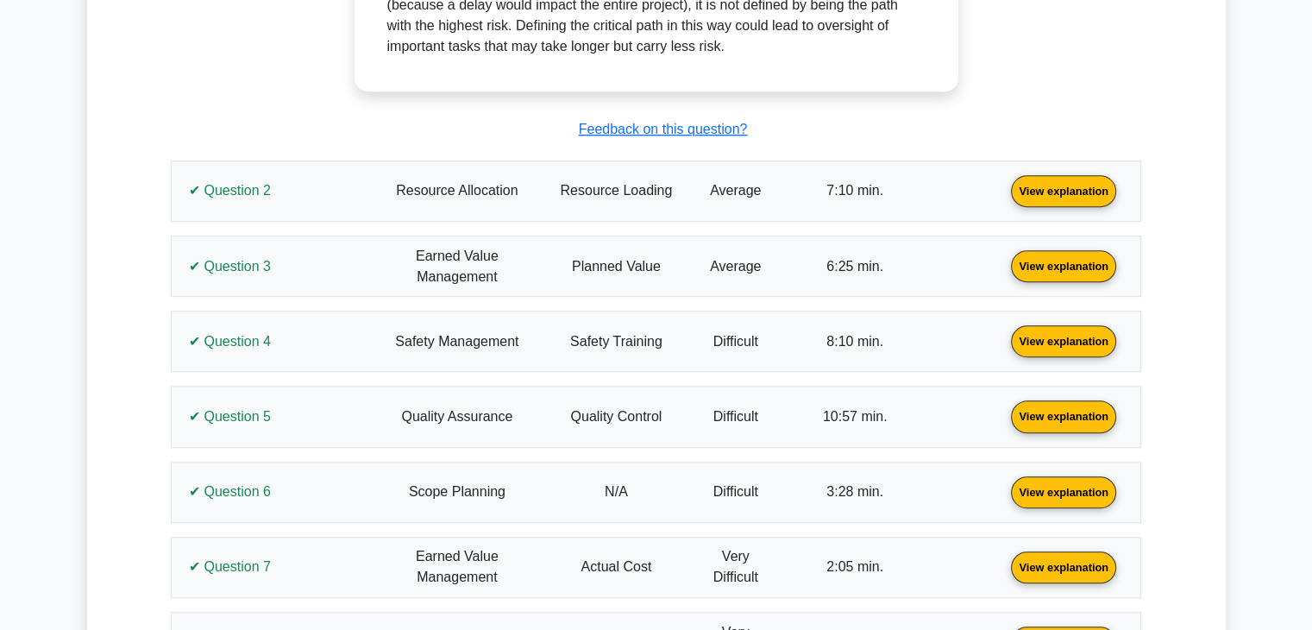
scroll to position [1356, 0]
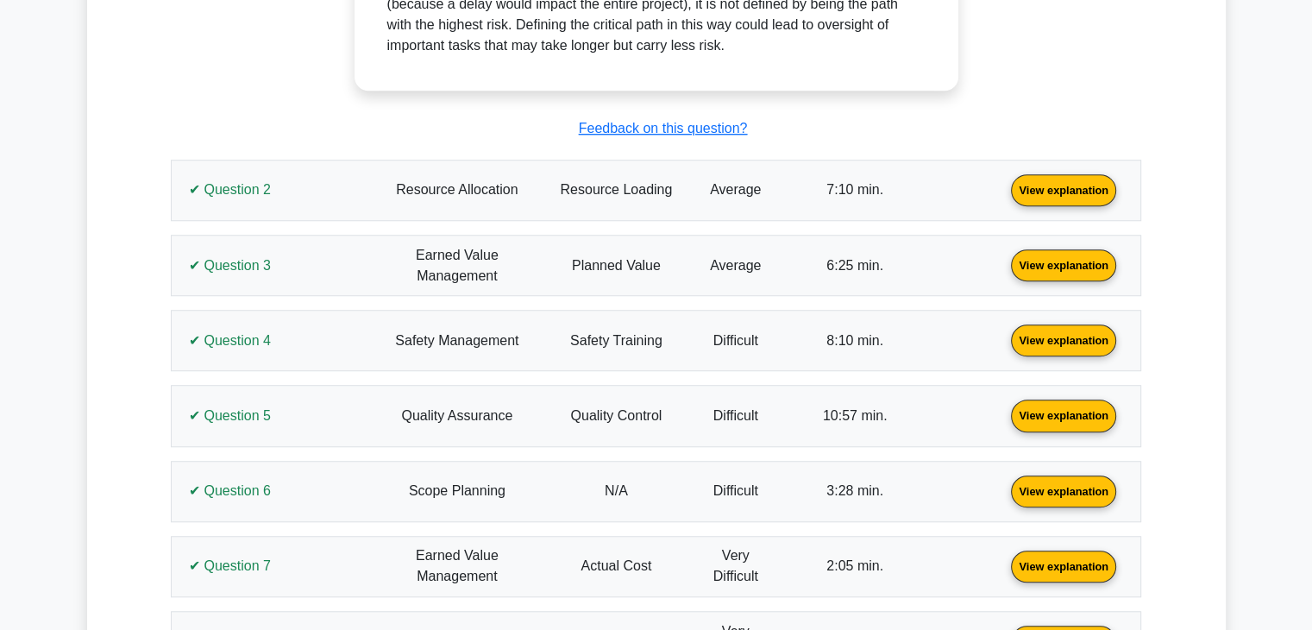
click at [1059, 197] on link "View explanation" at bounding box center [1063, 189] width 119 height 15
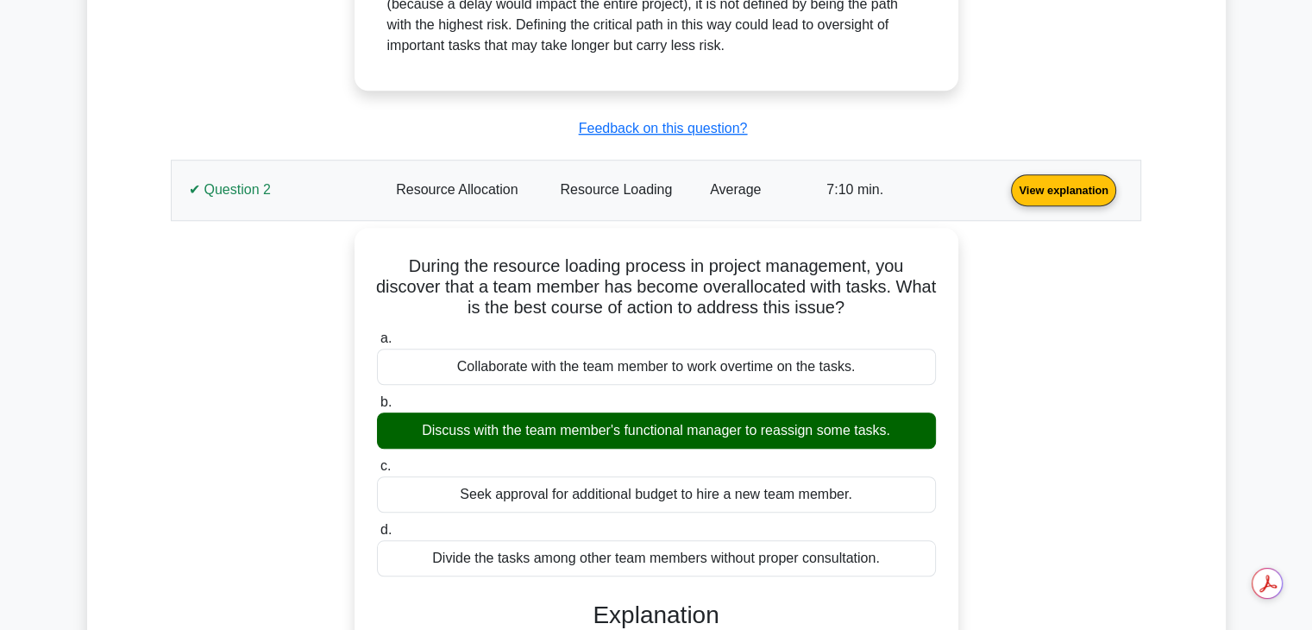
click at [1059, 197] on link "View explanation" at bounding box center [1063, 189] width 119 height 15
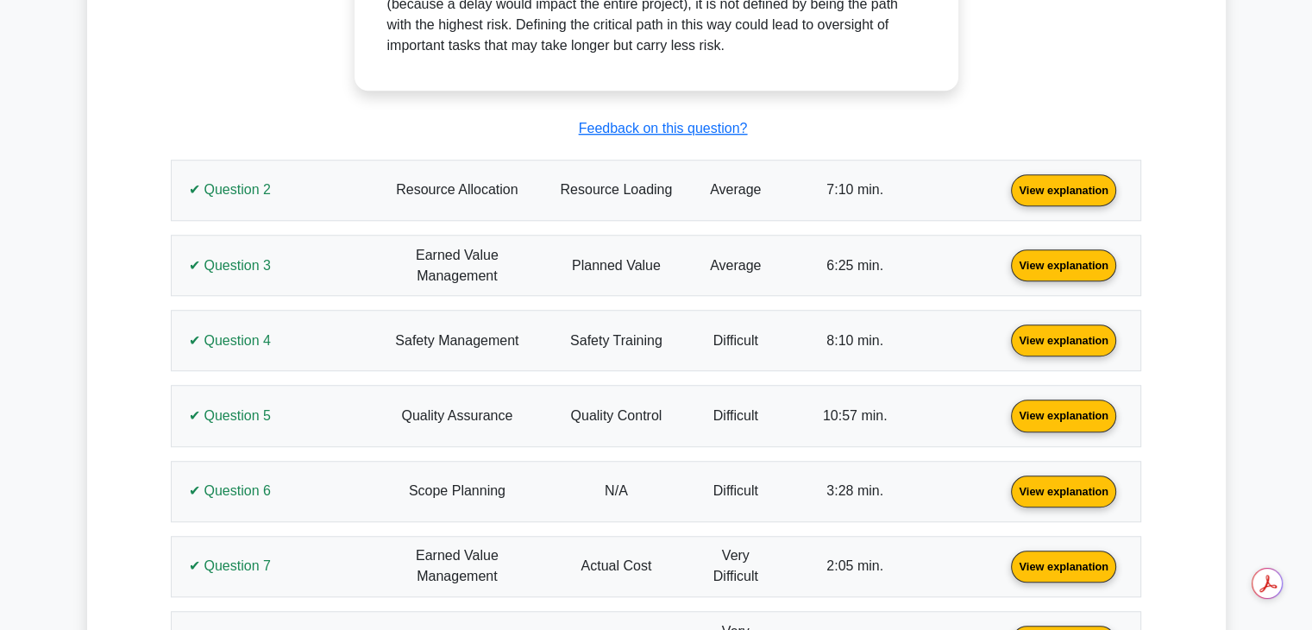
click at [1072, 272] on link "View explanation" at bounding box center [1063, 264] width 119 height 15
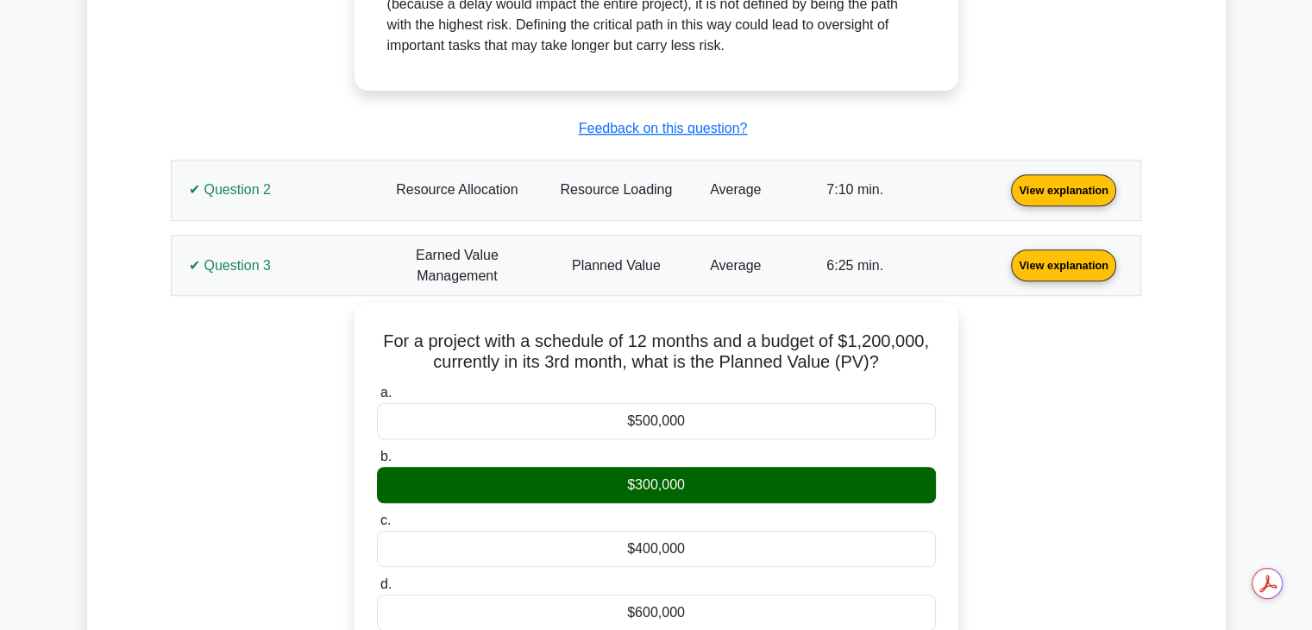
click at [1072, 272] on link "View explanation" at bounding box center [1063, 264] width 119 height 15
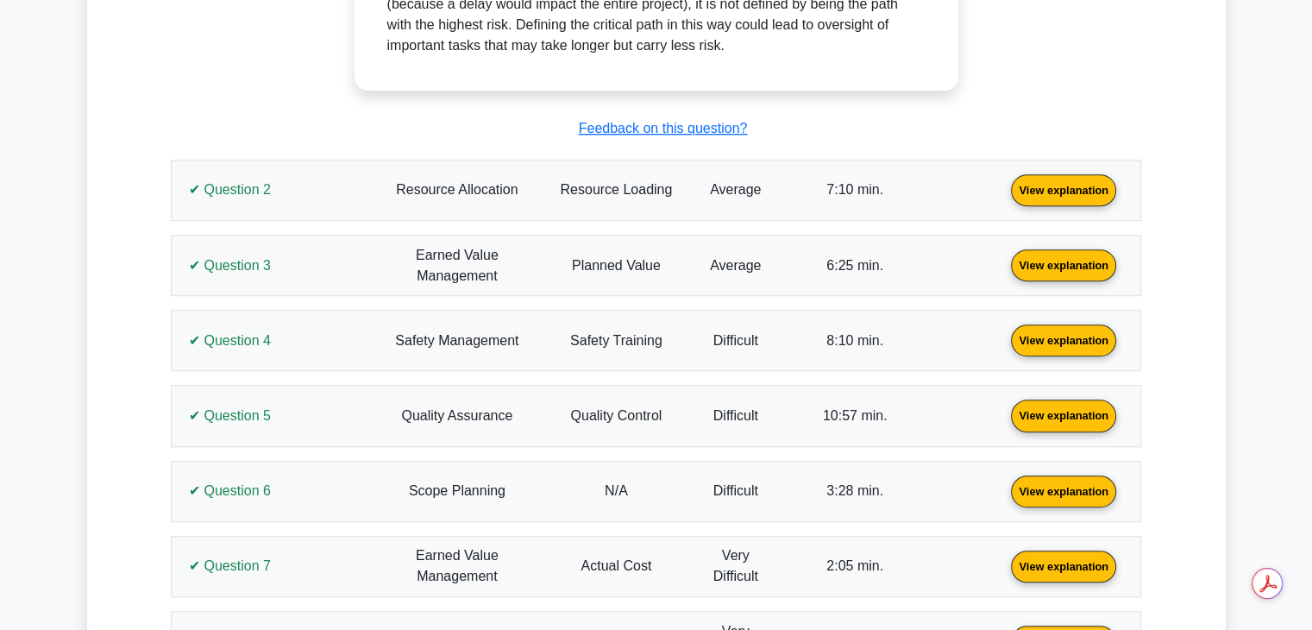
click at [1070, 332] on link "View explanation" at bounding box center [1063, 339] width 119 height 15
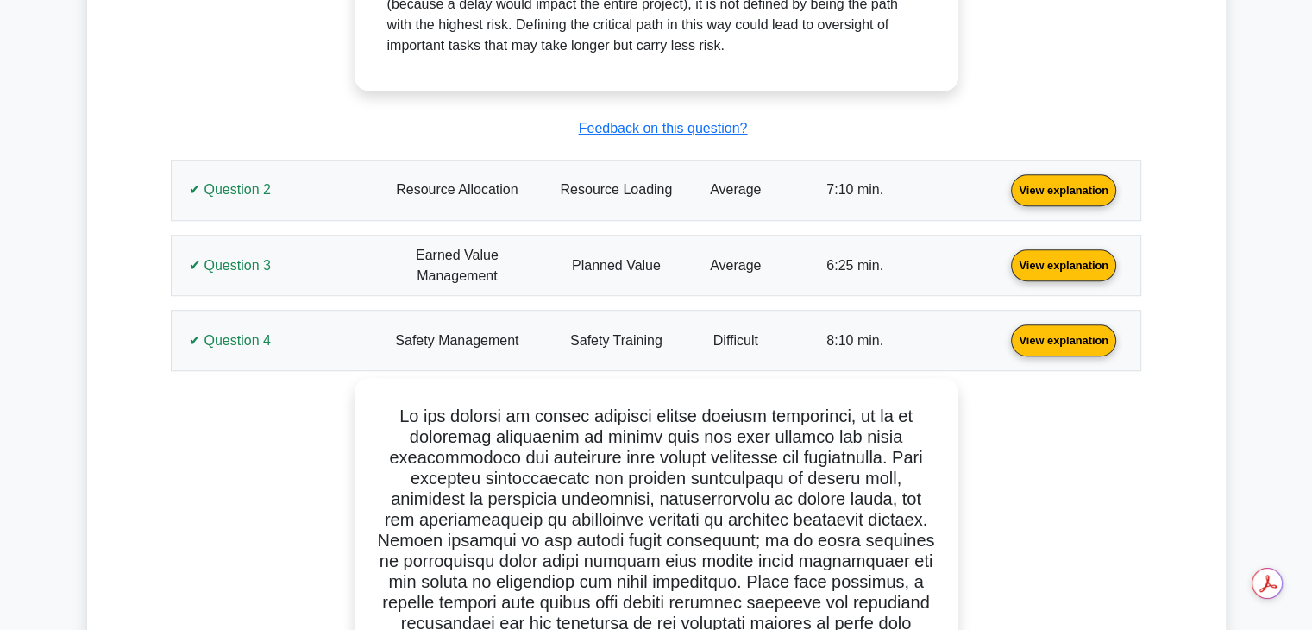
click at [1070, 332] on link "View explanation" at bounding box center [1063, 339] width 119 height 15
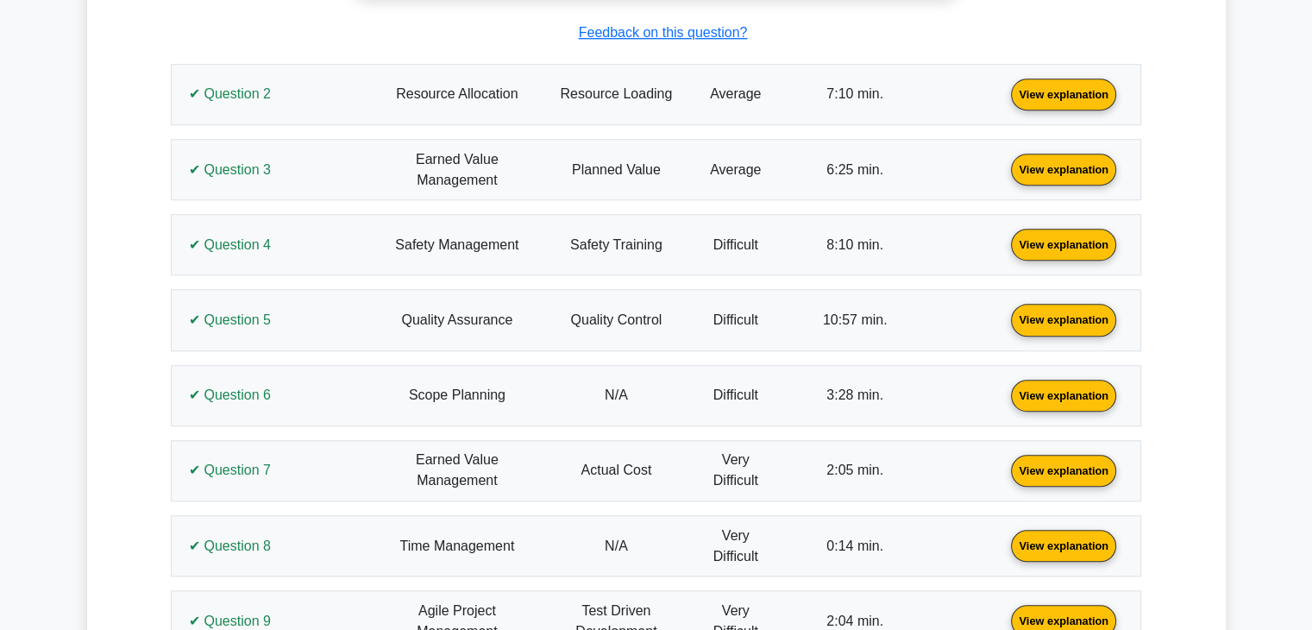
scroll to position [1453, 0]
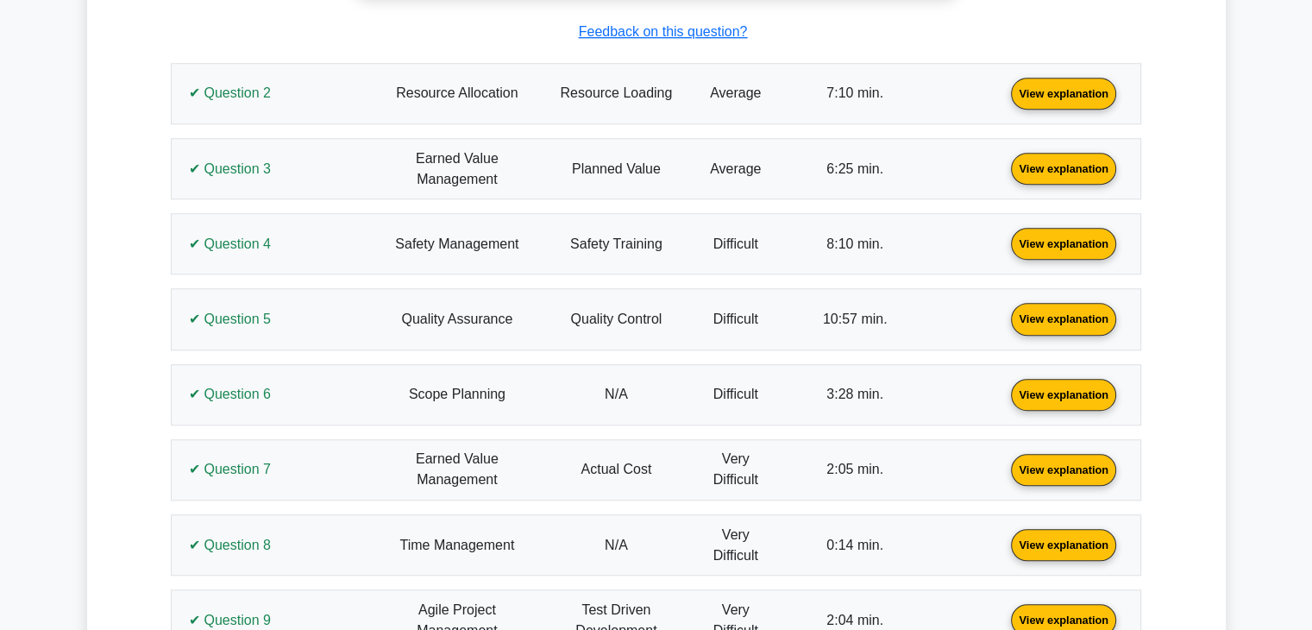
click at [1070, 325] on link "View explanation" at bounding box center [1063, 318] width 119 height 15
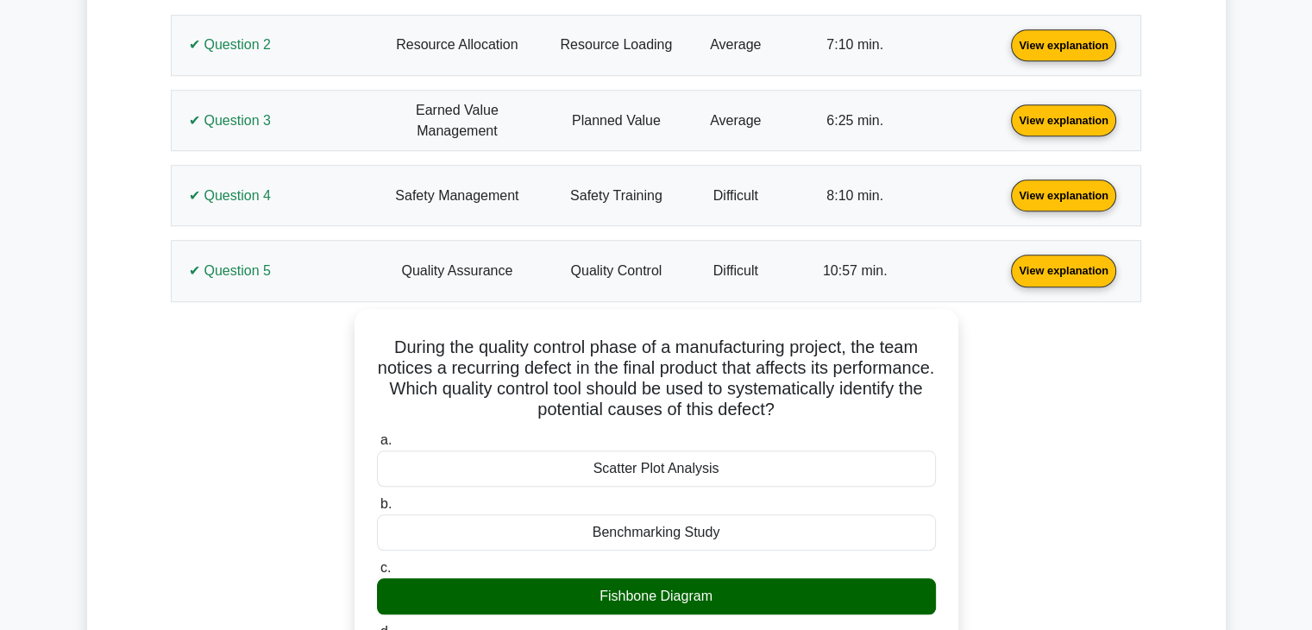
scroll to position [1501, 0]
click at [1067, 272] on link "View explanation" at bounding box center [1063, 269] width 119 height 15
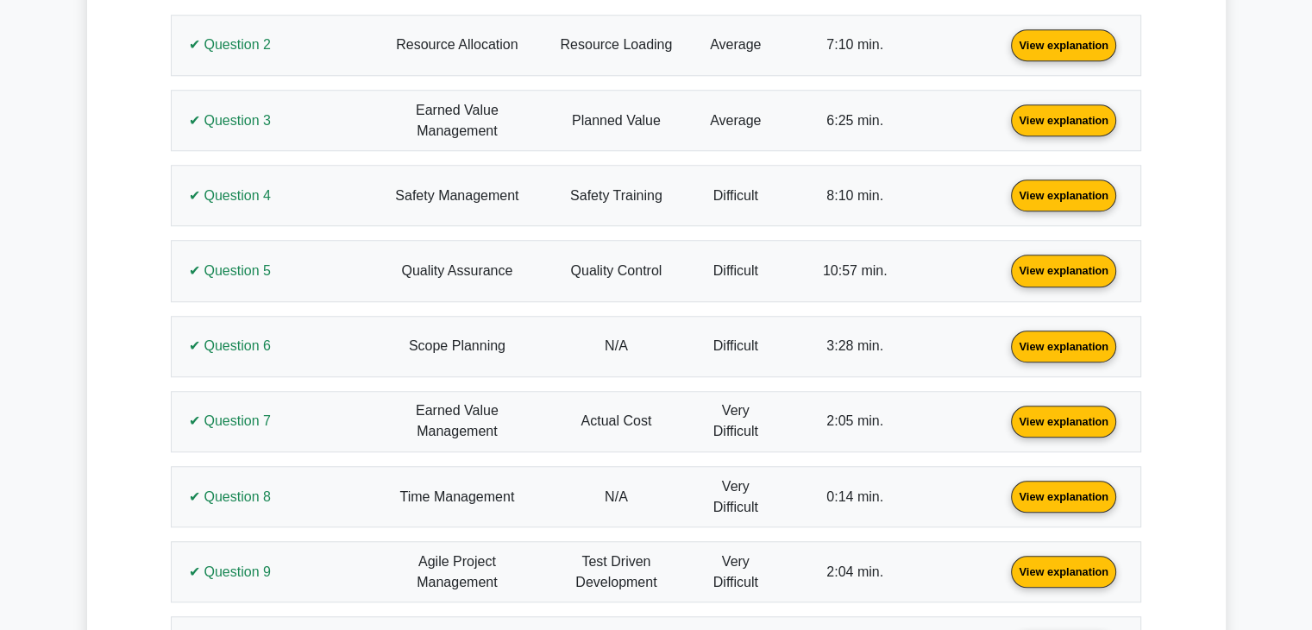
click at [1077, 343] on link "View explanation" at bounding box center [1063, 344] width 119 height 15
